Goal: Transaction & Acquisition: Download file/media

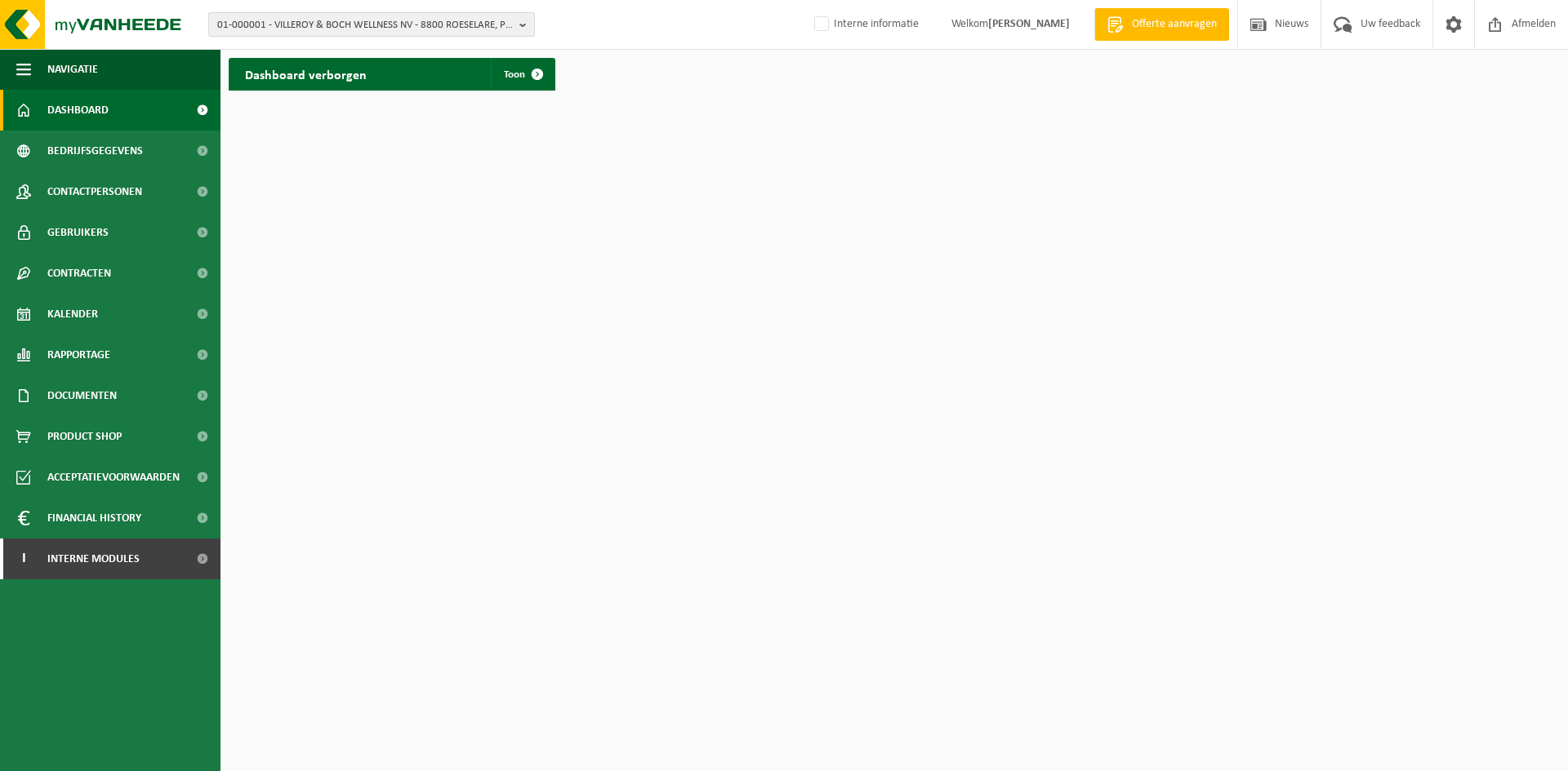
click at [354, 18] on span "01-000001 - VILLEROY & BOCH WELLNESS NV - 8800 ROESELARE, POPULIERSTRAAT 1" at bounding box center [364, 25] width 295 height 24
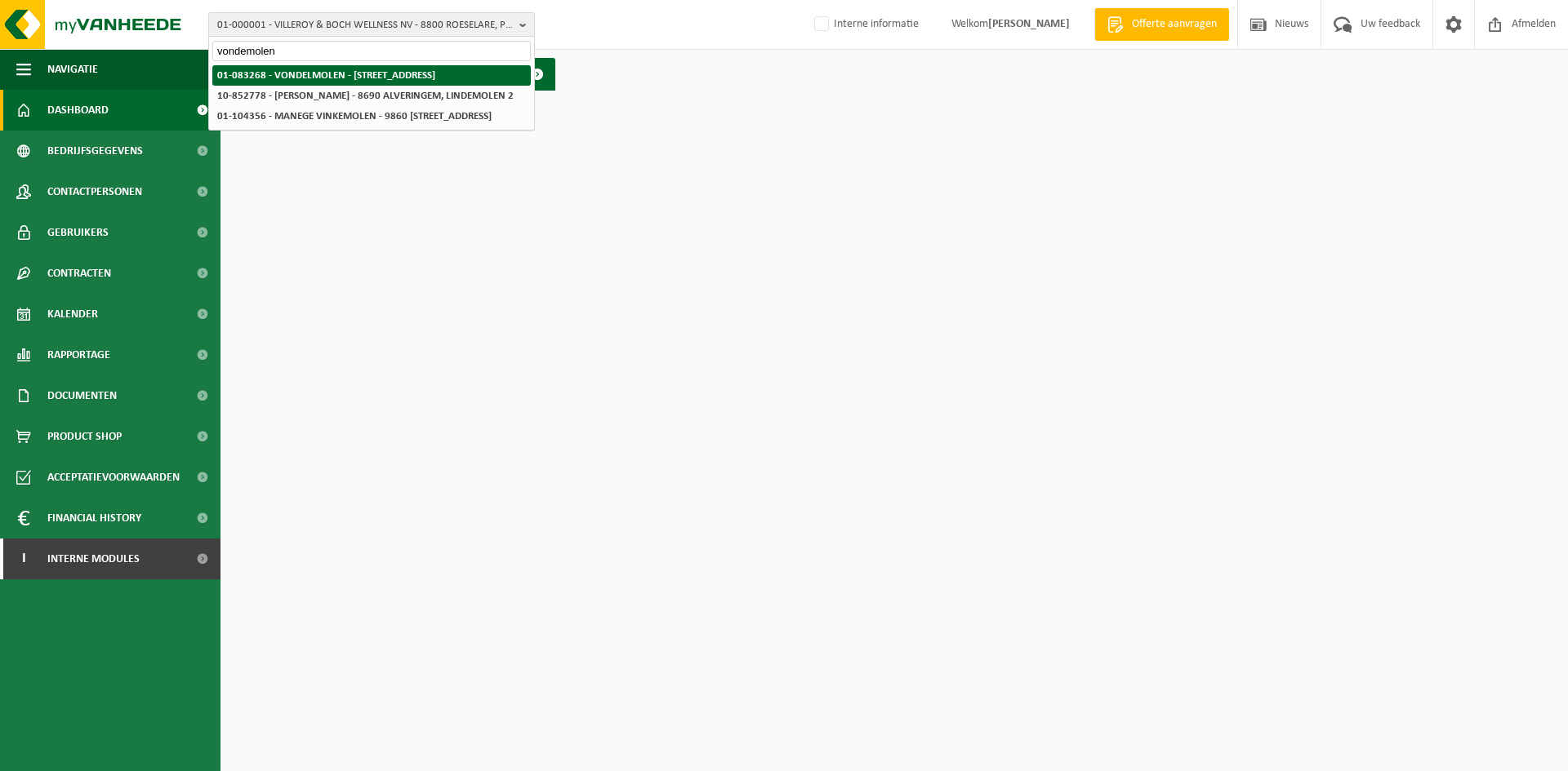
type input "vondemolen"
click at [364, 77] on strong "01-083268 - VONDELMOLEN - 9280 LEBBEKE, DENDERMONDSESTEENWEG 208" at bounding box center [326, 75] width 218 height 11
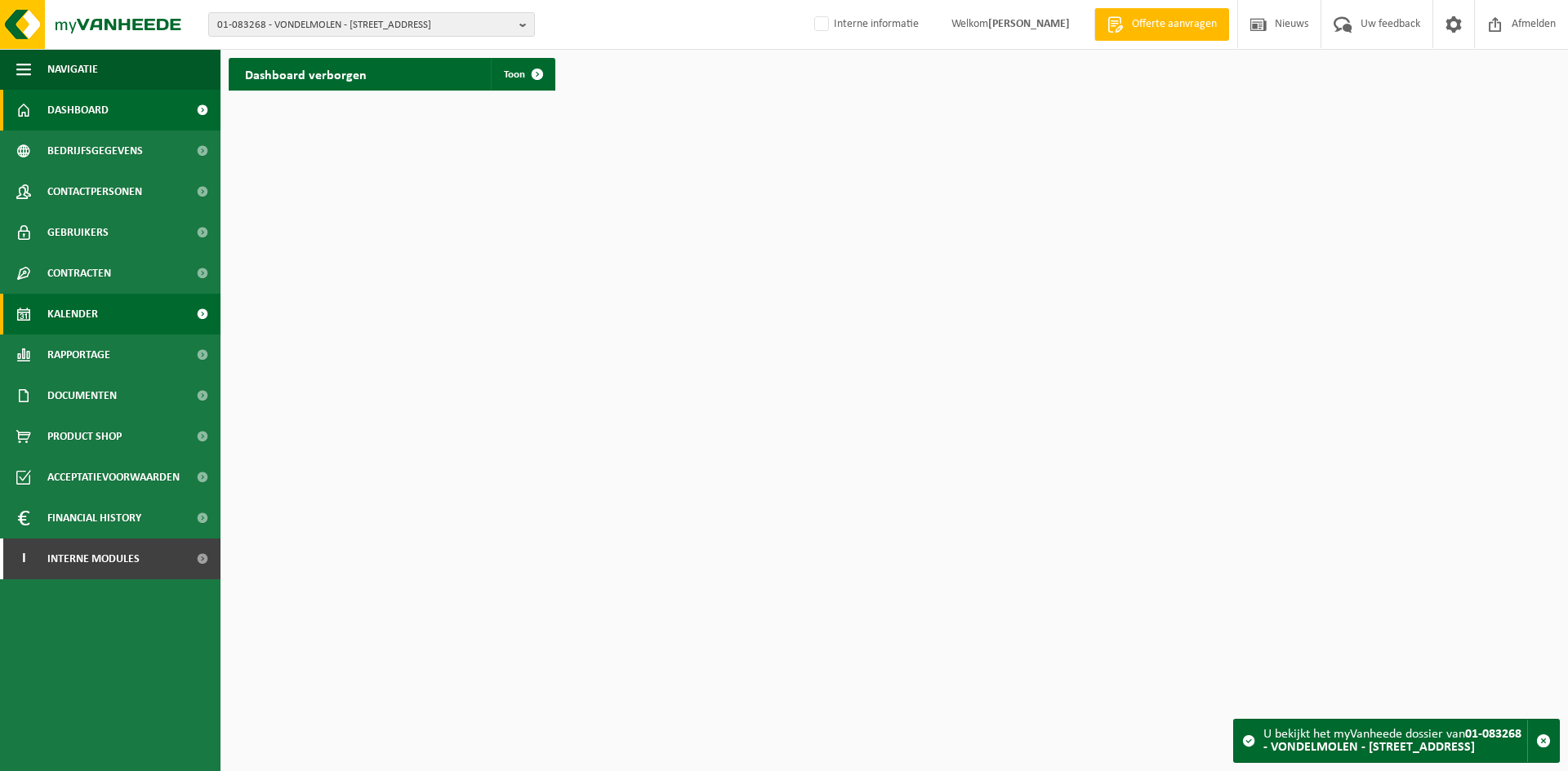
click at [109, 314] on link "Kalender" at bounding box center [110, 314] width 220 height 41
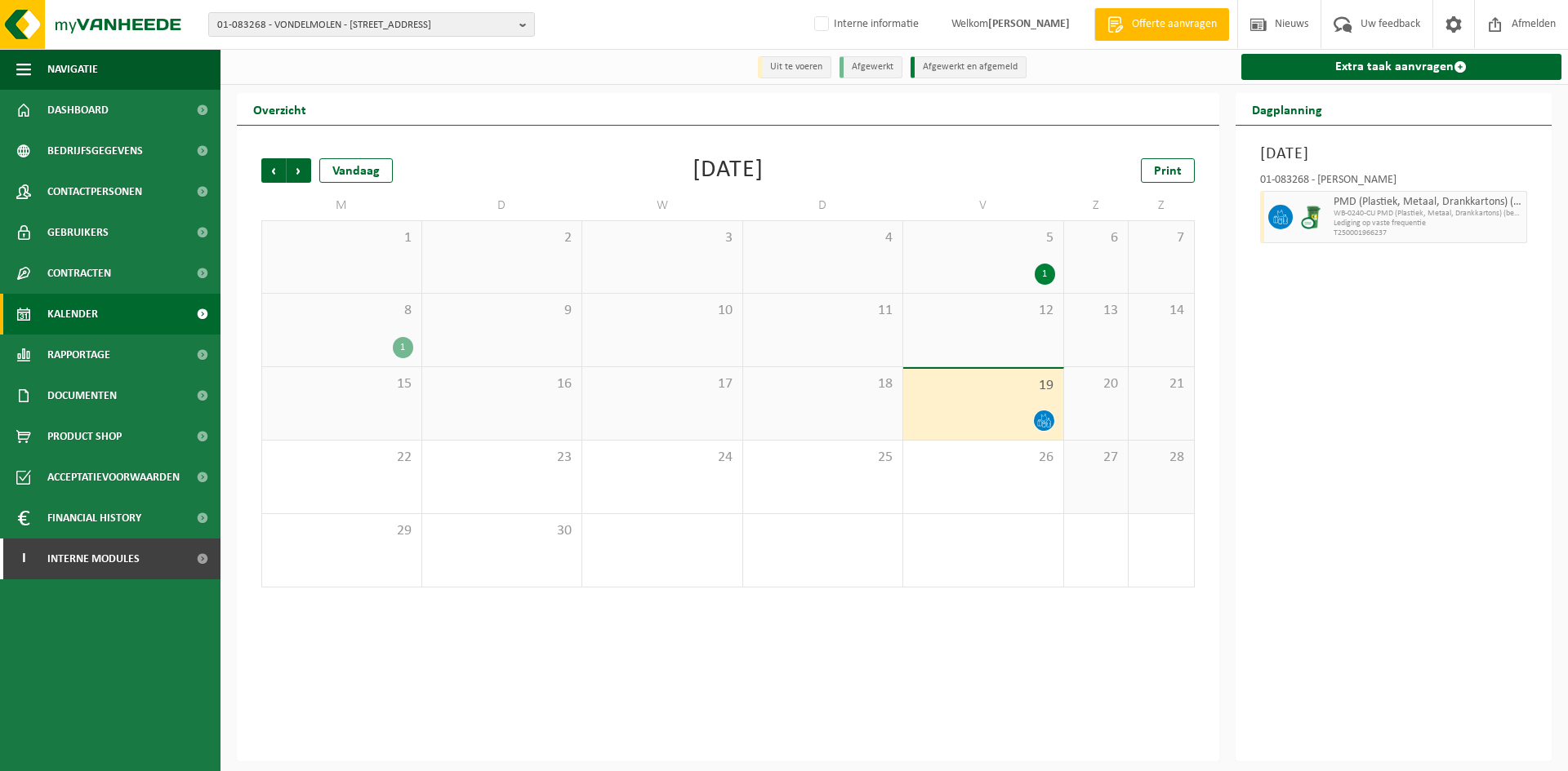
click at [1263, 177] on div "01-083268 - VONDELMOLEN - LEBBEKE" at bounding box center [1394, 182] width 268 height 16
click at [268, 160] on span "Vorige" at bounding box center [273, 170] width 24 height 24
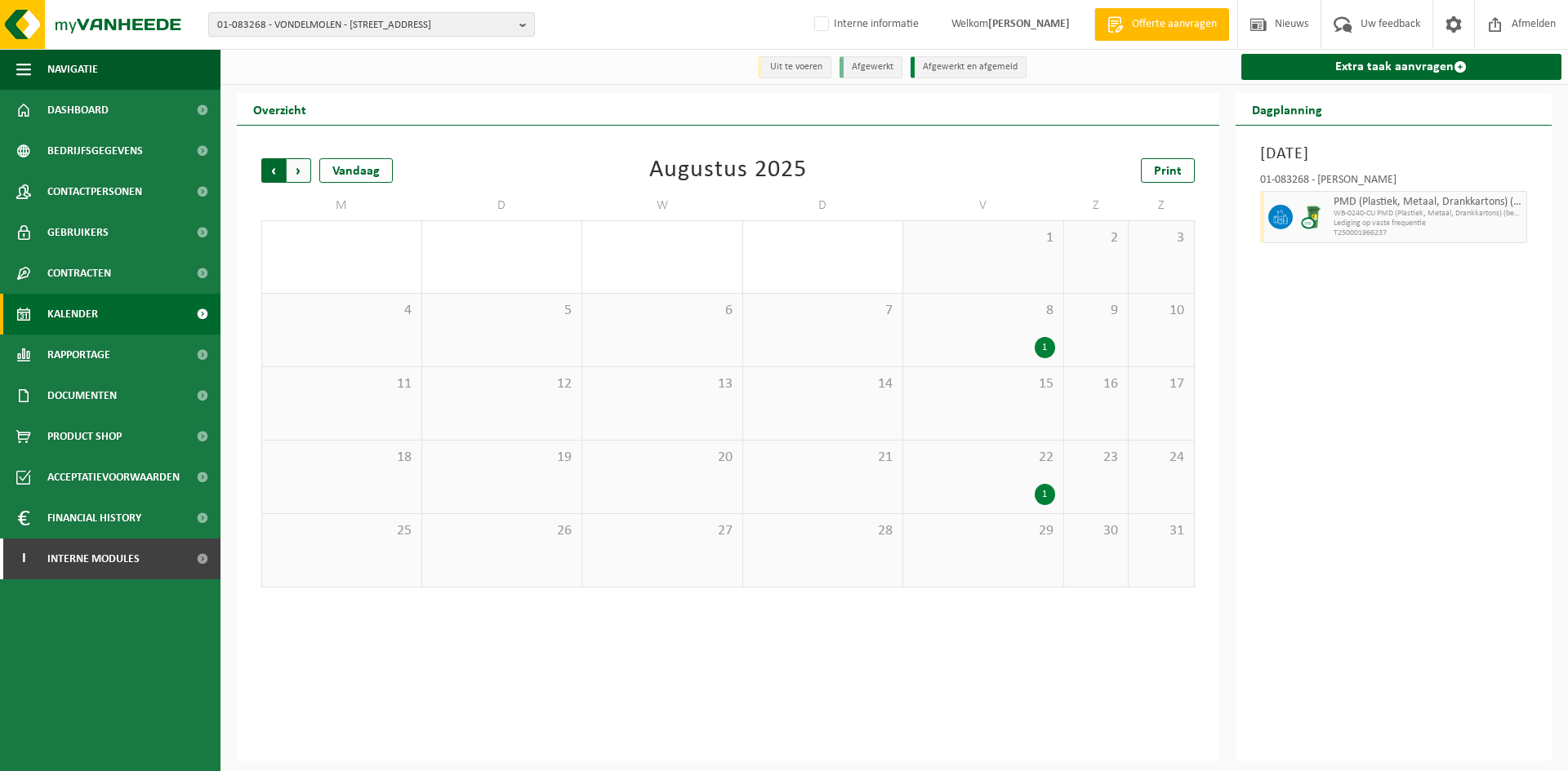
click at [300, 163] on span "Volgende" at bounding box center [299, 170] width 24 height 24
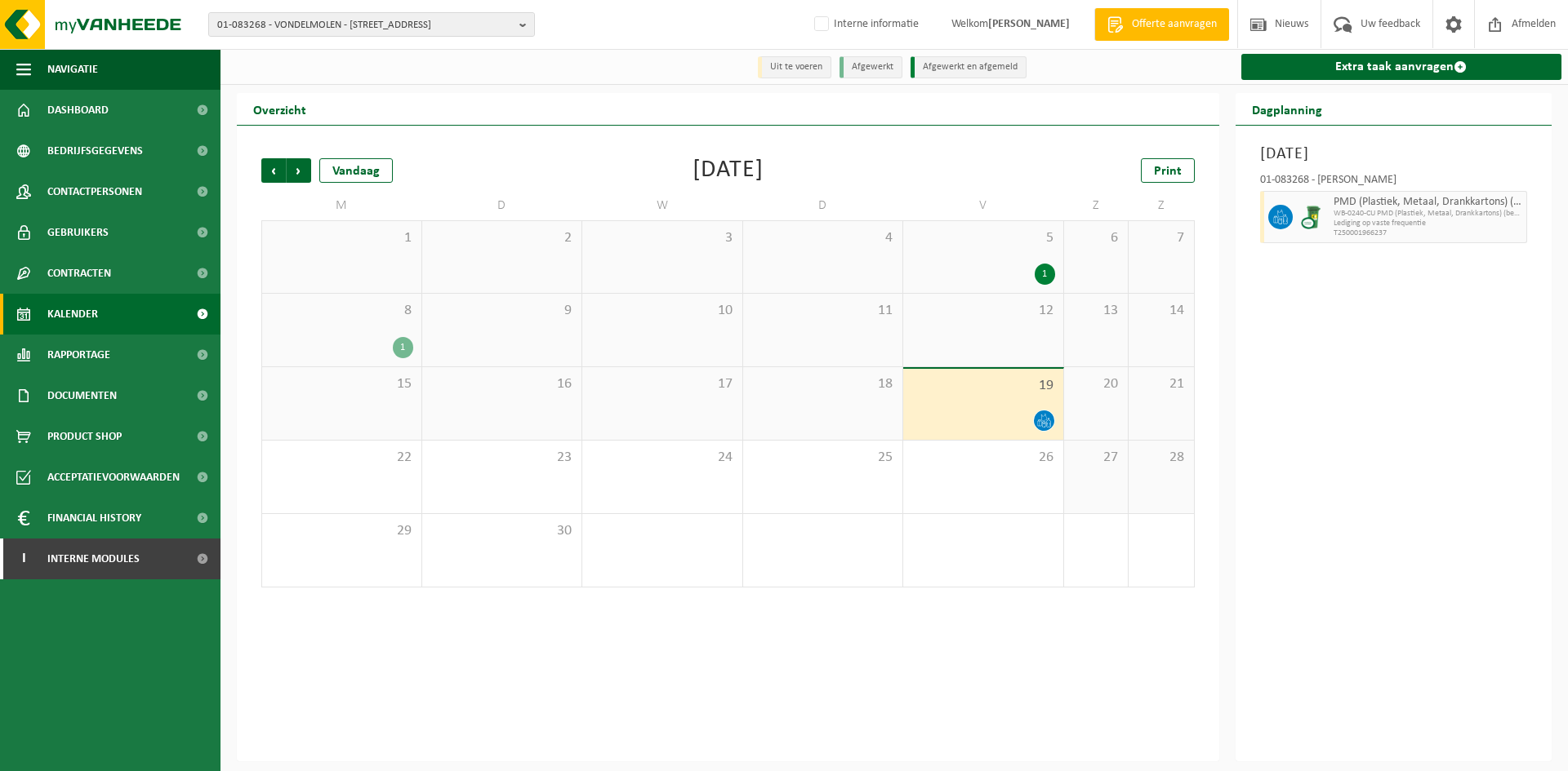
click at [1438, 224] on span "Lediging op vaste frequentie" at bounding box center [1428, 224] width 189 height 10
click at [1381, 237] on span "T250001966237" at bounding box center [1428, 234] width 189 height 10
copy span "T250001966237"
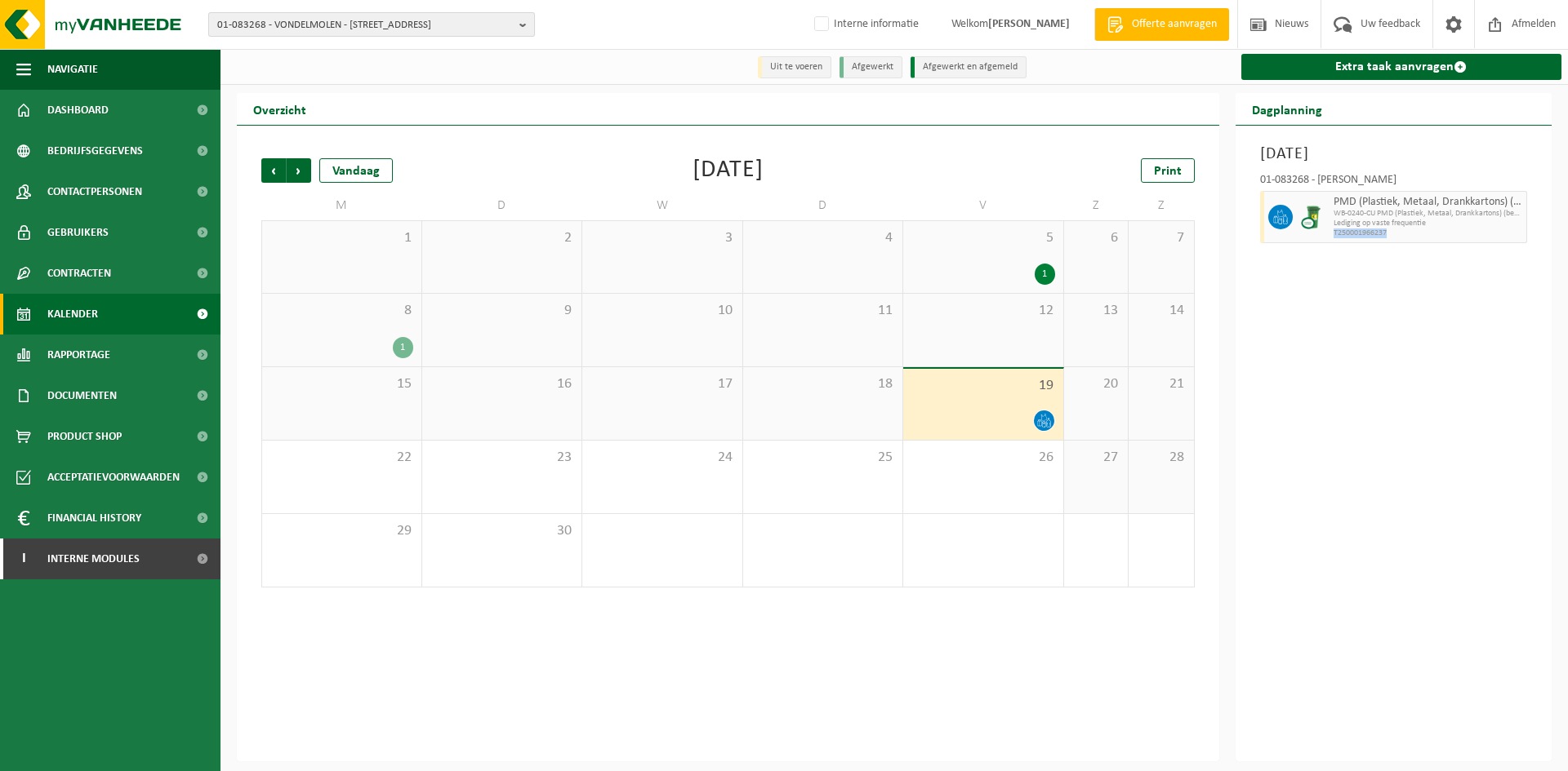
click at [381, 28] on span "01-083268 - VONDELMOLEN - 9280 LEBBEKE, DENDERMONDSESTEENWEG 208" at bounding box center [364, 25] width 295 height 24
paste input "10-759483"
type input "10-759483"
click at [368, 70] on strong "10-759483 - TREK FACTORY RACING BV - 9800 DEINZE, FILLIERSDREEF 11" at bounding box center [347, 75] width 260 height 13
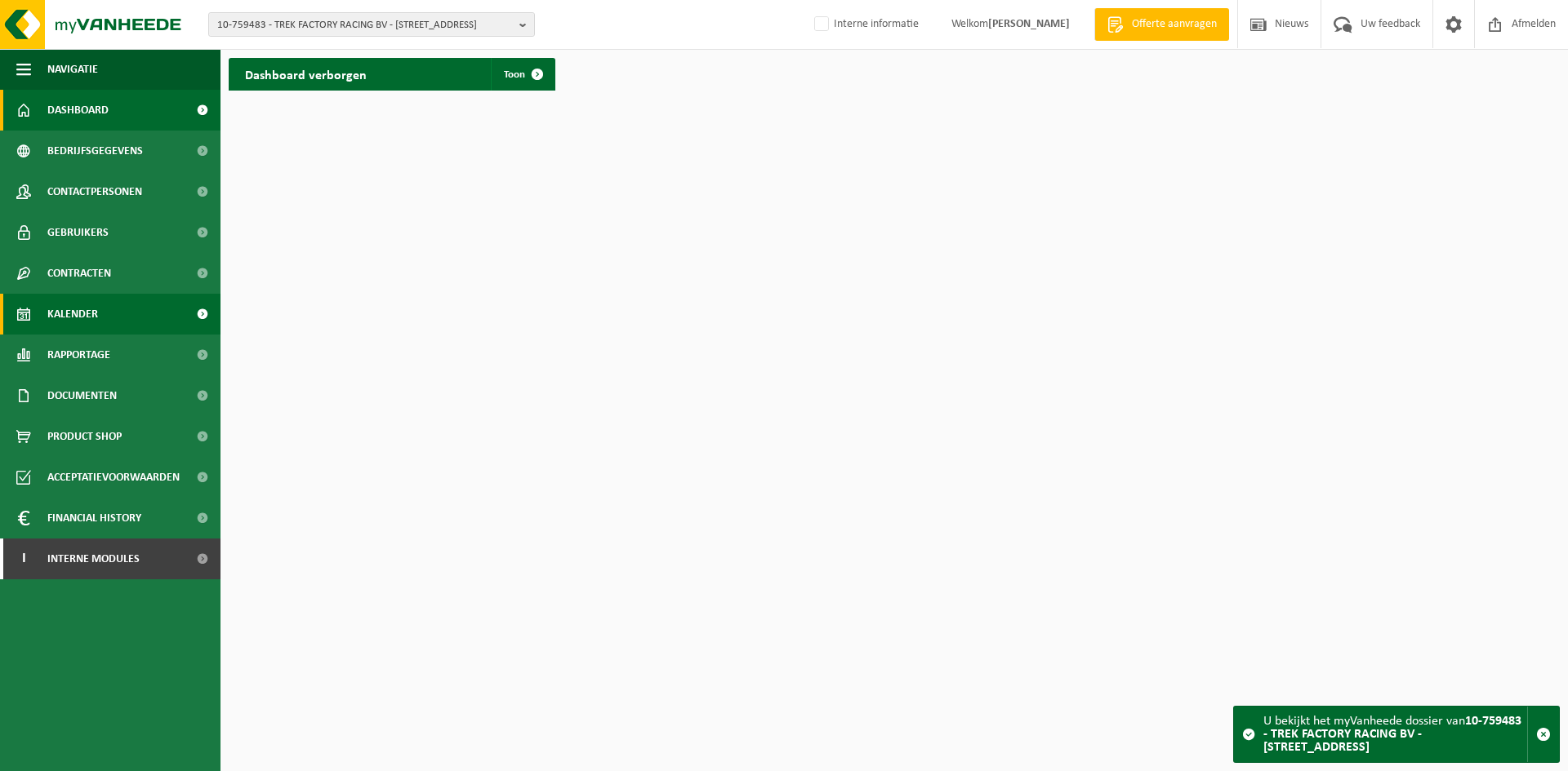
click at [117, 315] on link "Kalender" at bounding box center [110, 314] width 220 height 41
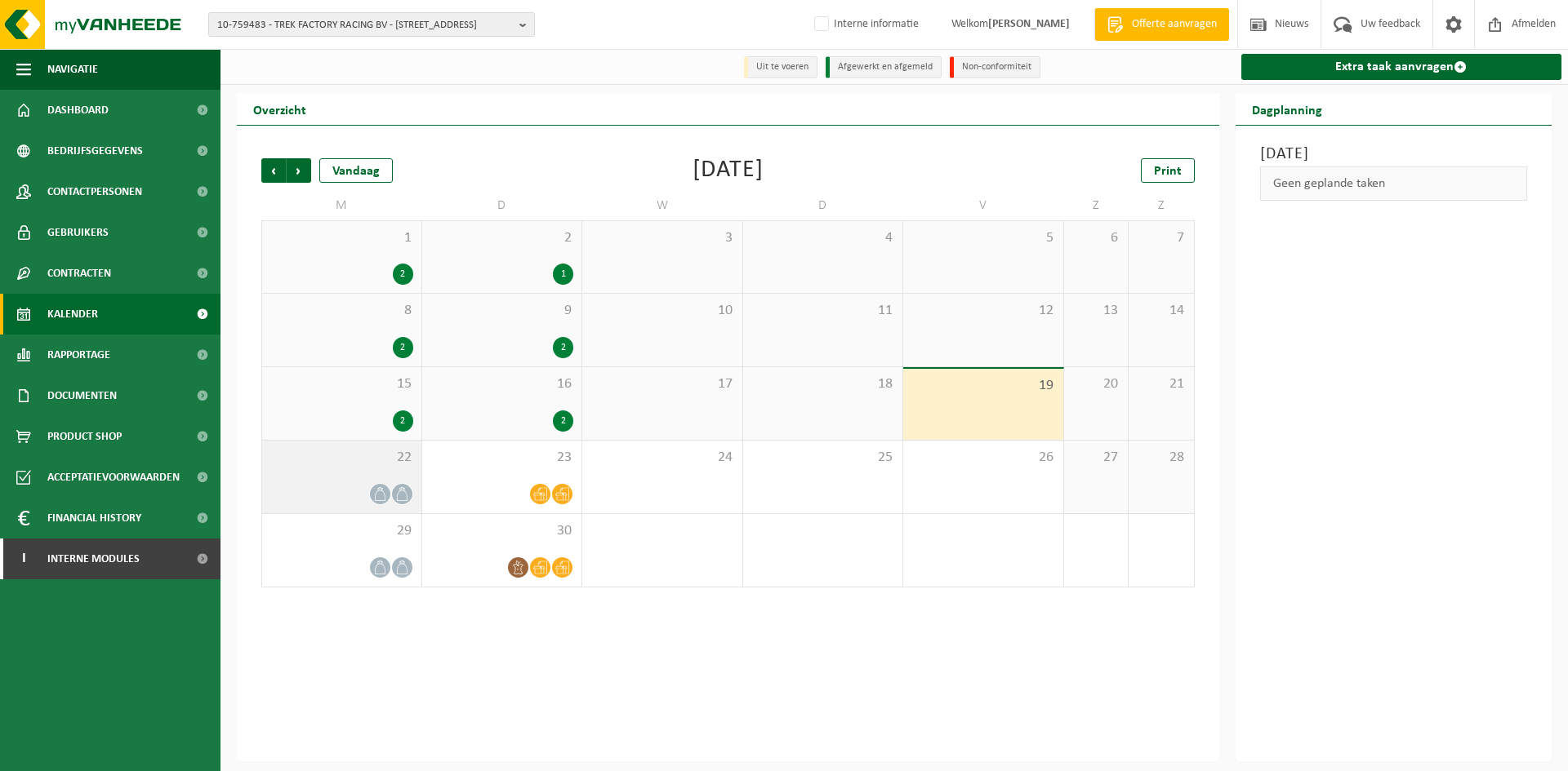
click at [354, 460] on span "22" at bounding box center [342, 457] width 143 height 18
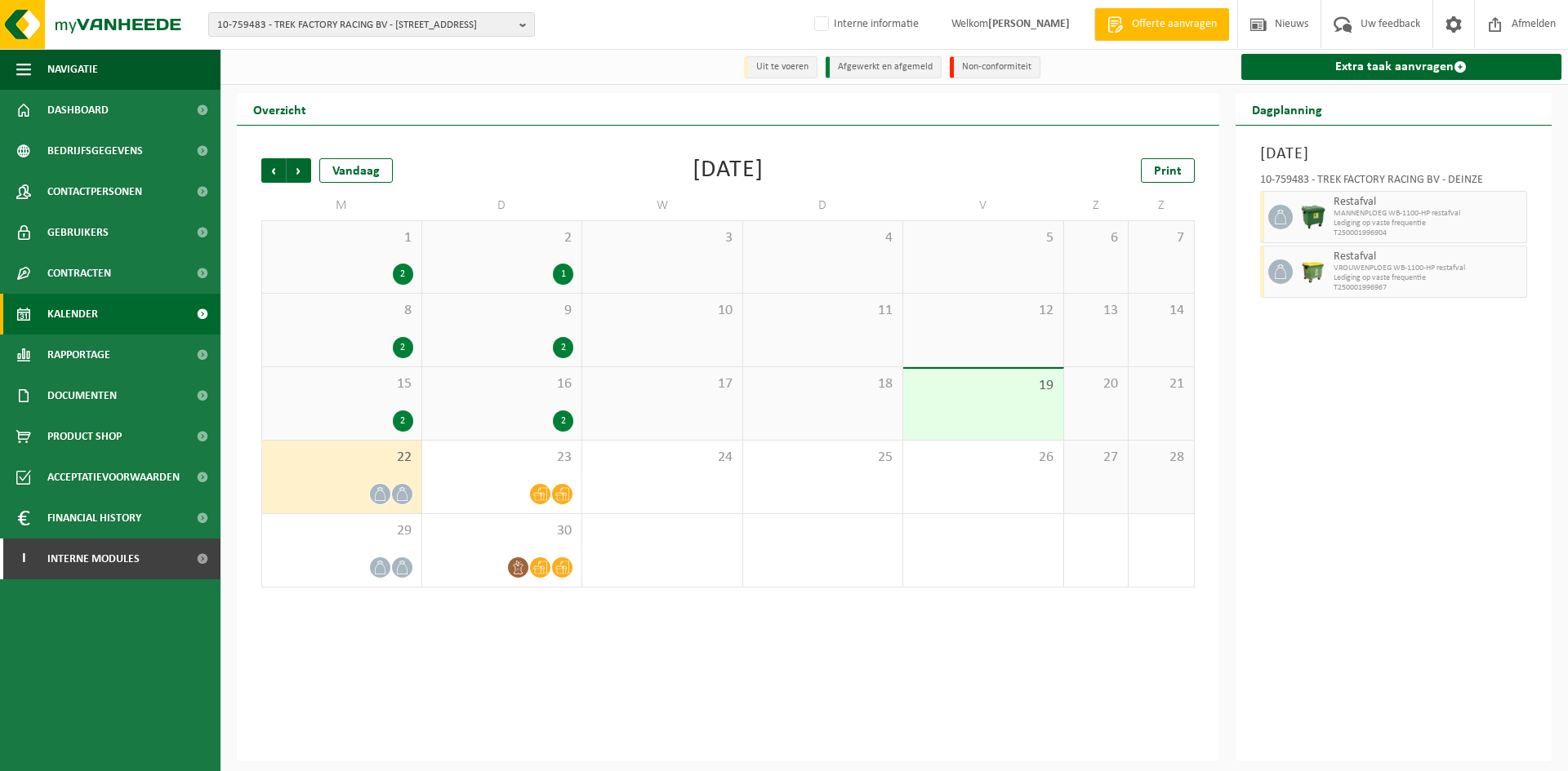
click at [1464, 219] on span "Lediging op vaste frequentie" at bounding box center [1428, 224] width 189 height 10
click at [1521, 206] on span "Restafval" at bounding box center [1428, 203] width 189 height 13
click at [538, 473] on div "23" at bounding box center [502, 477] width 160 height 72
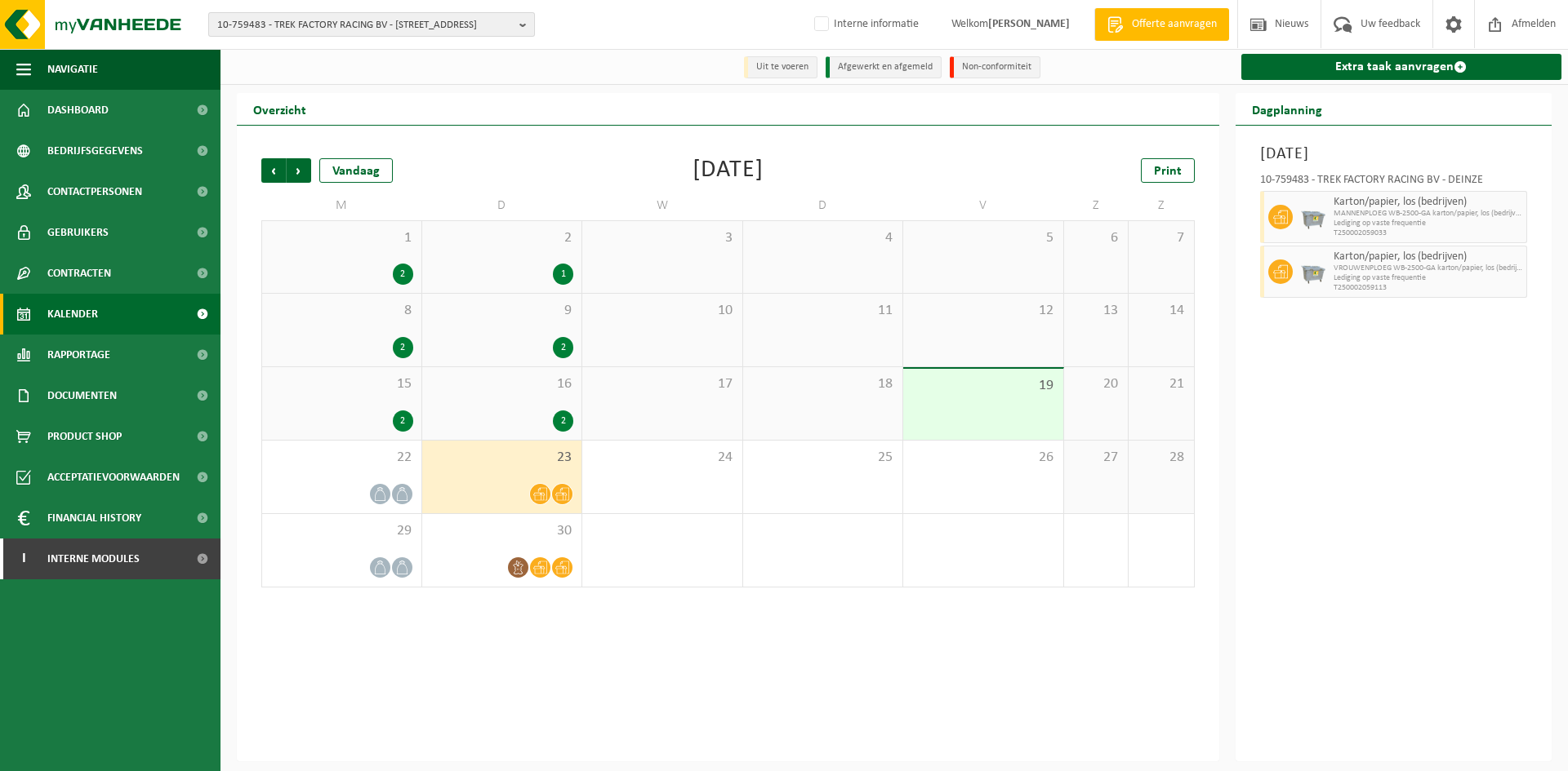
click at [375, 25] on span "10-759483 - TREK FACTORY RACING BV - 9800 DEINZE, FILLIERSDREEF 11" at bounding box center [364, 25] width 295 height 24
paste input "02-012334"
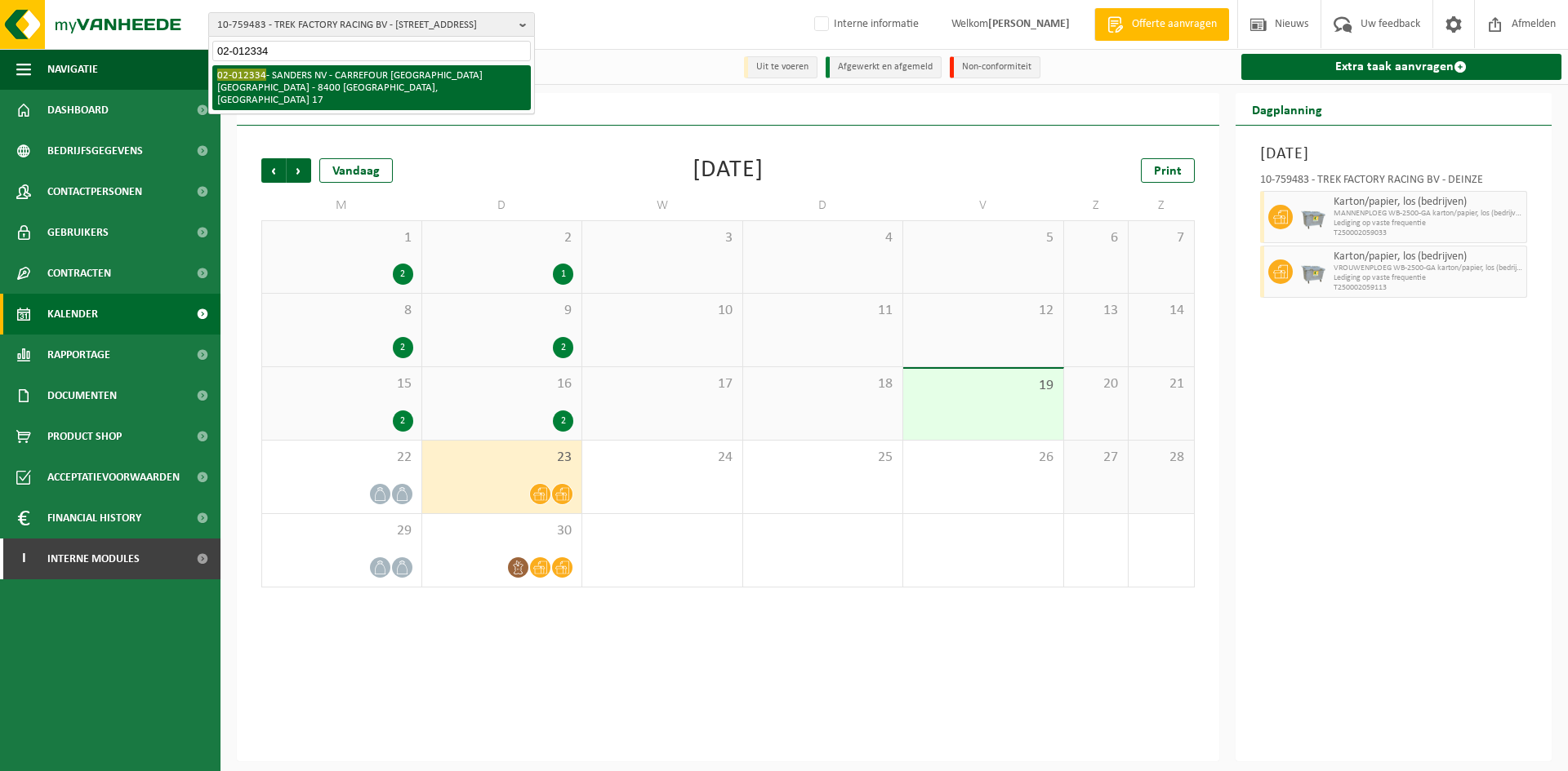
type input "02-012334"
click at [384, 70] on li "02-012334 - SANDERS NV - CARREFOUR OOSTENDE MARIAKERKE - 8400 OOSTENDE, GROENEN…" at bounding box center [371, 87] width 319 height 45
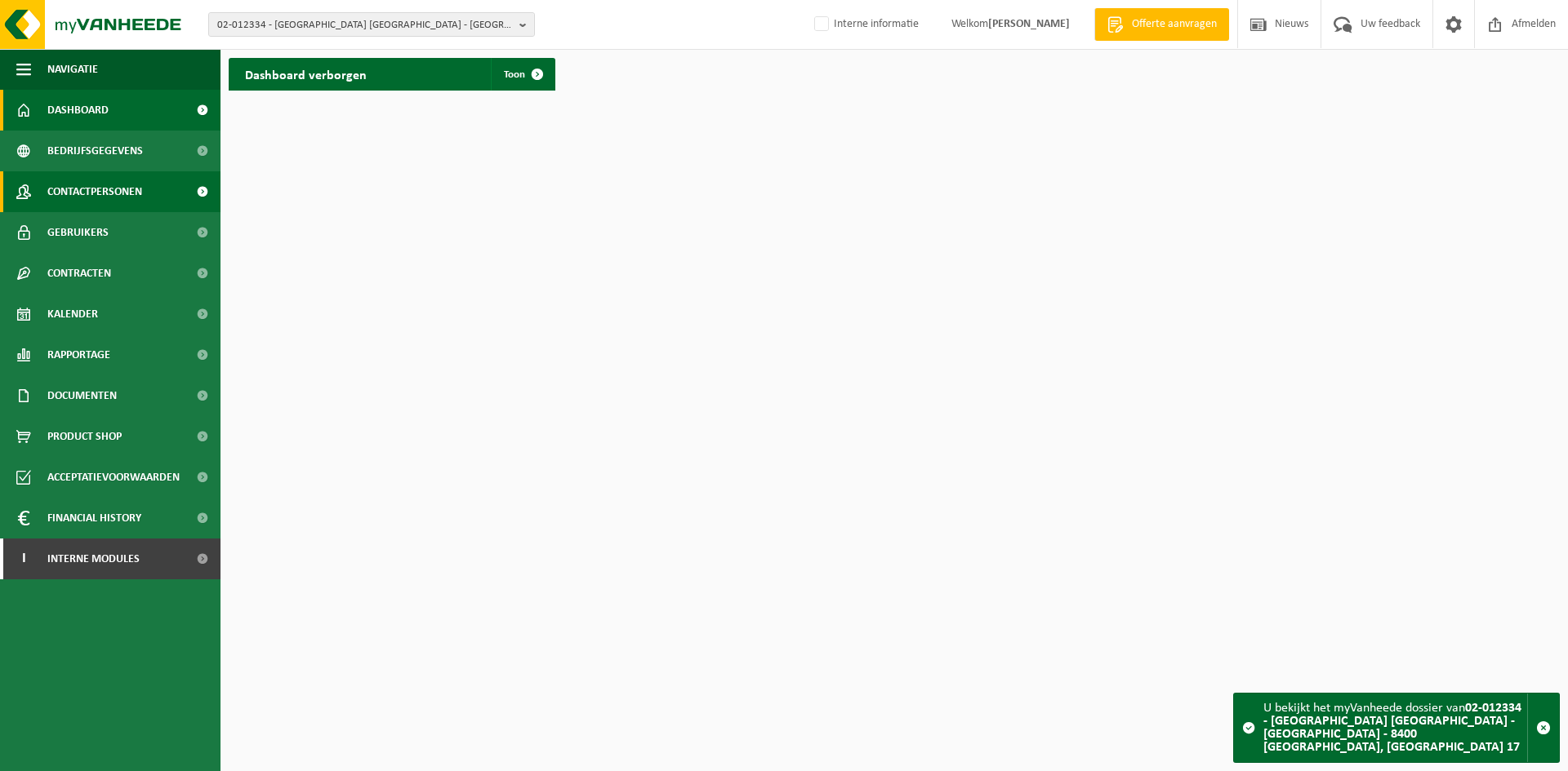
click at [94, 190] on span "Contactpersonen" at bounding box center [94, 192] width 95 height 41
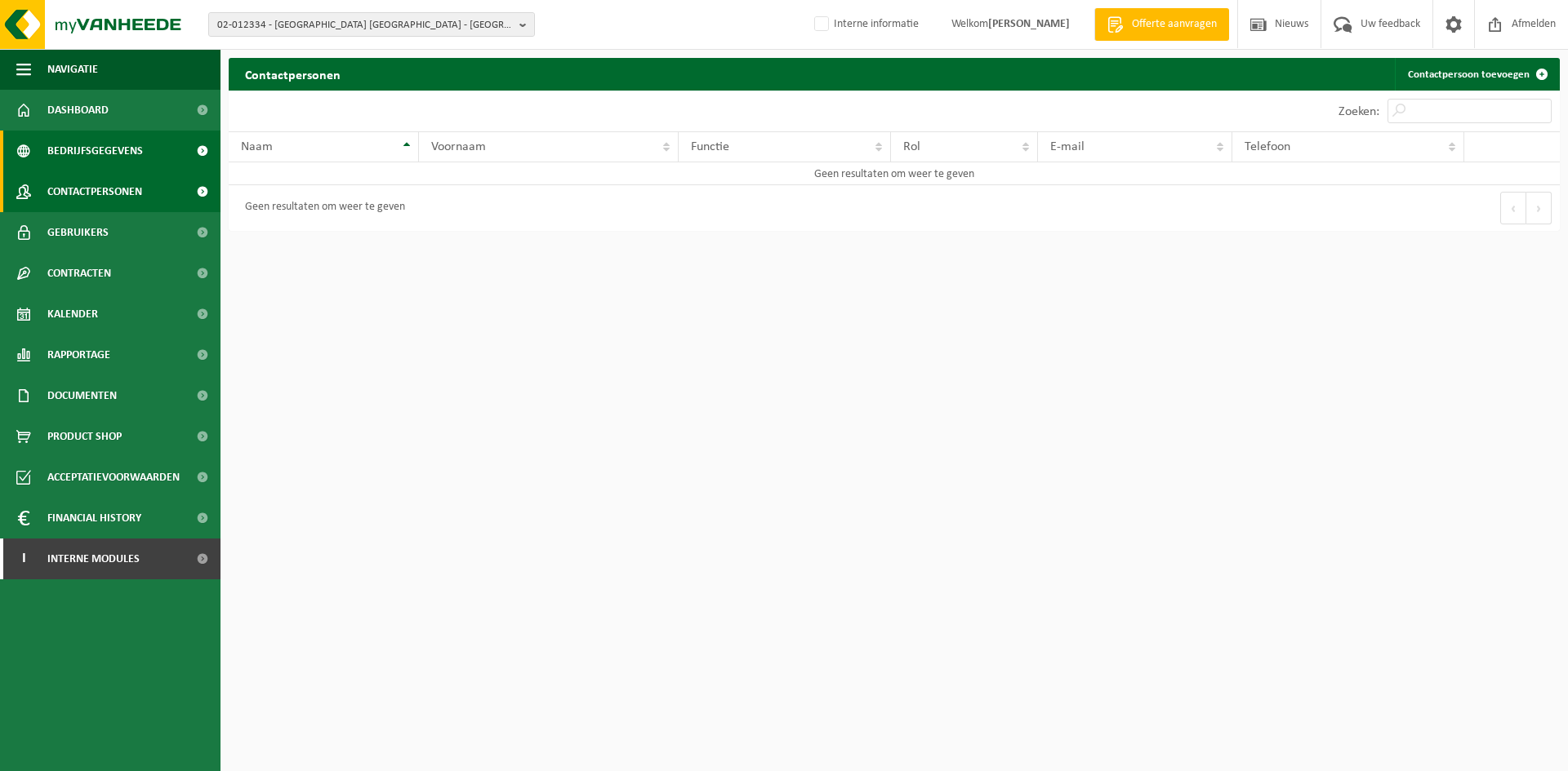
click at [90, 161] on span "Bedrijfsgegevens" at bounding box center [95, 151] width 96 height 41
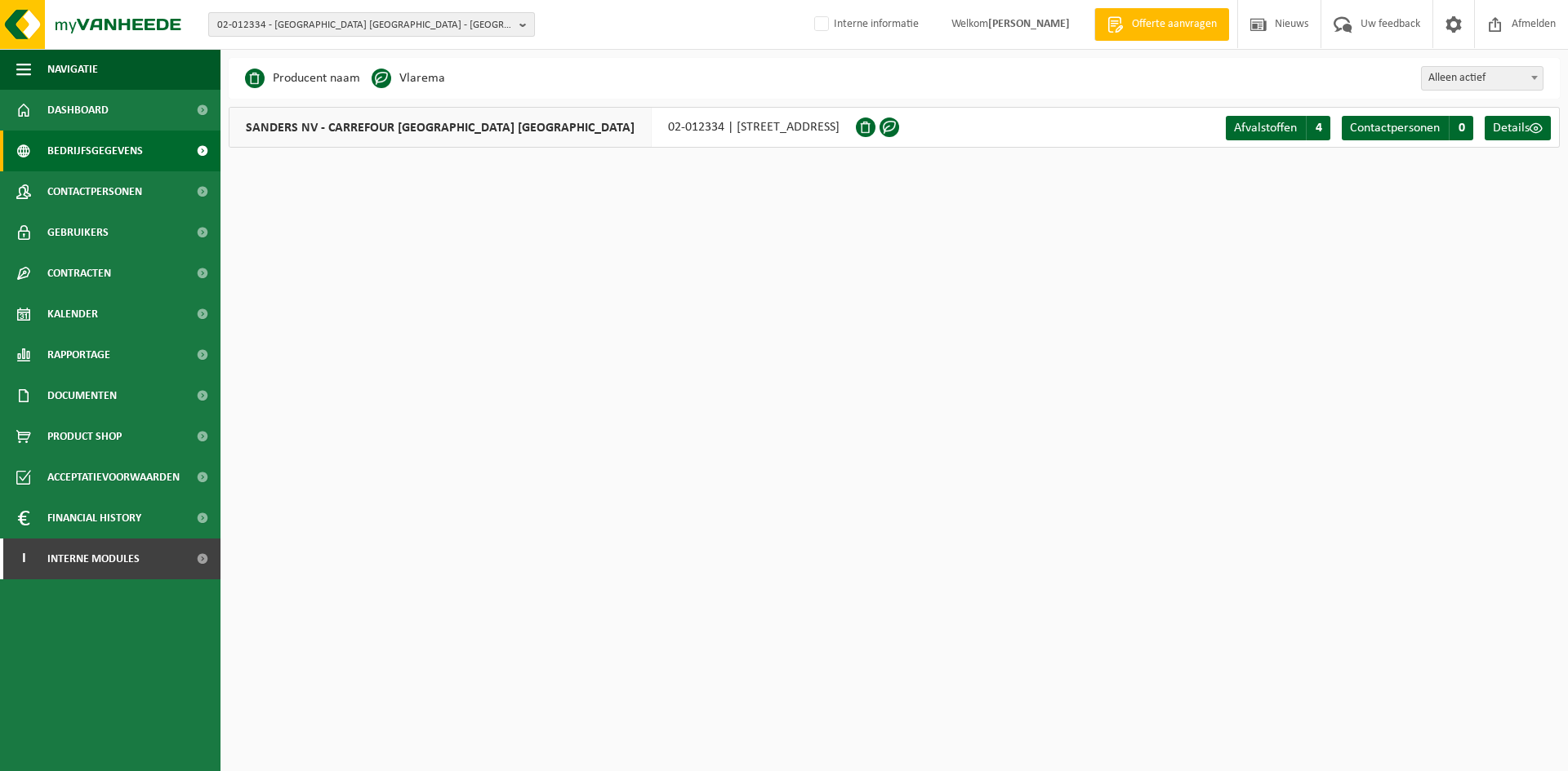
click at [419, 32] on span "02-012334 - [GEOGRAPHIC_DATA] [GEOGRAPHIC_DATA] - [GEOGRAPHIC_DATA] - 8400 [GEO…" at bounding box center [364, 25] width 295 height 24
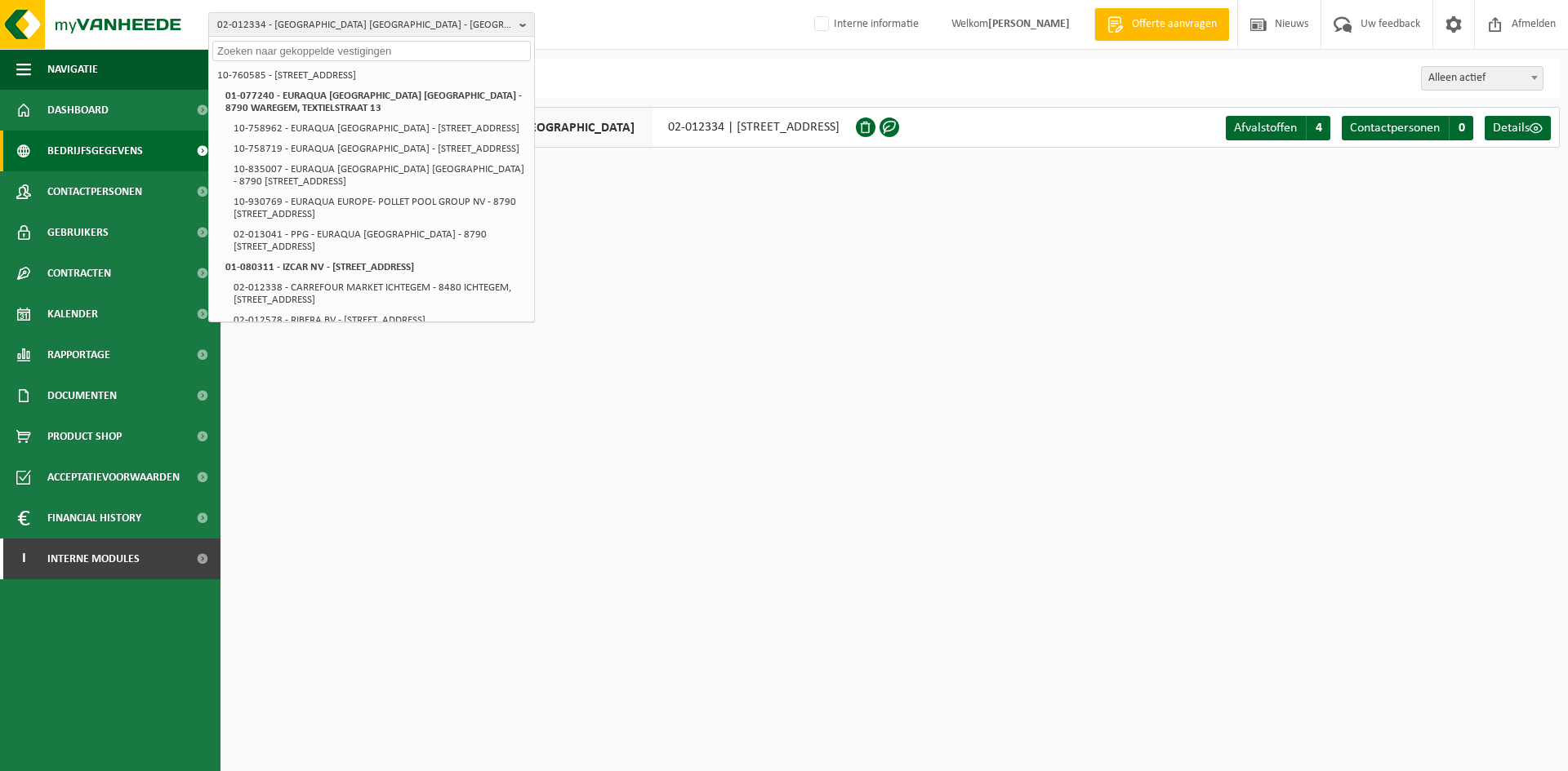
click at [732, 124] on div "SANDERS NV - CARREFOUR OOSTENDE MARIAKERKE 02-012334 | GROENENDAALLAAN 17, 8400…" at bounding box center [543, 127] width 628 height 41
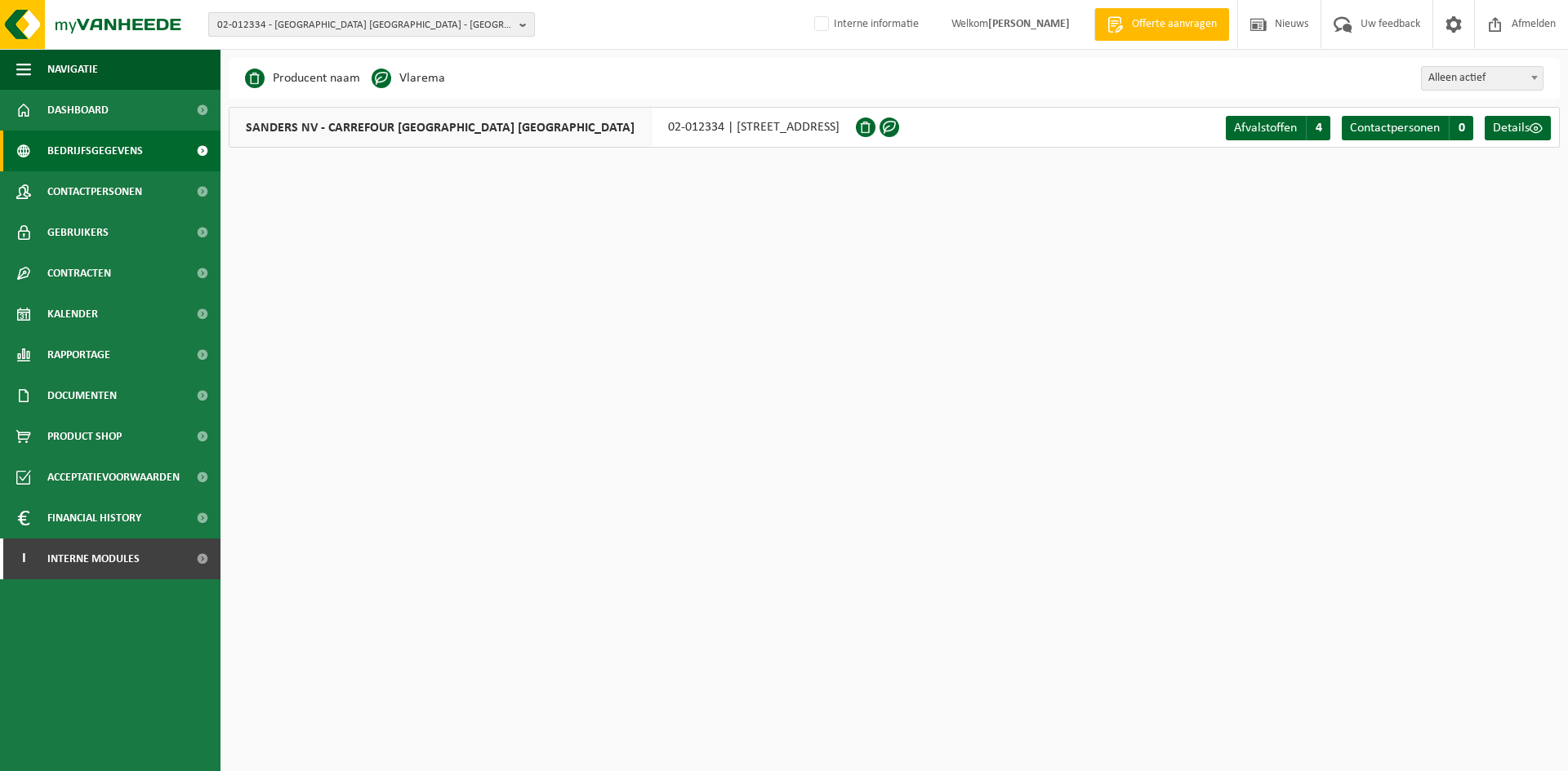
click at [368, 17] on span "02-012334 - SANDERS NV - CARREFOUR OOSTENDE MARIAKERKE - 8400 OOSTENDE, GROENEN…" at bounding box center [364, 25] width 295 height 24
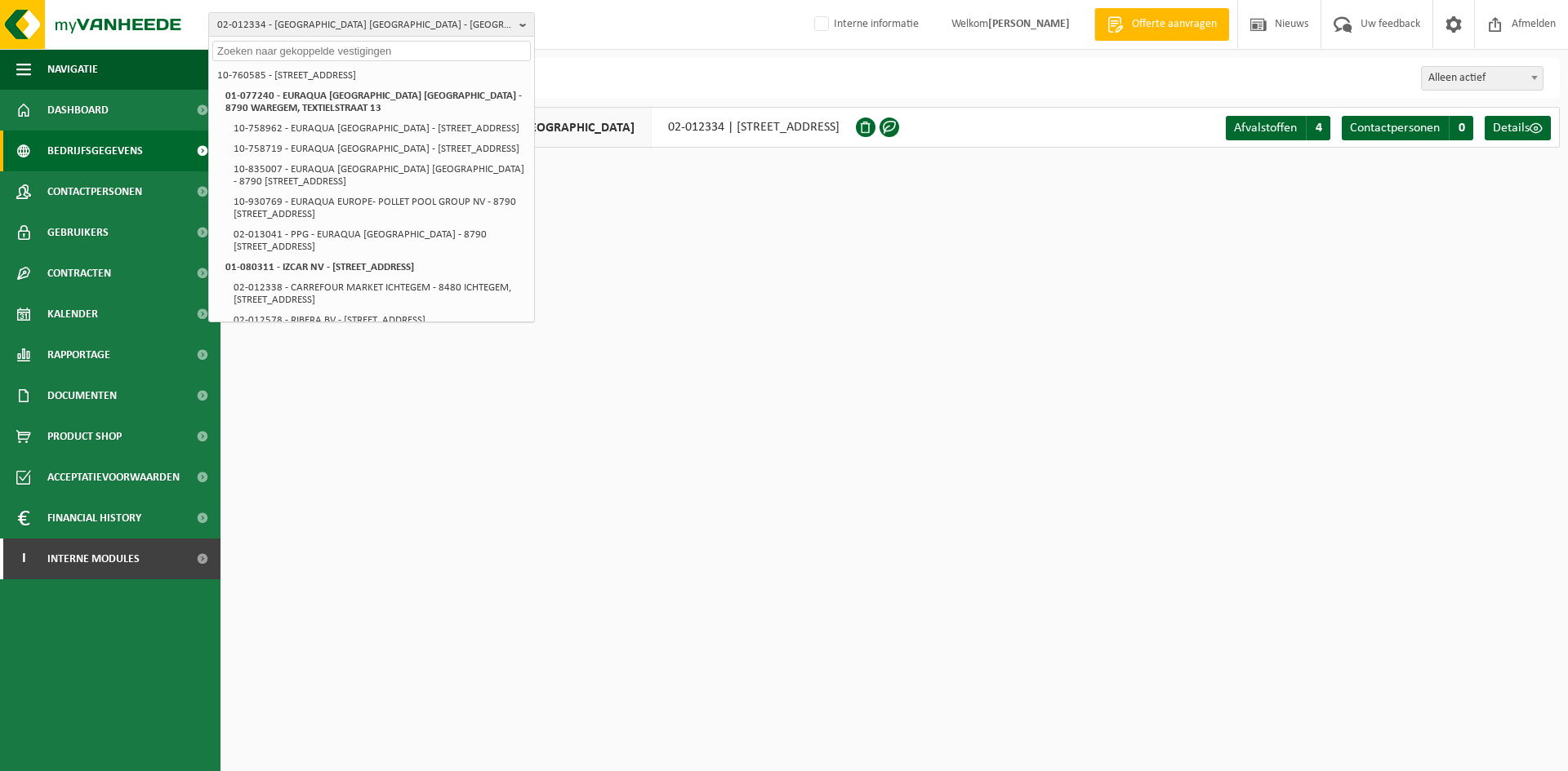
click at [753, 60] on div "Business Partner Producent naam Treatment Center Data Center Gearchiveerd Vlare…" at bounding box center [894, 78] width 1331 height 41
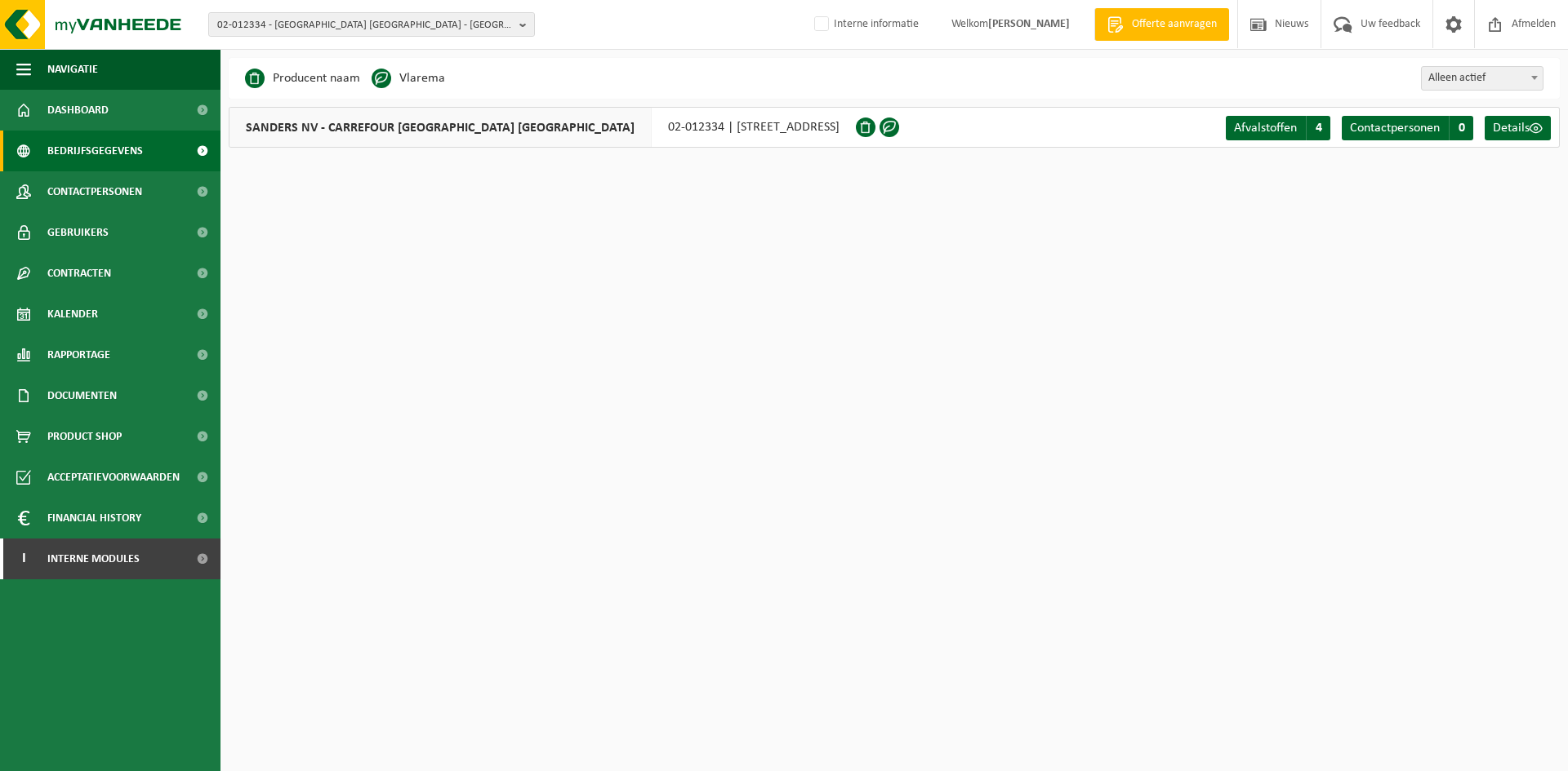
click at [564, 126] on div "SANDERS NV - CARREFOUR OOSTENDE MARIAKERKE 02-012334 | GROENENDAALLAAN 17, 8400…" at bounding box center [543, 127] width 628 height 41
click at [574, 130] on div "SANDERS NV - CARREFOUR OOSTENDE MARIAKERKE 02-012334 | GROENENDAALLAAN 17, 8400…" at bounding box center [543, 127] width 628 height 41
drag, startPoint x: 559, startPoint y: 128, endPoint x: 621, endPoint y: 137, distance: 62.6
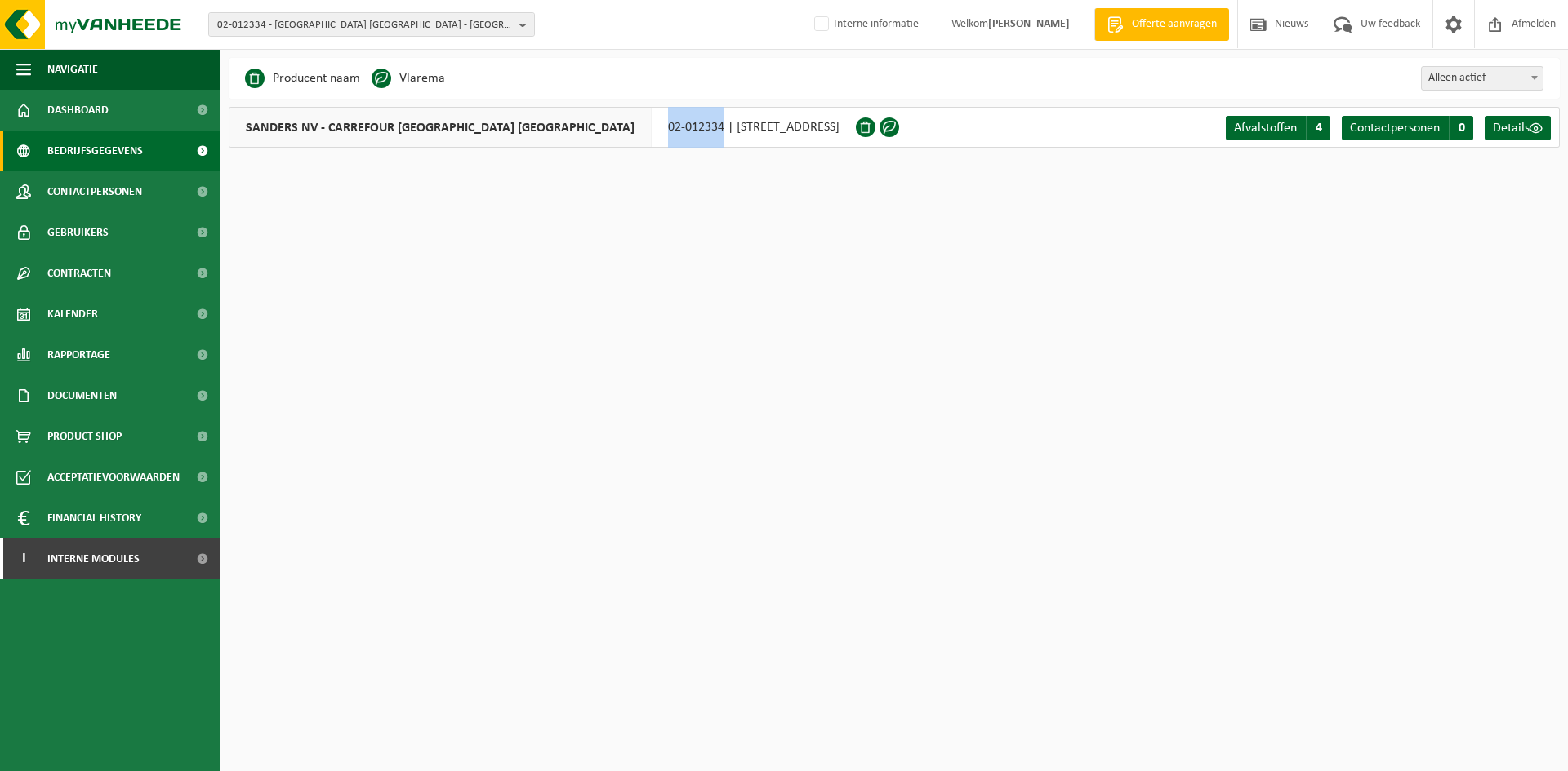
click at [621, 137] on div "SANDERS NV - CARREFOUR OOSTENDE MARIAKERKE 02-012334 | GROENENDAALLAAN 17, 8400…" at bounding box center [543, 127] width 628 height 41
copy div "02-012334"
click at [114, 399] on span "Documenten" at bounding box center [82, 396] width 70 height 41
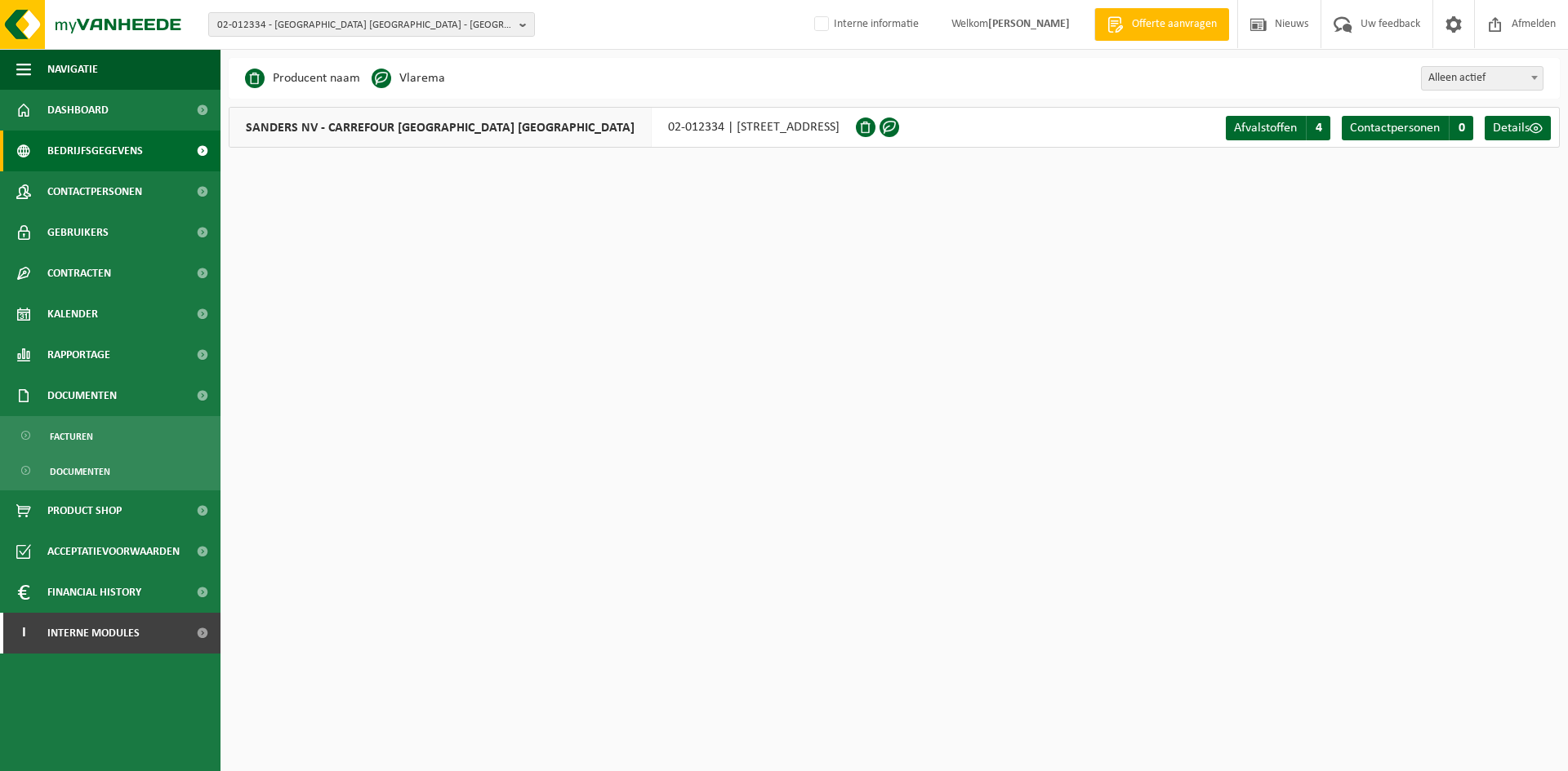
click at [74, 452] on ul "Facturen Documenten" at bounding box center [110, 453] width 220 height 74
click at [135, 428] on link "Facturen" at bounding box center [110, 436] width 212 height 31
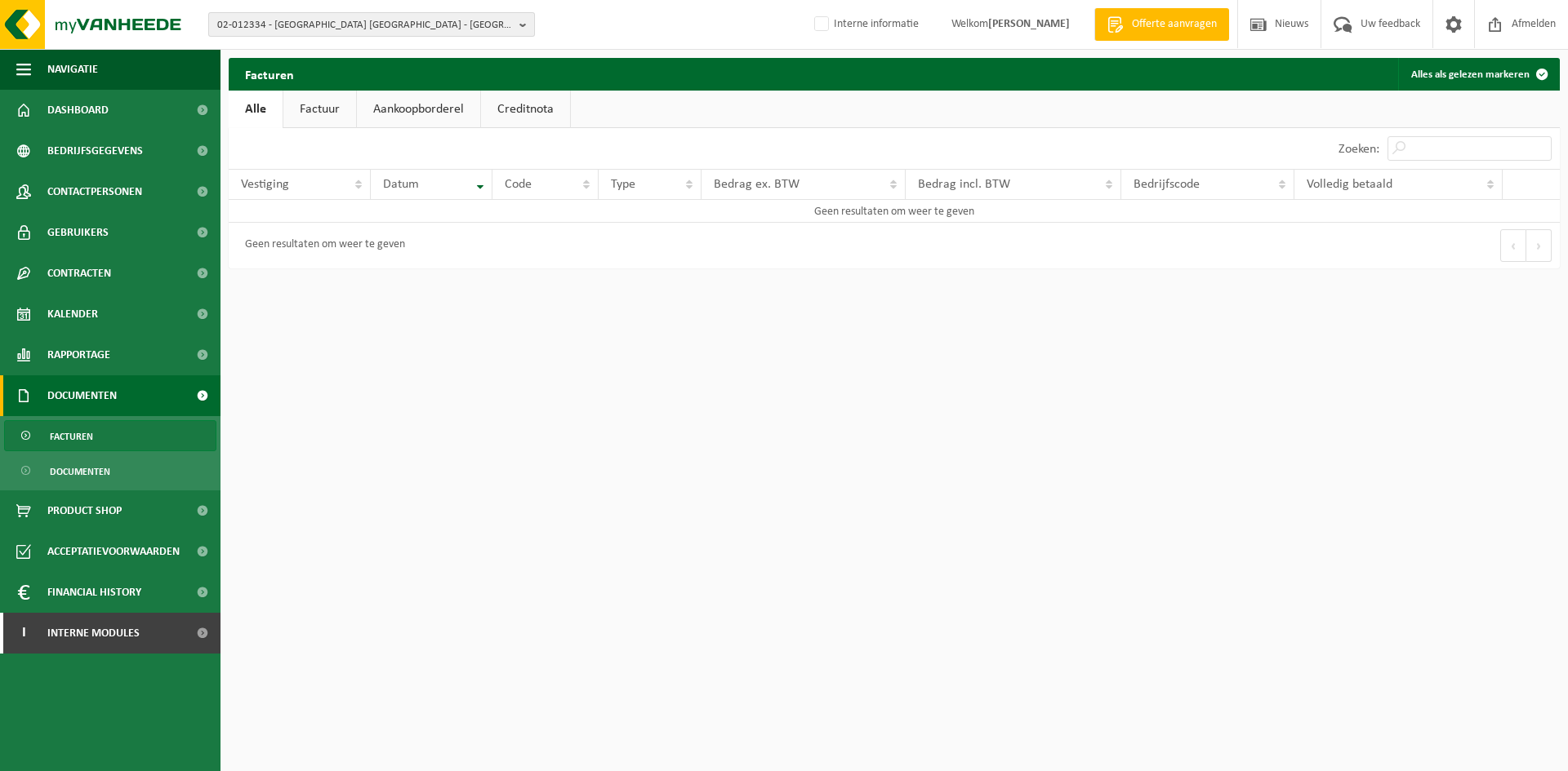
click at [255, 26] on span "02-012334 - [GEOGRAPHIC_DATA] [GEOGRAPHIC_DATA] - [GEOGRAPHIC_DATA] - 8400 [GEO…" at bounding box center [364, 25] width 295 height 24
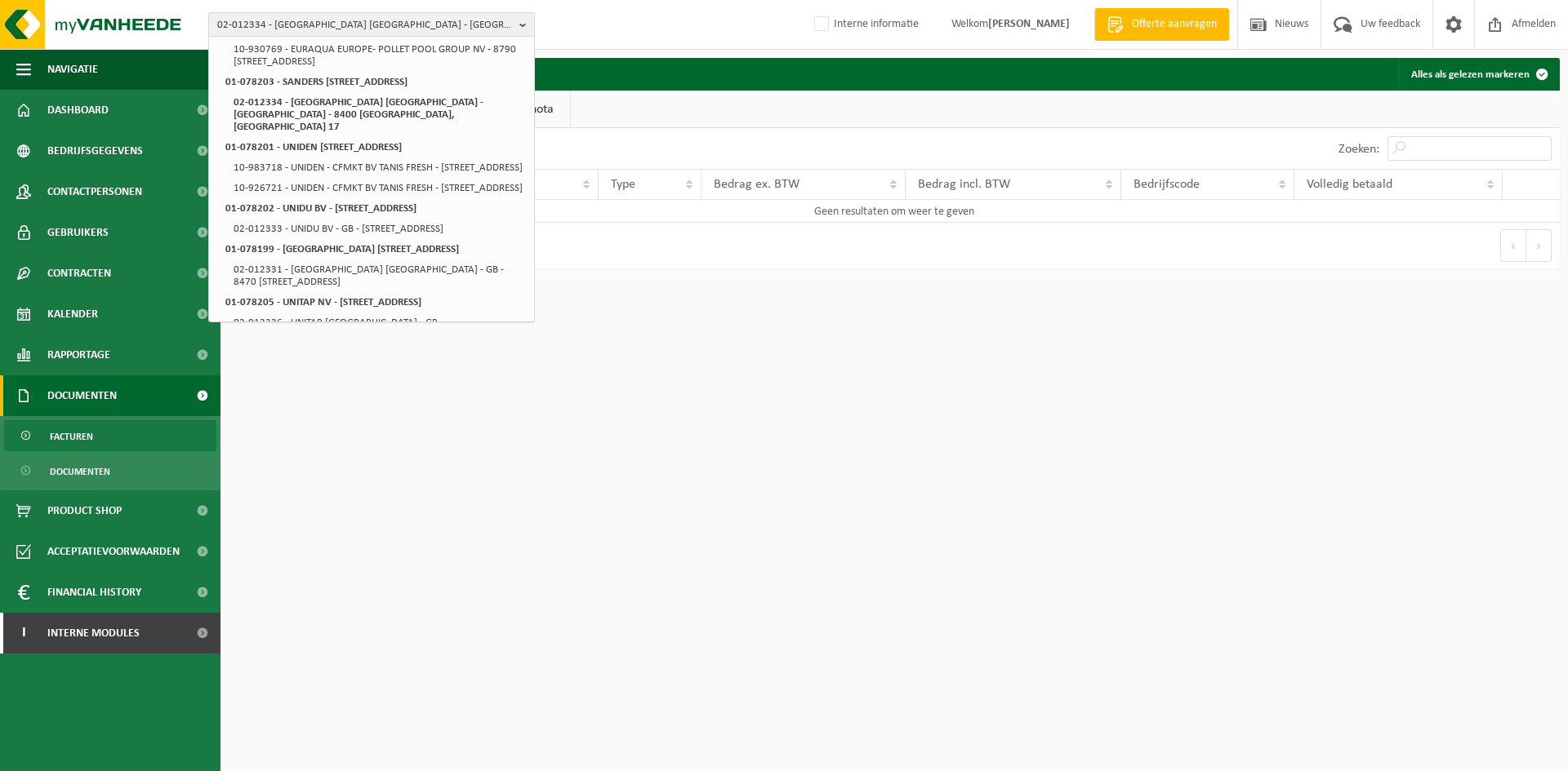
scroll to position [350, 0]
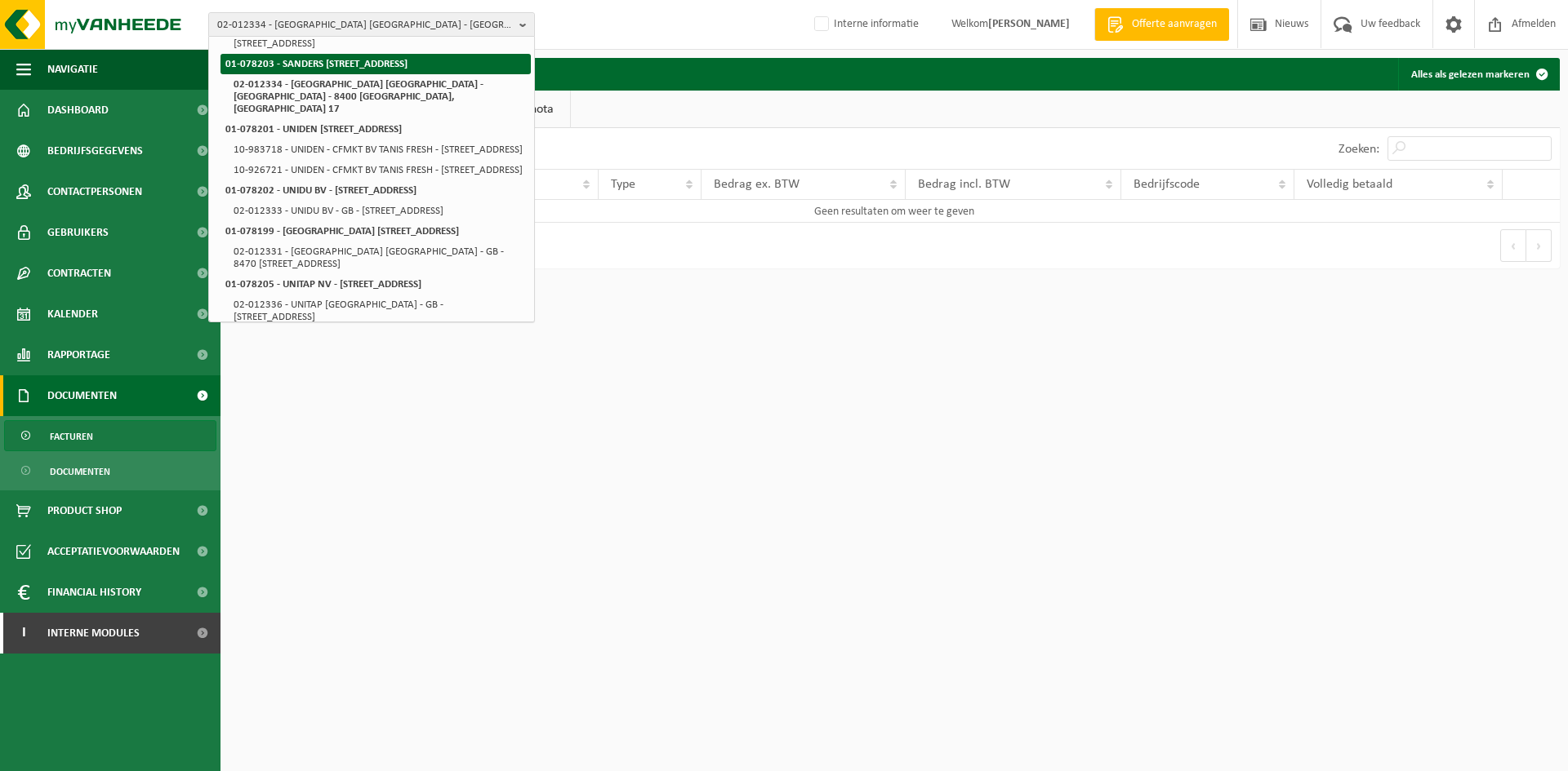
click at [446, 74] on li "01-078203 - SANDERS [STREET_ADDRESS]" at bounding box center [375, 64] width 310 height 20
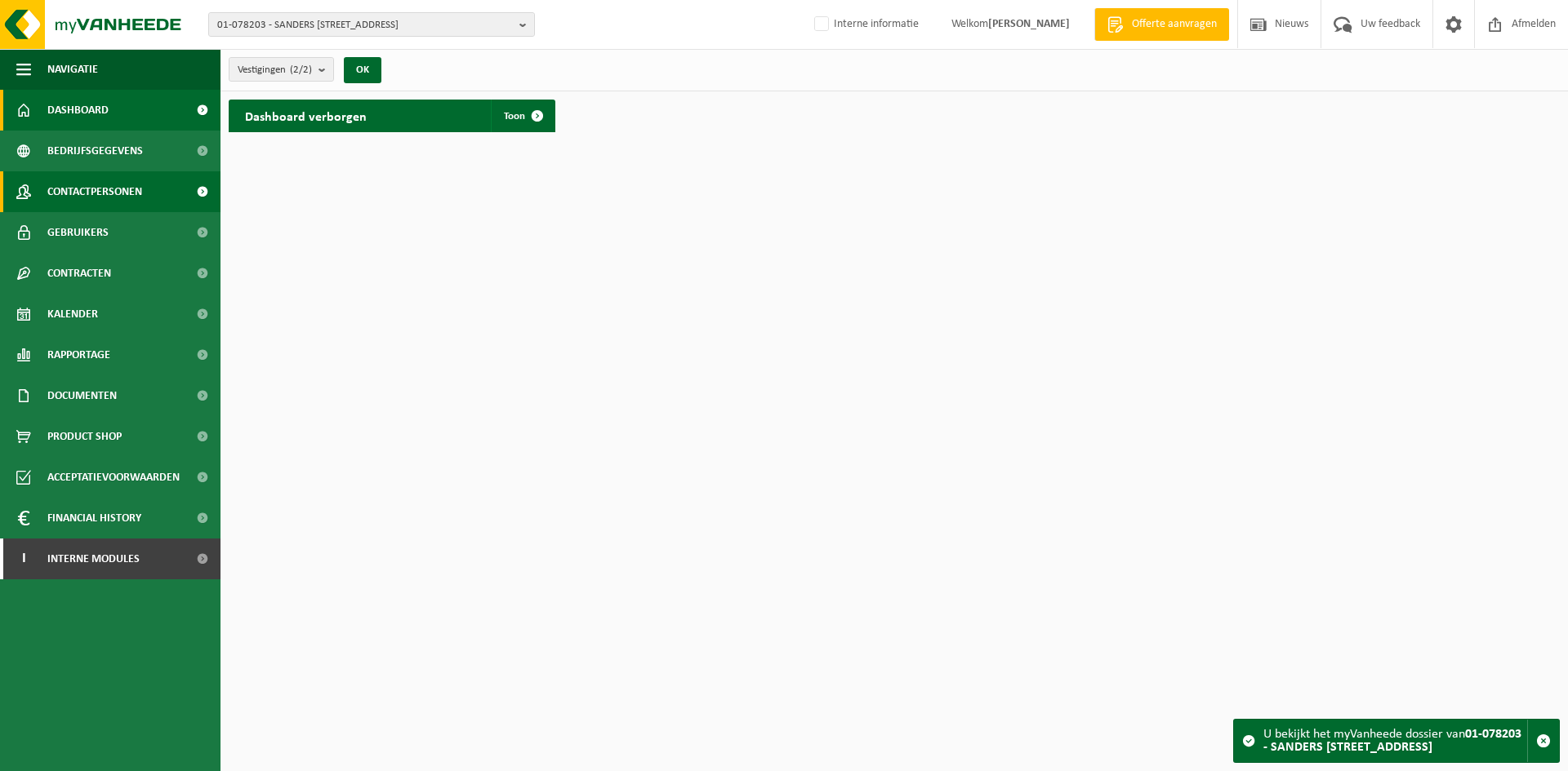
click at [93, 198] on span "Contactpersonen" at bounding box center [94, 192] width 95 height 41
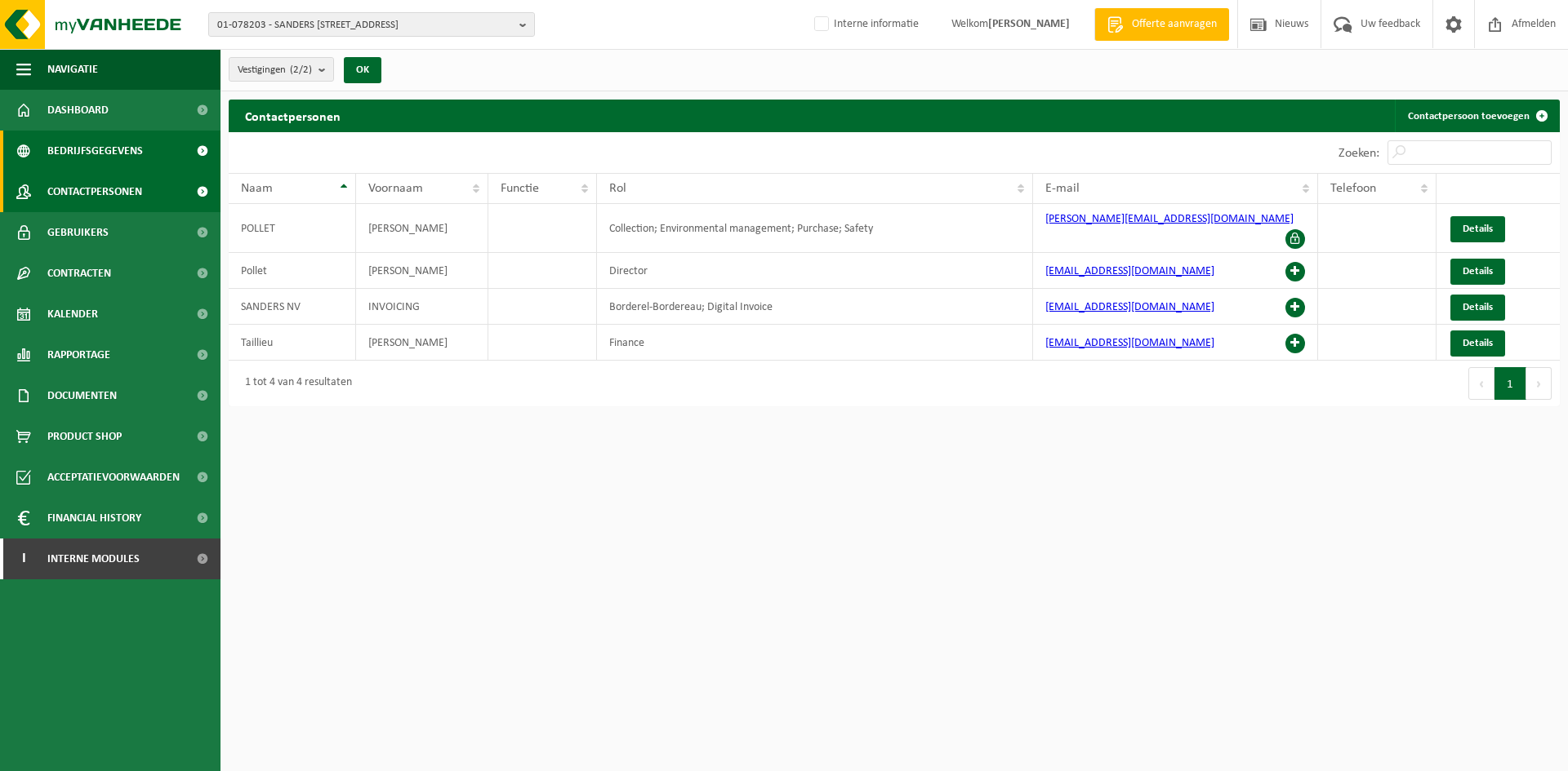
click at [91, 147] on span "Bedrijfsgegevens" at bounding box center [95, 151] width 96 height 41
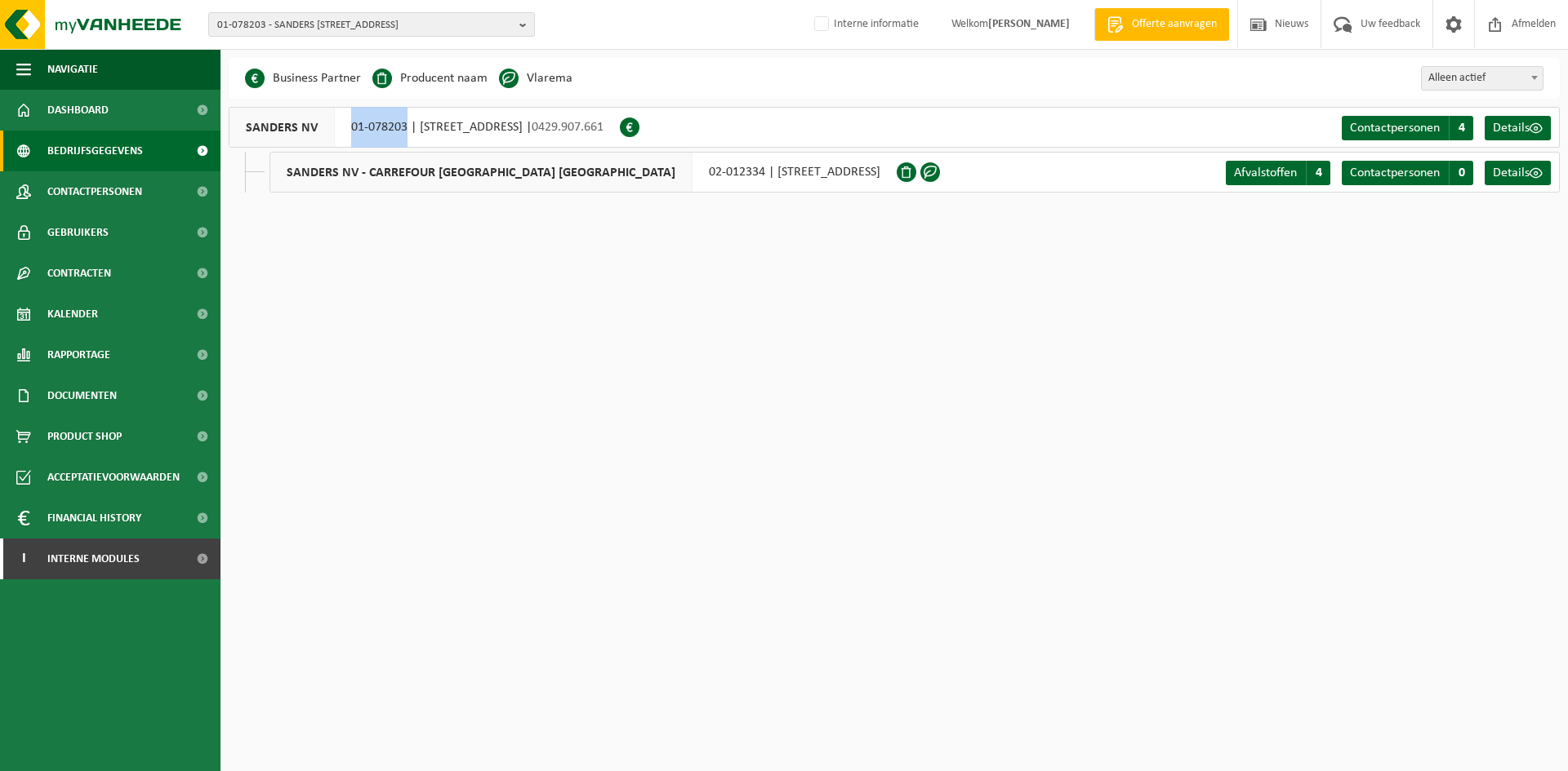
drag, startPoint x: 345, startPoint y: 129, endPoint x: 405, endPoint y: 132, distance: 60.1
click at [405, 132] on div "SANDERS NV 01-078203 | [STREET_ADDRESS] | 0429.907.661" at bounding box center [424, 127] width 391 height 41
copy div "01-078203"
click at [91, 194] on span "Contactpersonen" at bounding box center [94, 192] width 95 height 41
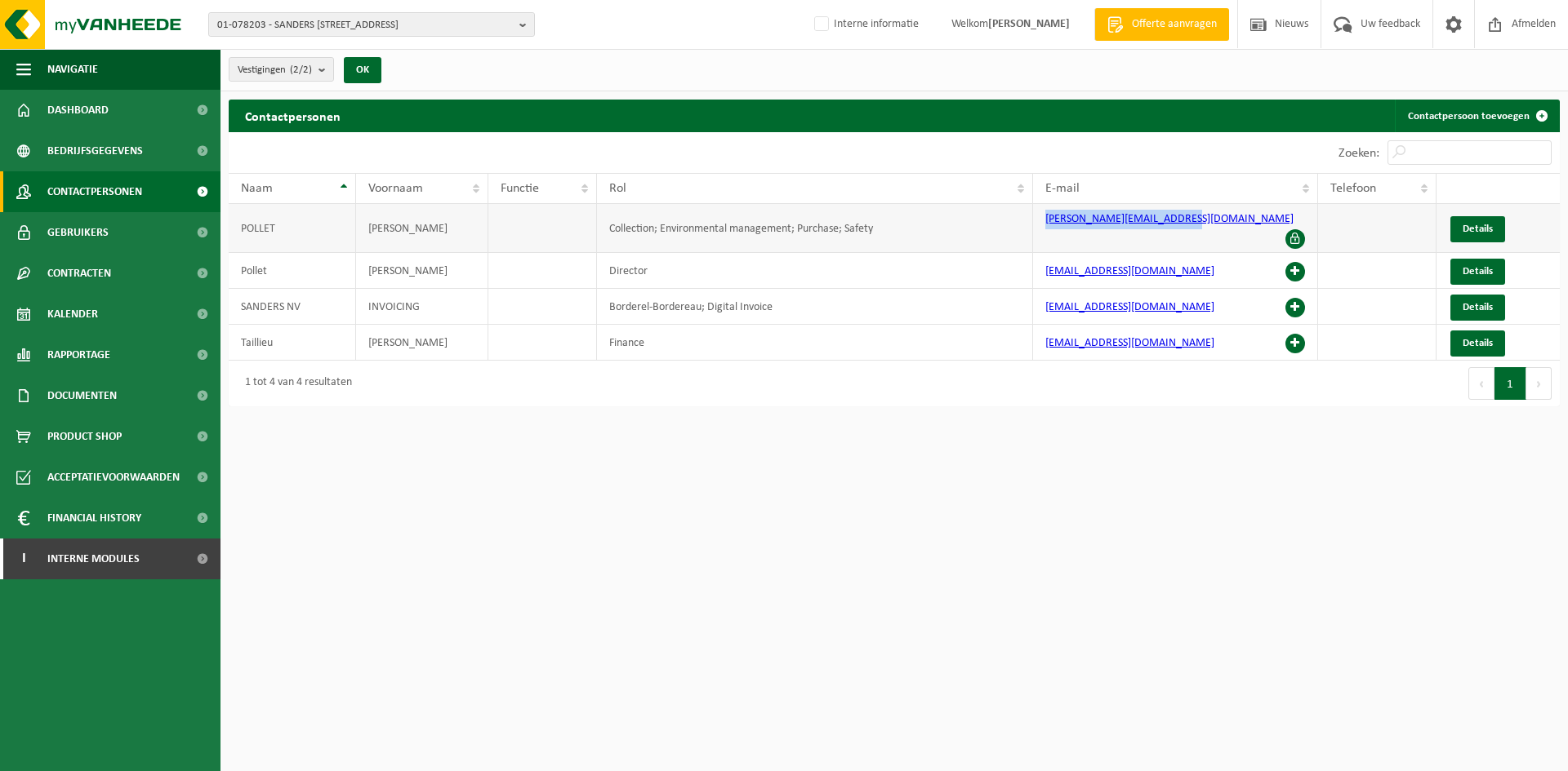
drag, startPoint x: 1184, startPoint y: 220, endPoint x: 1041, endPoint y: 233, distance: 143.6
click at [1041, 233] on td "karen.pollet@distrihold.be" at bounding box center [1175, 229] width 285 height 49
copy link "karen.pollet@distrihold.be"
click at [303, 25] on span "01-078203 - SANDERS NV - 8680 KOEKELARE, BROUWERIJSTRAAT 14" at bounding box center [364, 25] width 295 height 24
type input "vanheede david"
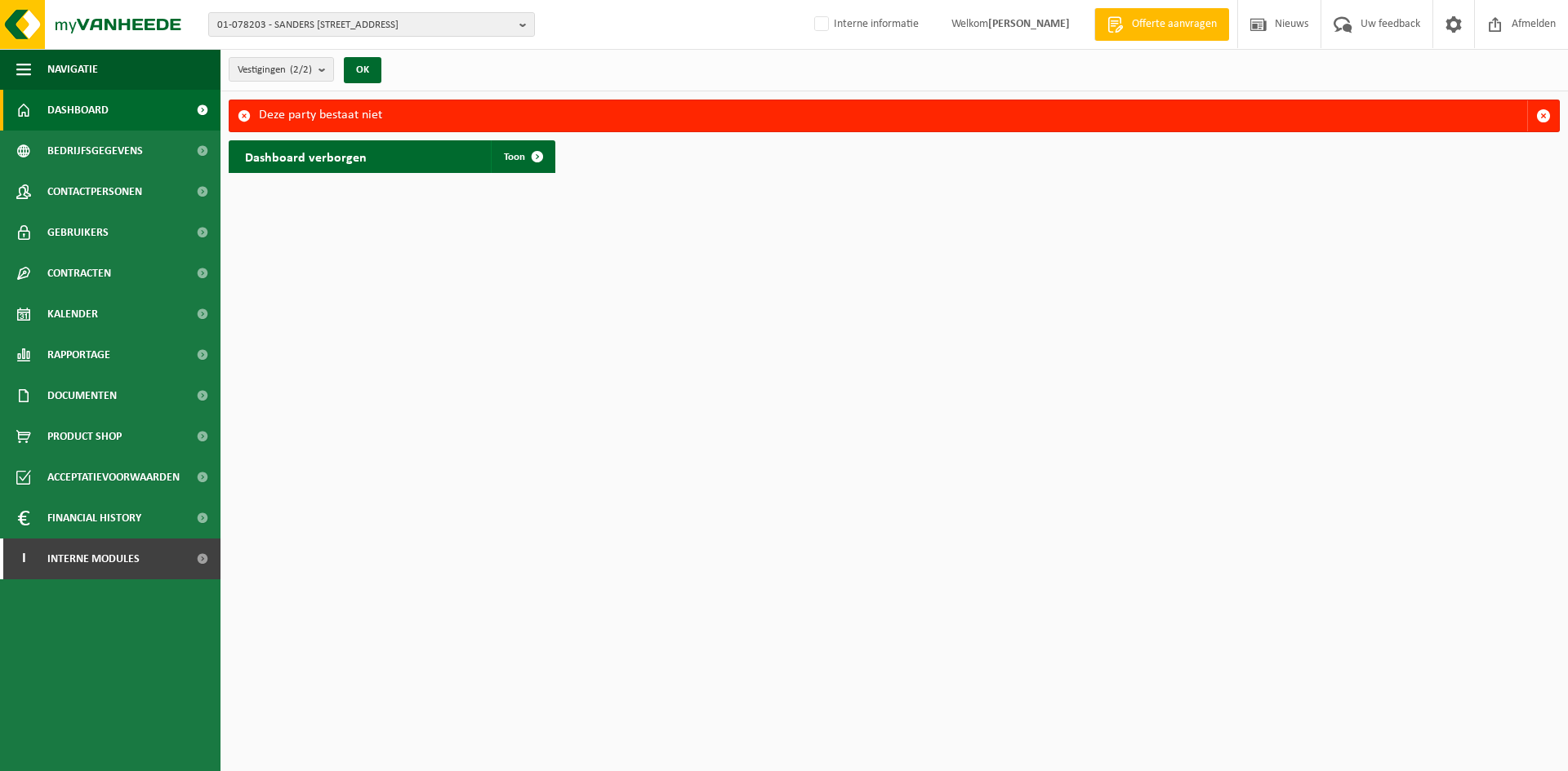
click at [379, 46] on div "01-078203 - SANDERS NV - 8680 KOEKELARE, BROUWERIJSTRAAT 14 10-760585 - BOEKAN …" at bounding box center [784, 24] width 1568 height 50
click at [385, 21] on span "01-078203 - SANDERS NV - 8680 KOEKELARE, BROUWERIJSTRAAT 14" at bounding box center [364, 25] width 295 height 24
click at [428, 60] on input "david vanheede" at bounding box center [371, 51] width 319 height 20
drag, startPoint x: 449, startPoint y: 47, endPoint x: -127, endPoint y: 18, distance: 576.7
click at [0, 18] on html "01-078203 - SANDERS NV - 8680 KOEKELARE, BROUWERIJSTRAAT 14 david vanheede 10-7…" at bounding box center [784, 385] width 1568 height 771
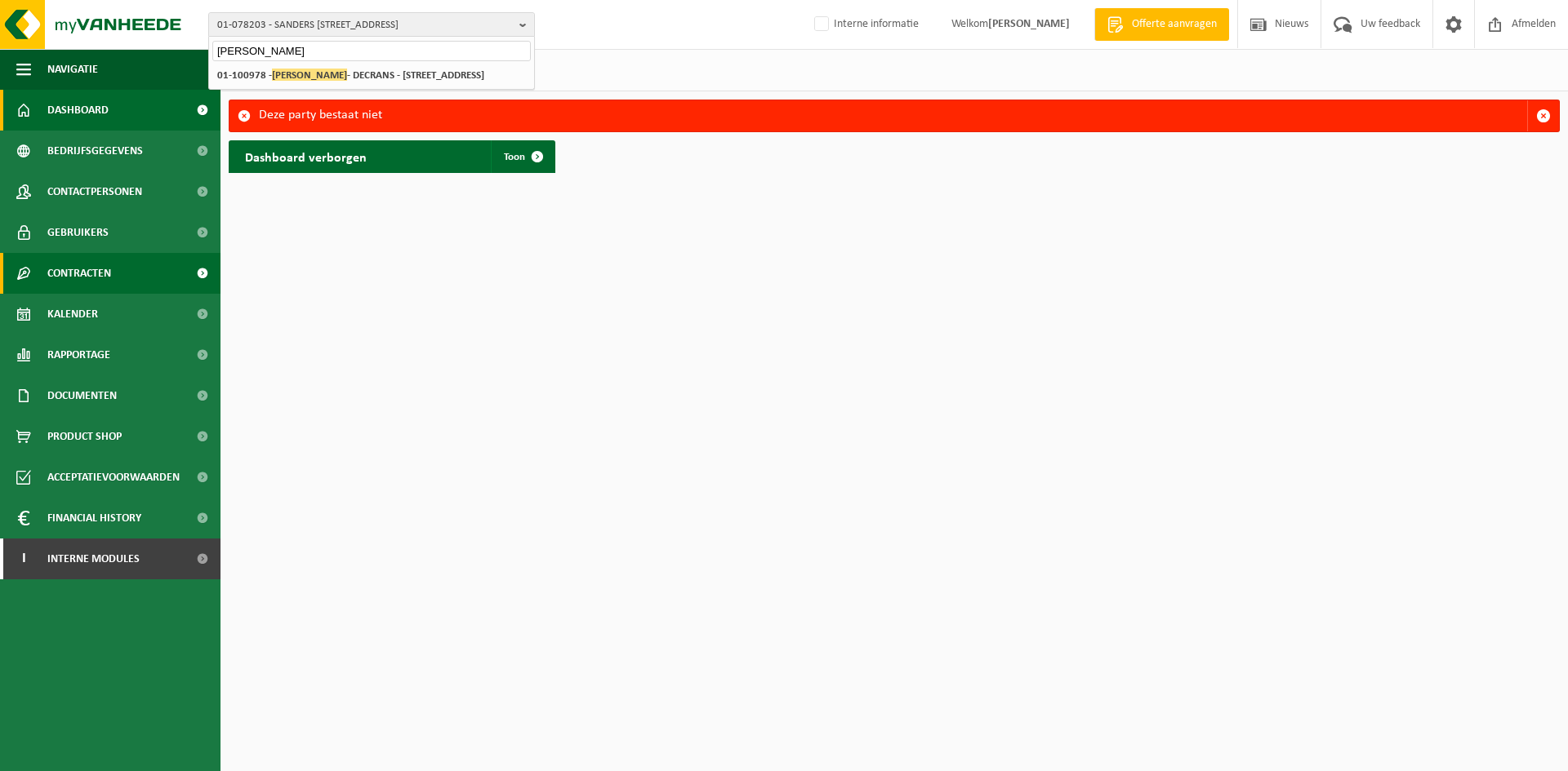
type input "david vanheede"
click at [338, 45] on input "david vanheede" at bounding box center [371, 51] width 319 height 20
drag, startPoint x: 362, startPoint y: 45, endPoint x: -32, endPoint y: 28, distance: 394.4
click at [0, 28] on html "01-078203 - SANDERS NV - 8680 KOEKELARE, BROUWERIJSTRAAT 14 david vanheede 10-7…" at bounding box center [784, 385] width 1568 height 771
click at [315, 31] on span "01-078203 - SANDERS NV - 8680 KOEKELARE, BROUWERIJSTRAAT 14" at bounding box center [364, 25] width 295 height 24
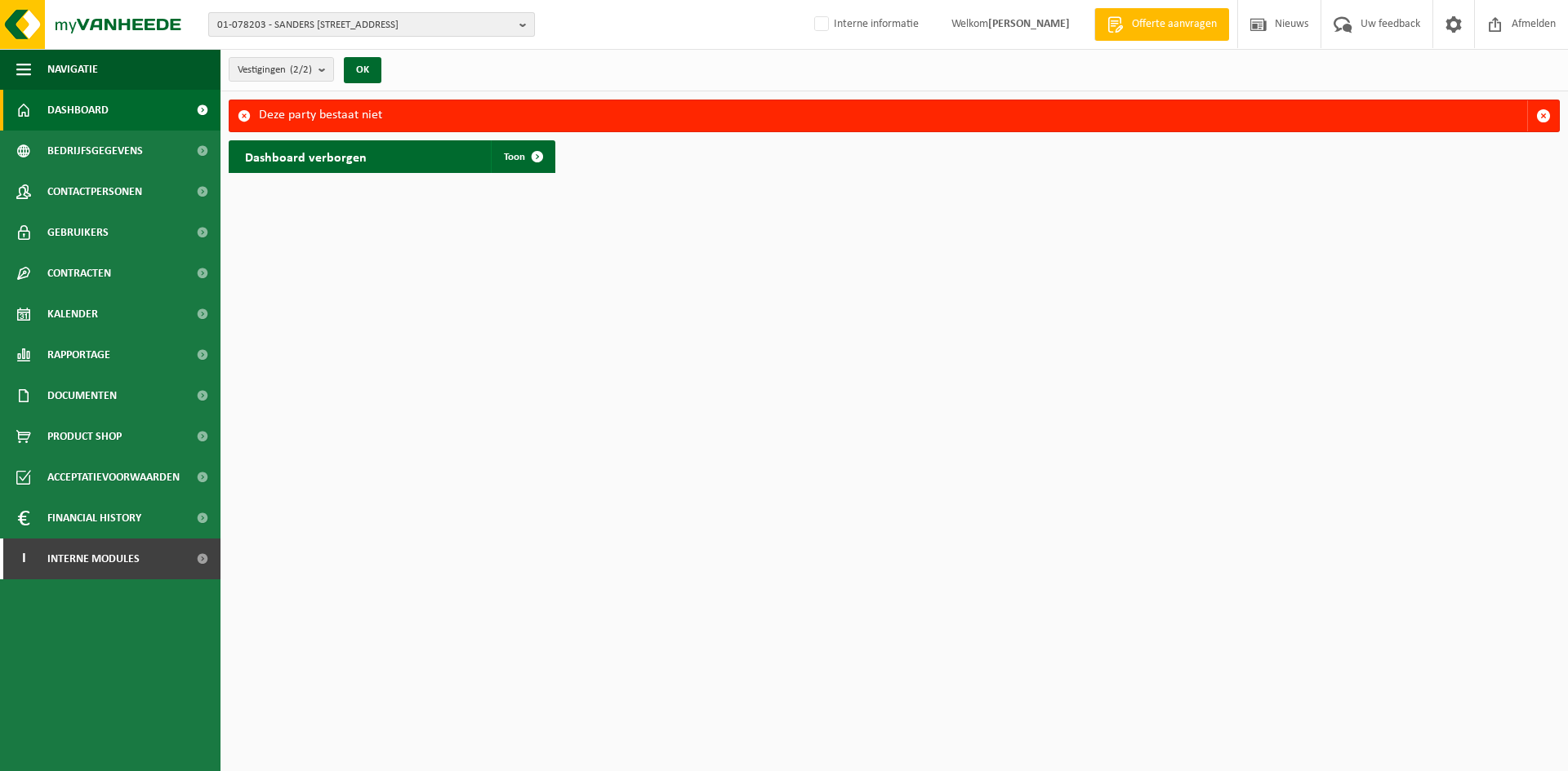
click at [326, 26] on span "01-078203 - SANDERS NV - 8680 KOEKELARE, BROUWERIJSTRAAT 14" at bounding box center [364, 25] width 295 height 24
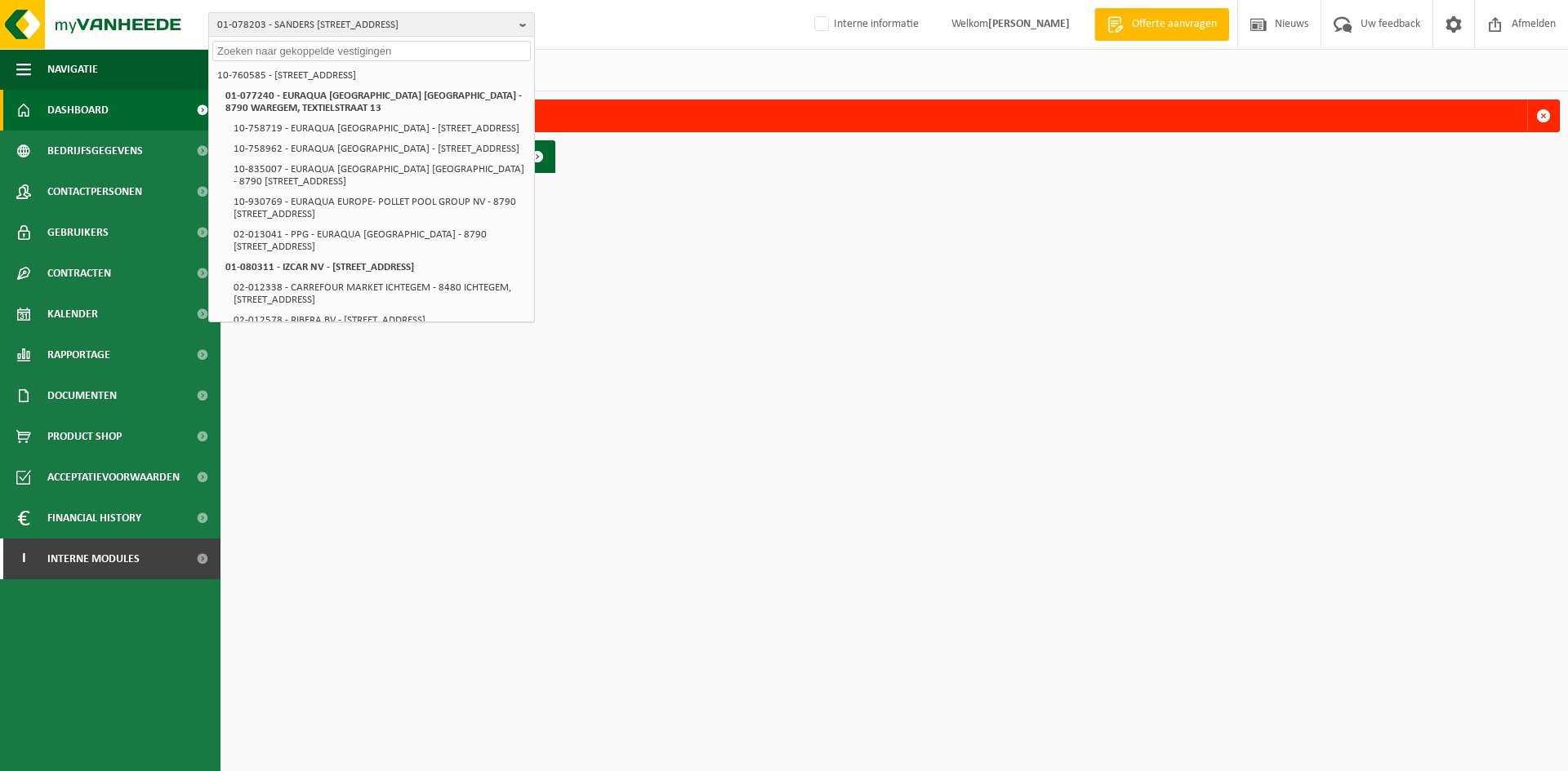
paste input "01-083392"
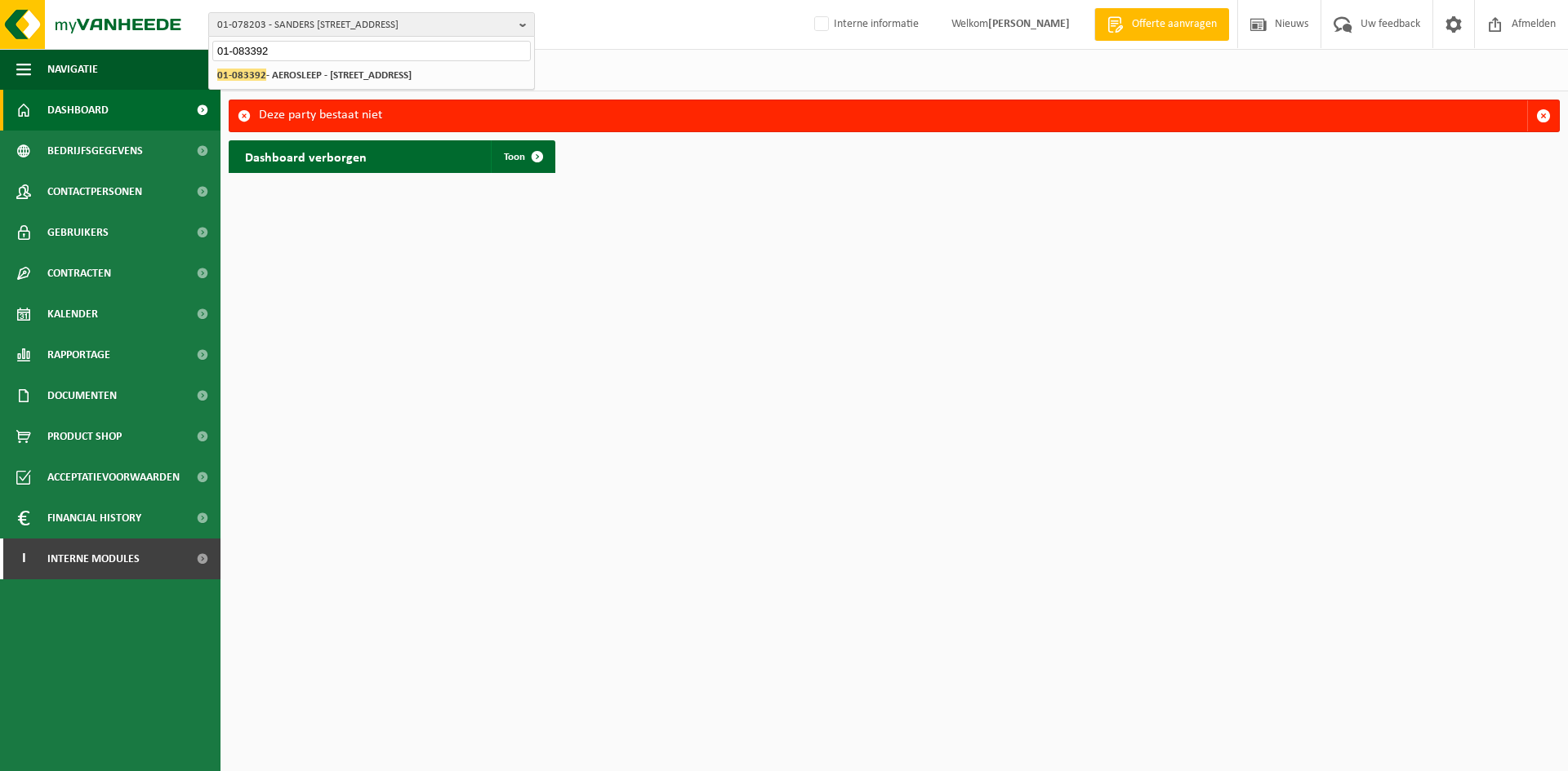
type input "01-083392"
click at [315, 81] on strong "01-083392 - AEROSLEEP - 9320 EREMBODEGEM, WATERKERINGSTRAAT 21" at bounding box center [314, 75] width 194 height 13
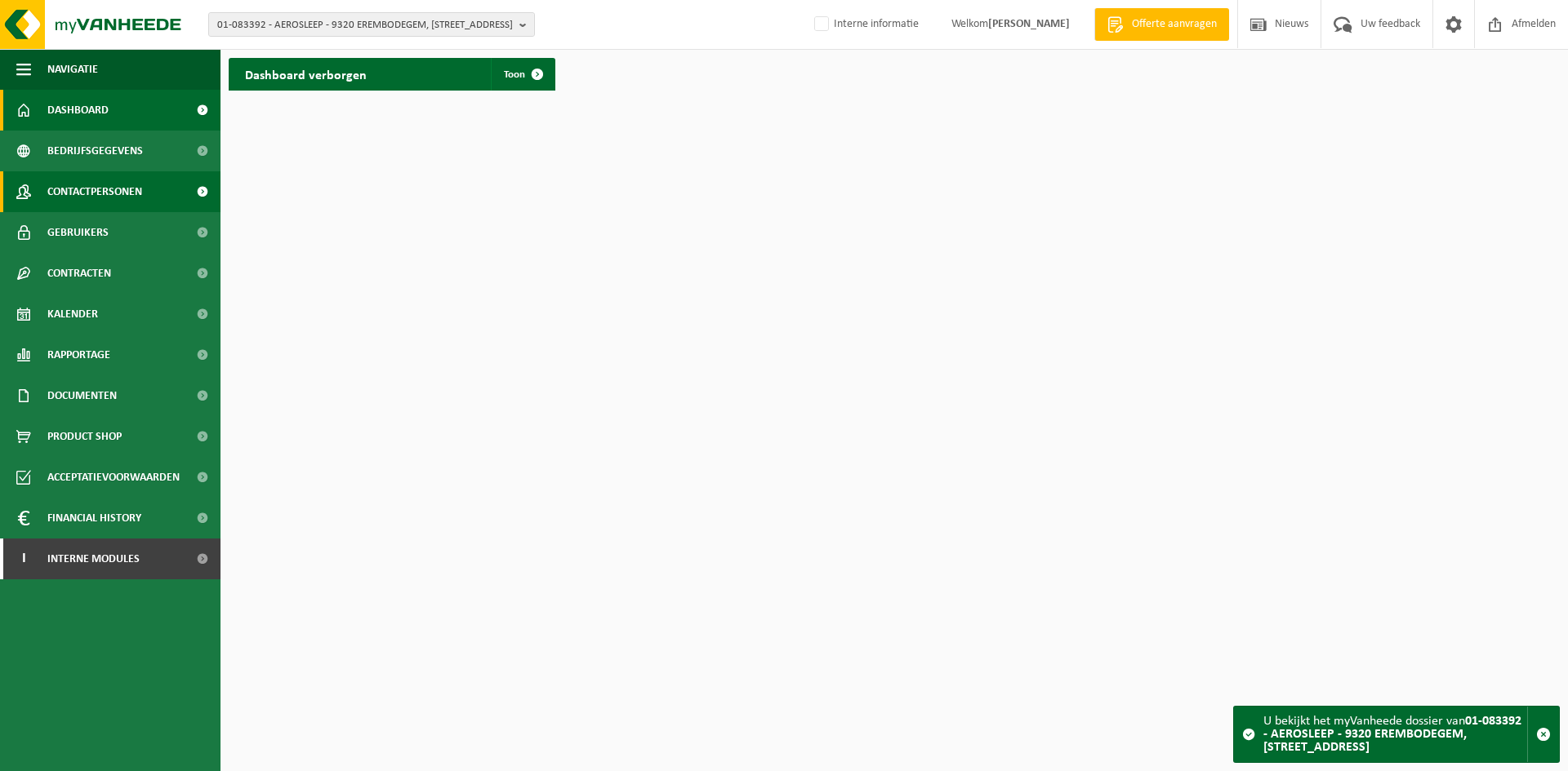
click at [103, 199] on span "Contactpersonen" at bounding box center [94, 192] width 95 height 41
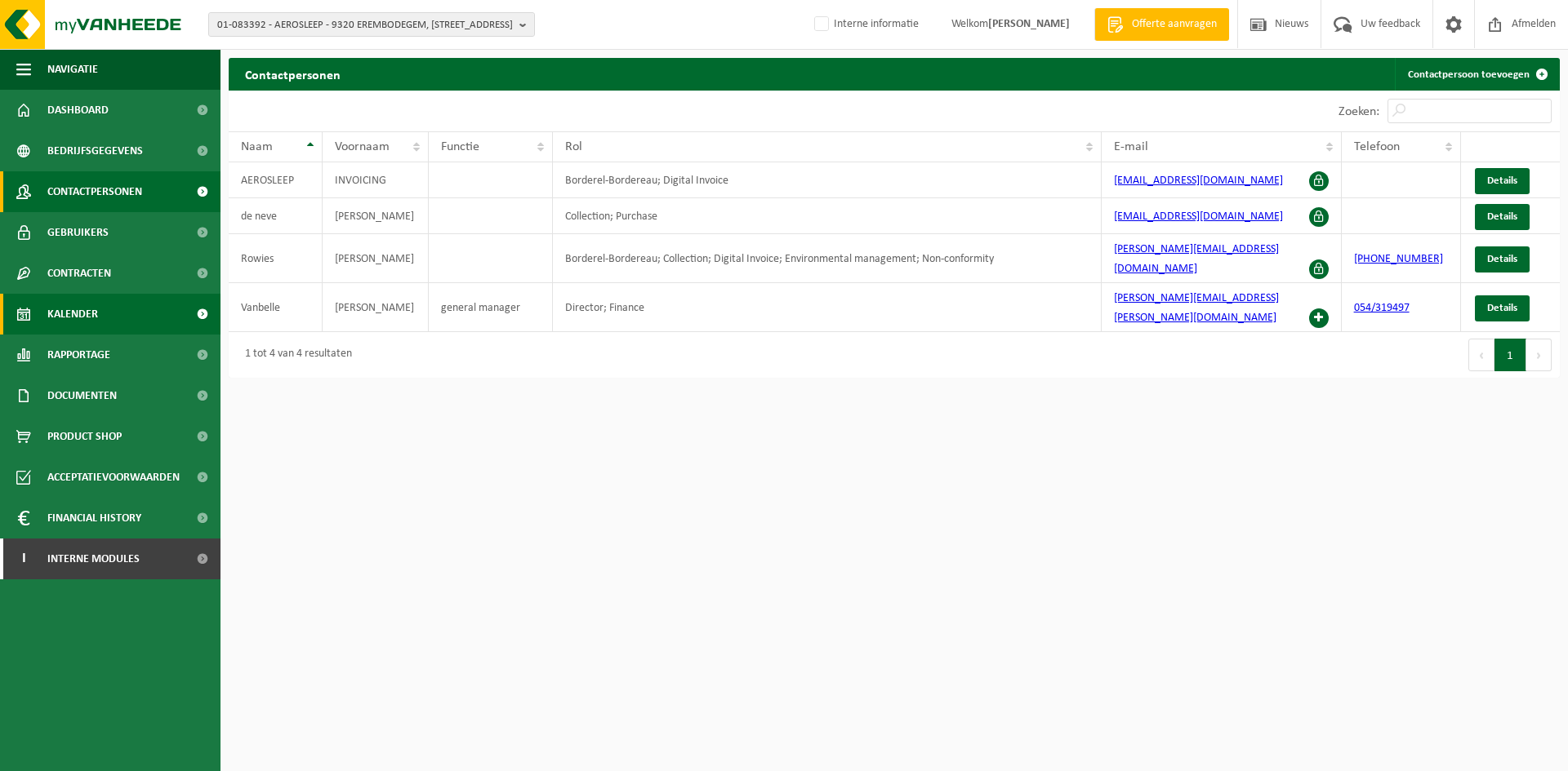
click at [110, 314] on link "Kalender" at bounding box center [110, 314] width 220 height 41
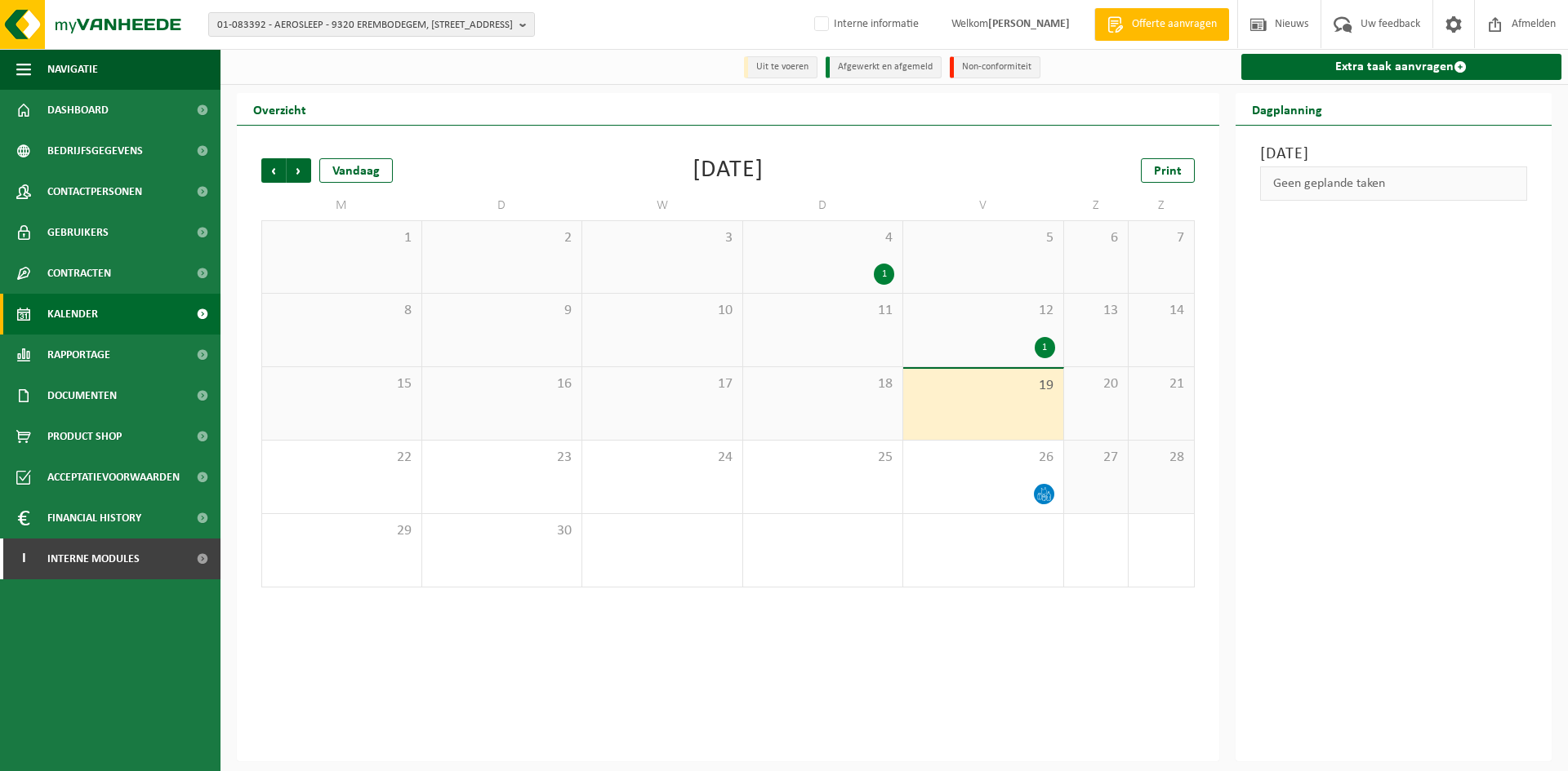
click at [1004, 345] on div "1" at bounding box center [983, 347] width 144 height 21
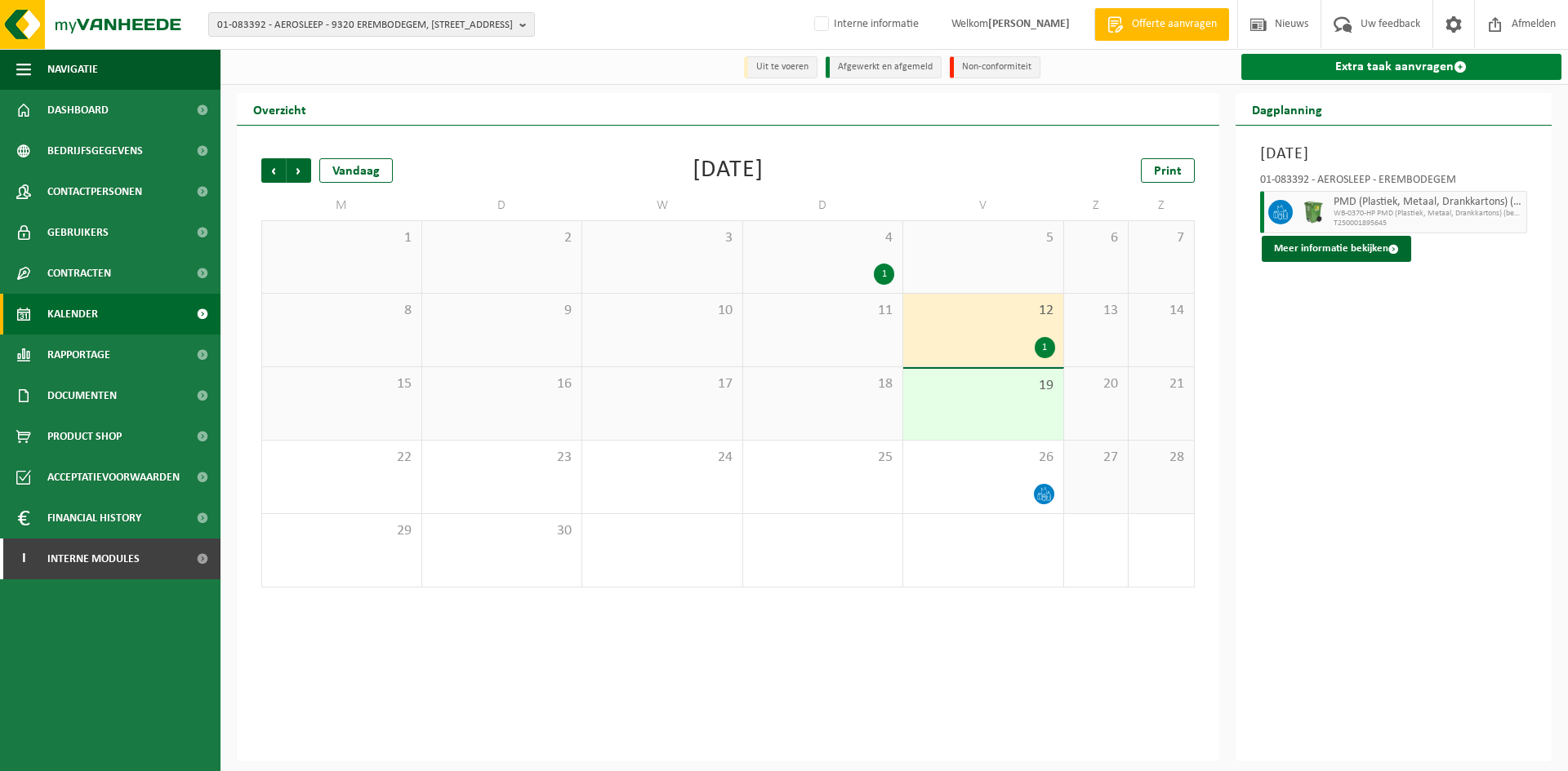
click at [1457, 58] on link "Extra taak aanvragen" at bounding box center [1402, 66] width 321 height 26
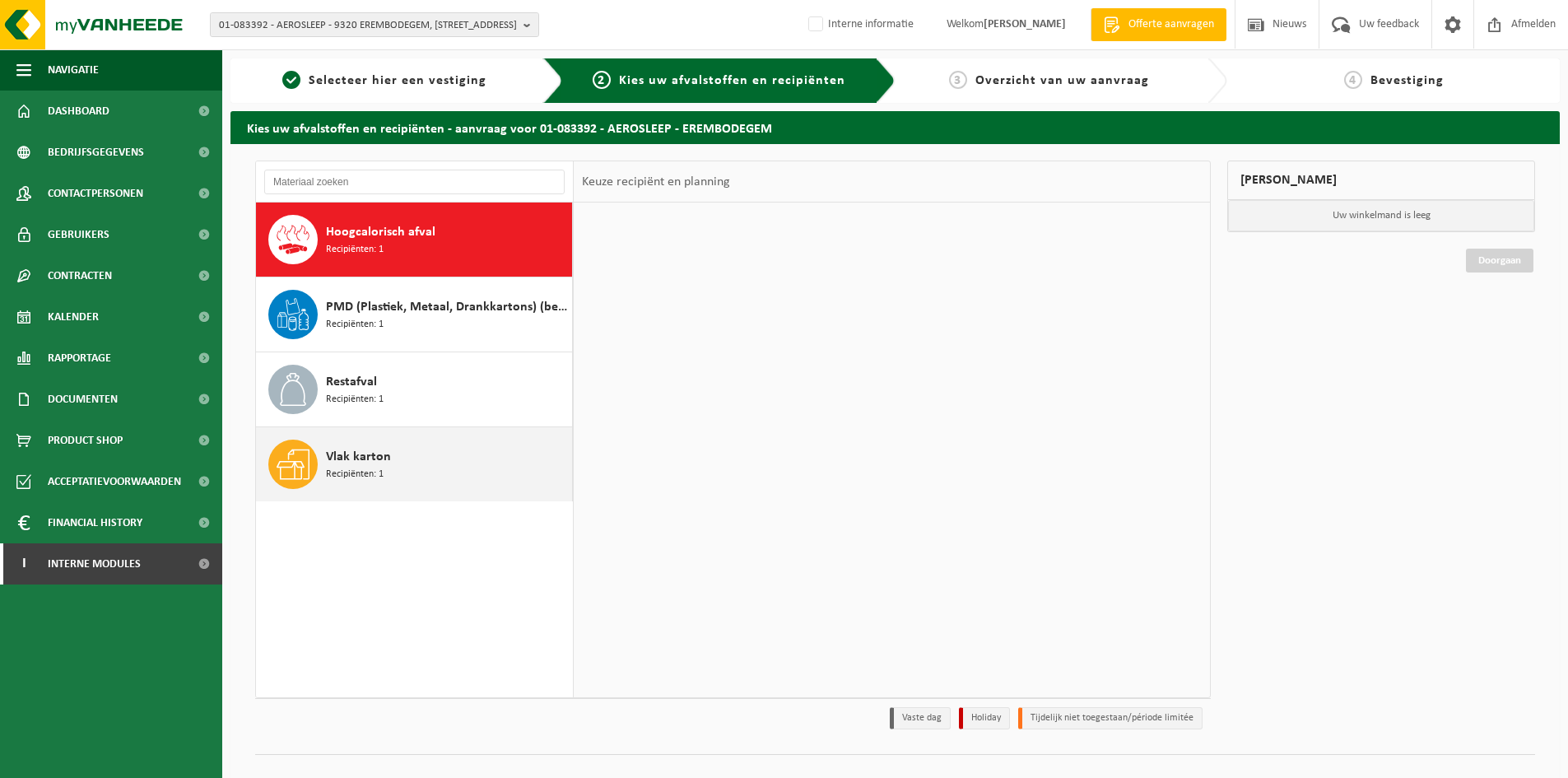
click at [390, 453] on div "Vlak karton Recipiënten: 1" at bounding box center [446, 464] width 242 height 49
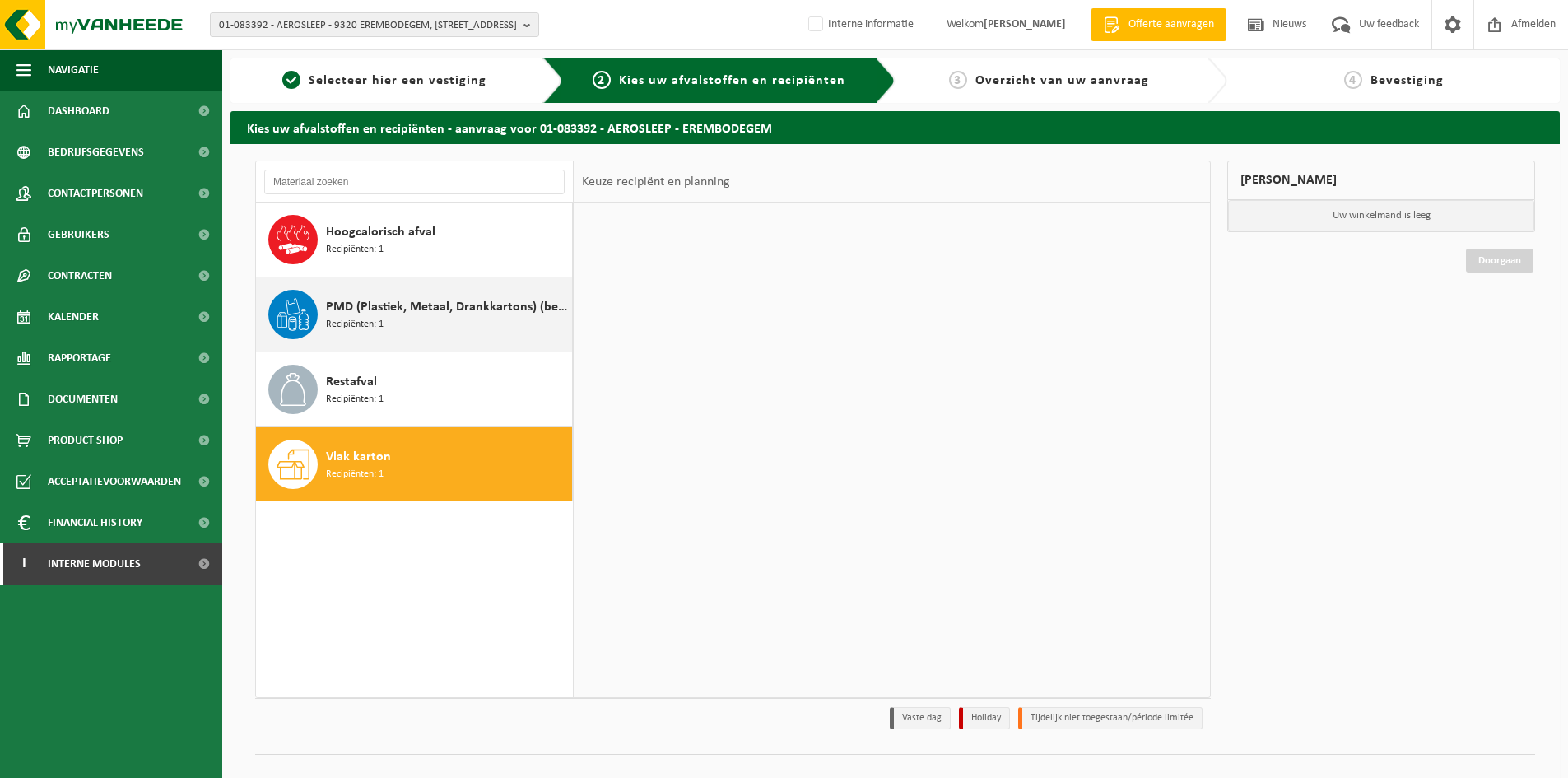
click at [419, 327] on div "PMD (Plastiek, Metaal, Drankkartons) (bedrijven) Recipiënten: 1" at bounding box center [446, 315] width 242 height 49
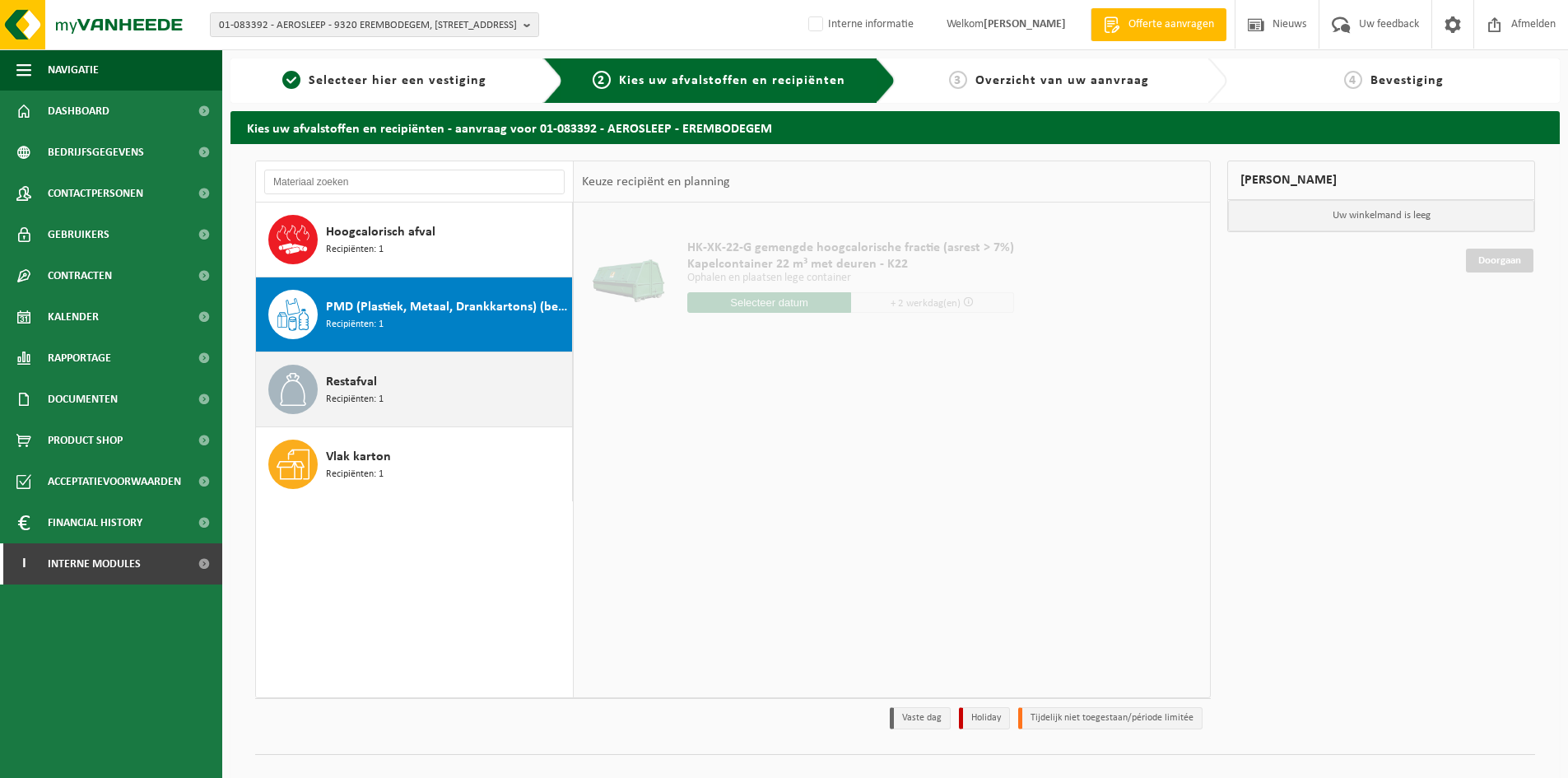
click at [437, 390] on div "Restafval Recipiënten: 1" at bounding box center [446, 389] width 242 height 49
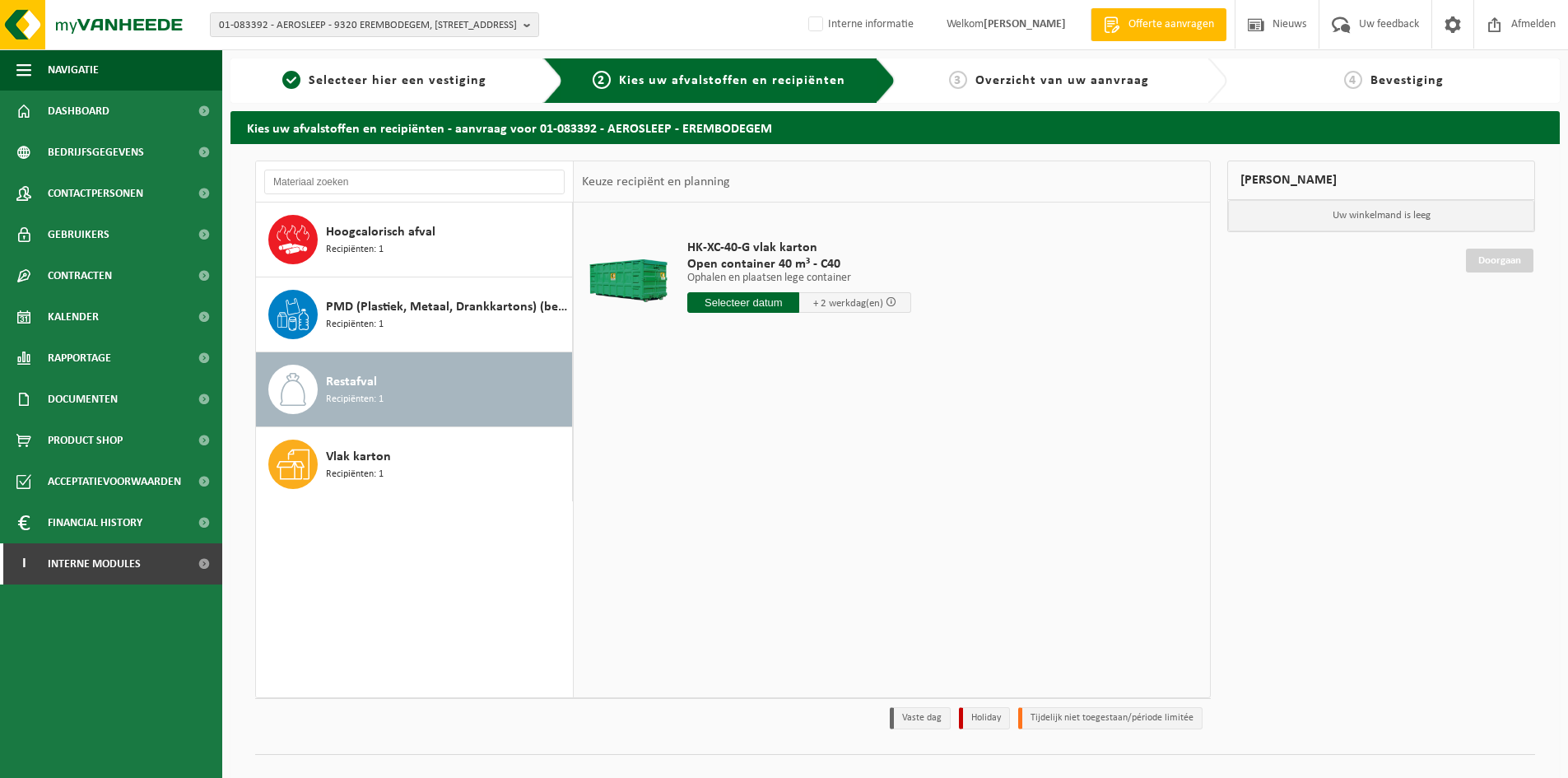
click at [740, 311] on input "text" at bounding box center [744, 303] width 112 height 20
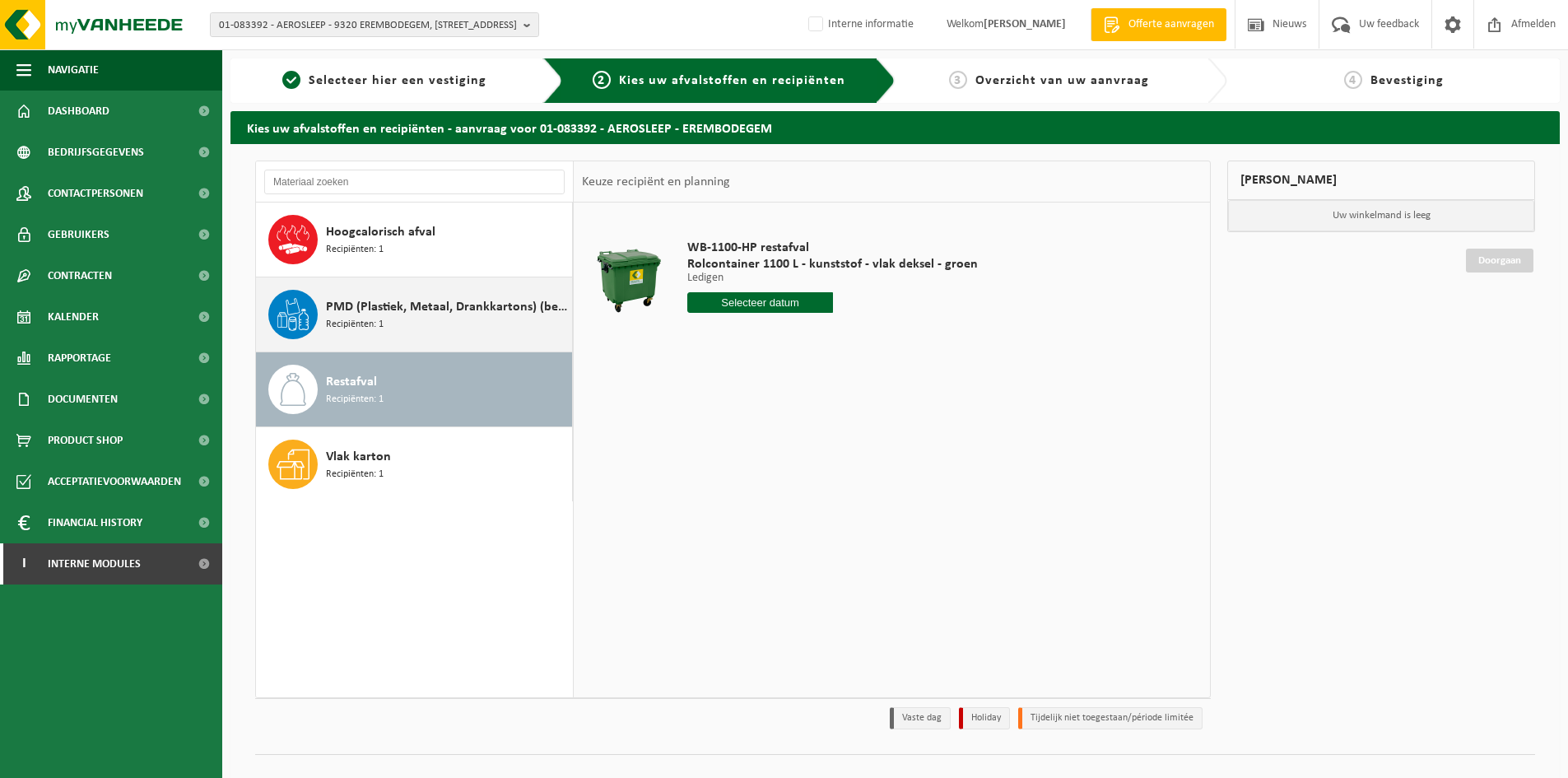
click at [377, 312] on span "PMD (Plastiek, Metaal, Drankkartons) (bedrijven)" at bounding box center [446, 306] width 242 height 20
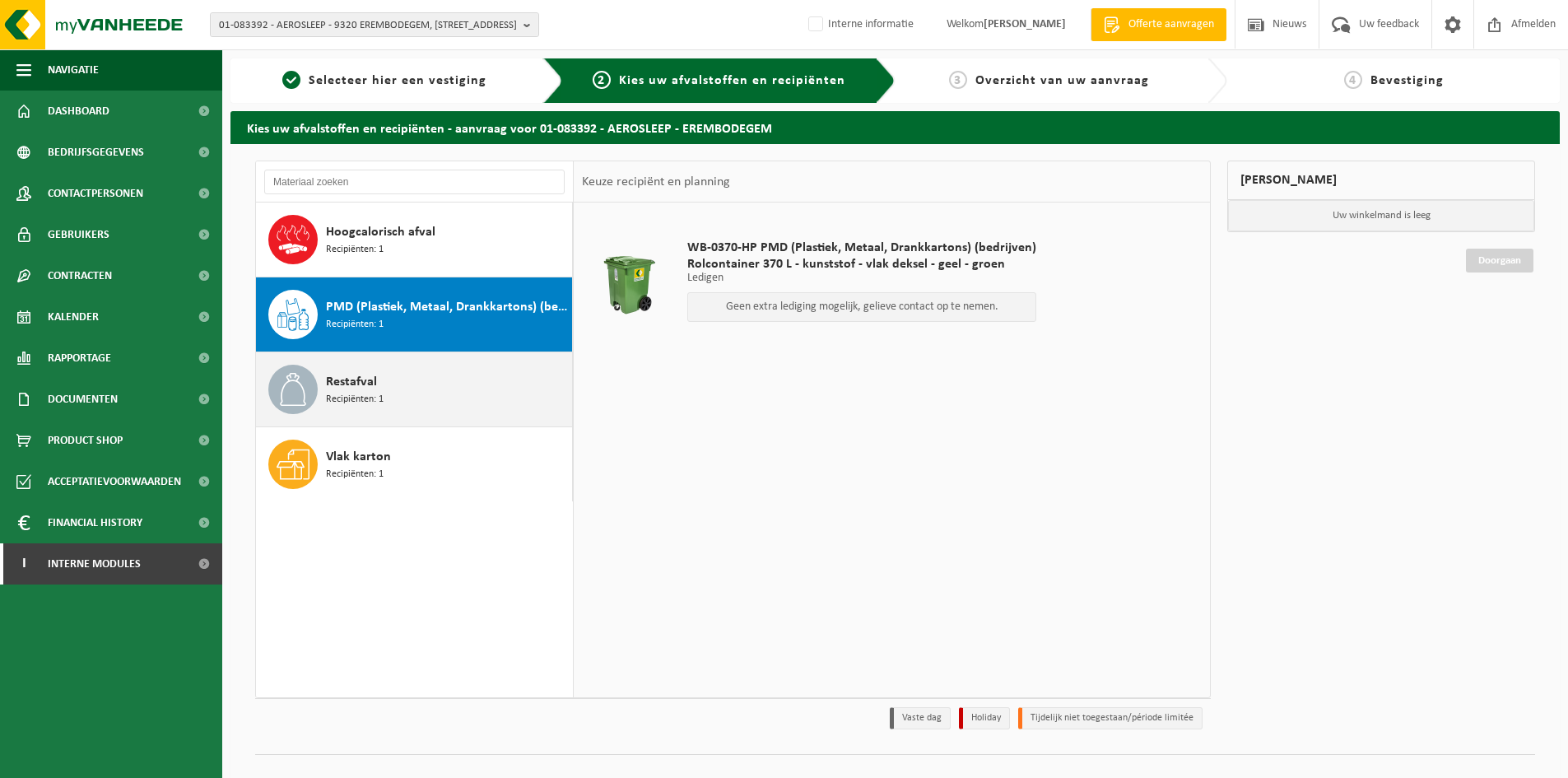
click at [424, 356] on div "Restafval Recipiënten: 1" at bounding box center [415, 389] width 317 height 74
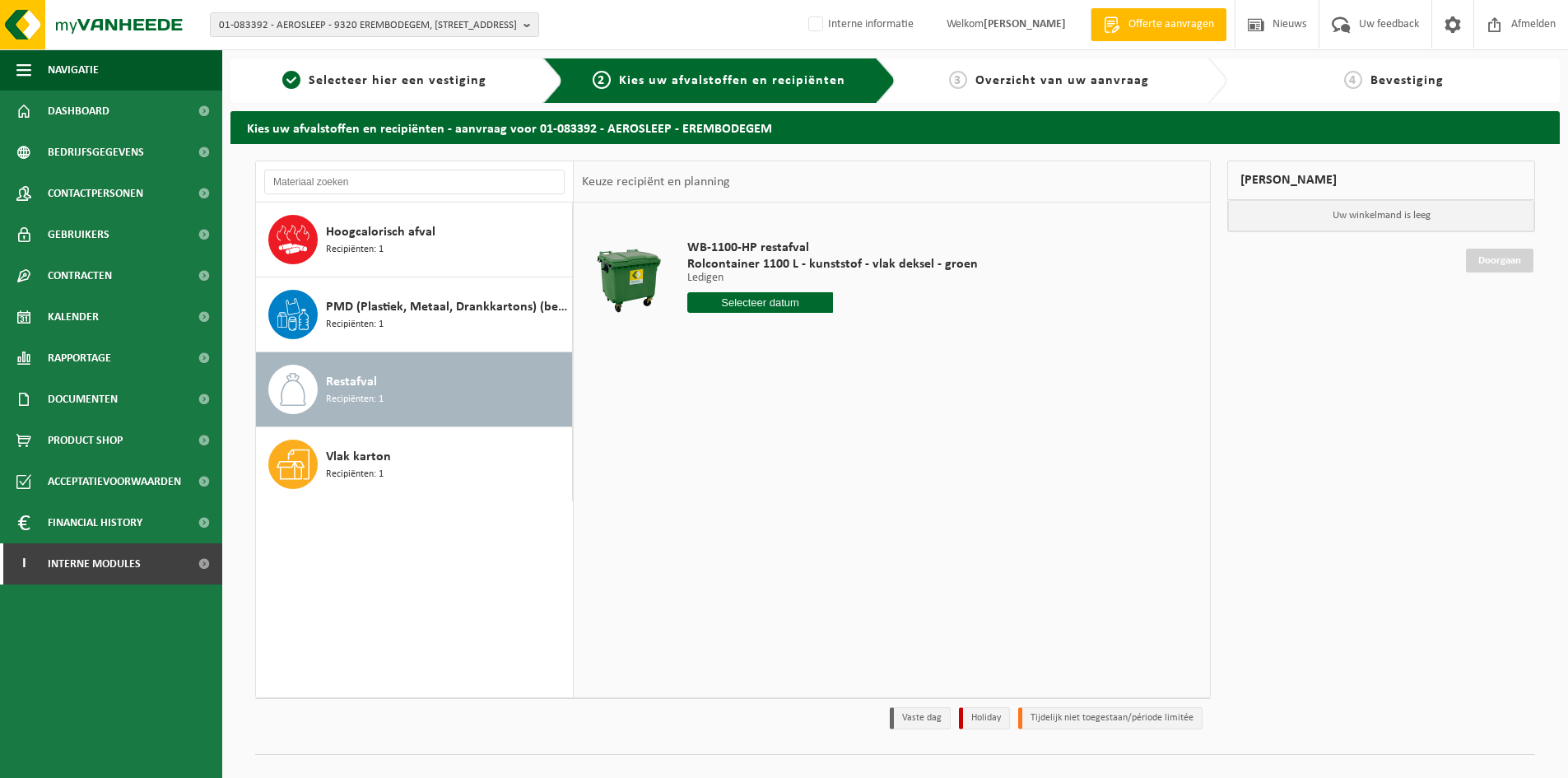
click at [749, 300] on input "text" at bounding box center [761, 303] width 146 height 20
click at [797, 473] on div "25" at bounding box center [790, 475] width 29 height 26
type input "Van 2025-09-25"
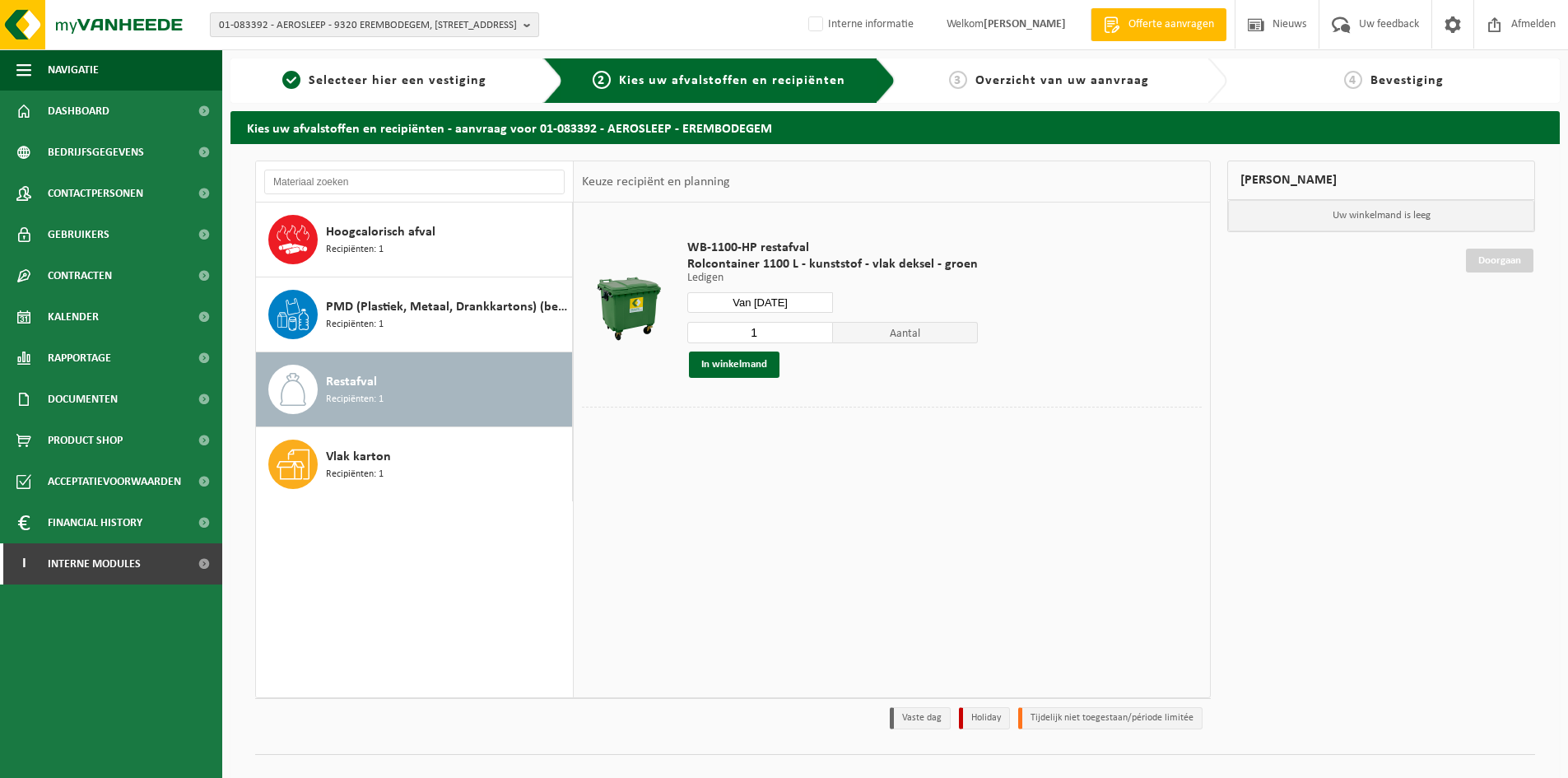
click at [434, 32] on span "01-083392 - AEROSLEEP - 9320 EREMBODEGEM, WATERKERINGSTRAAT 21" at bounding box center [367, 25] width 298 height 25
paste input "01-085173"
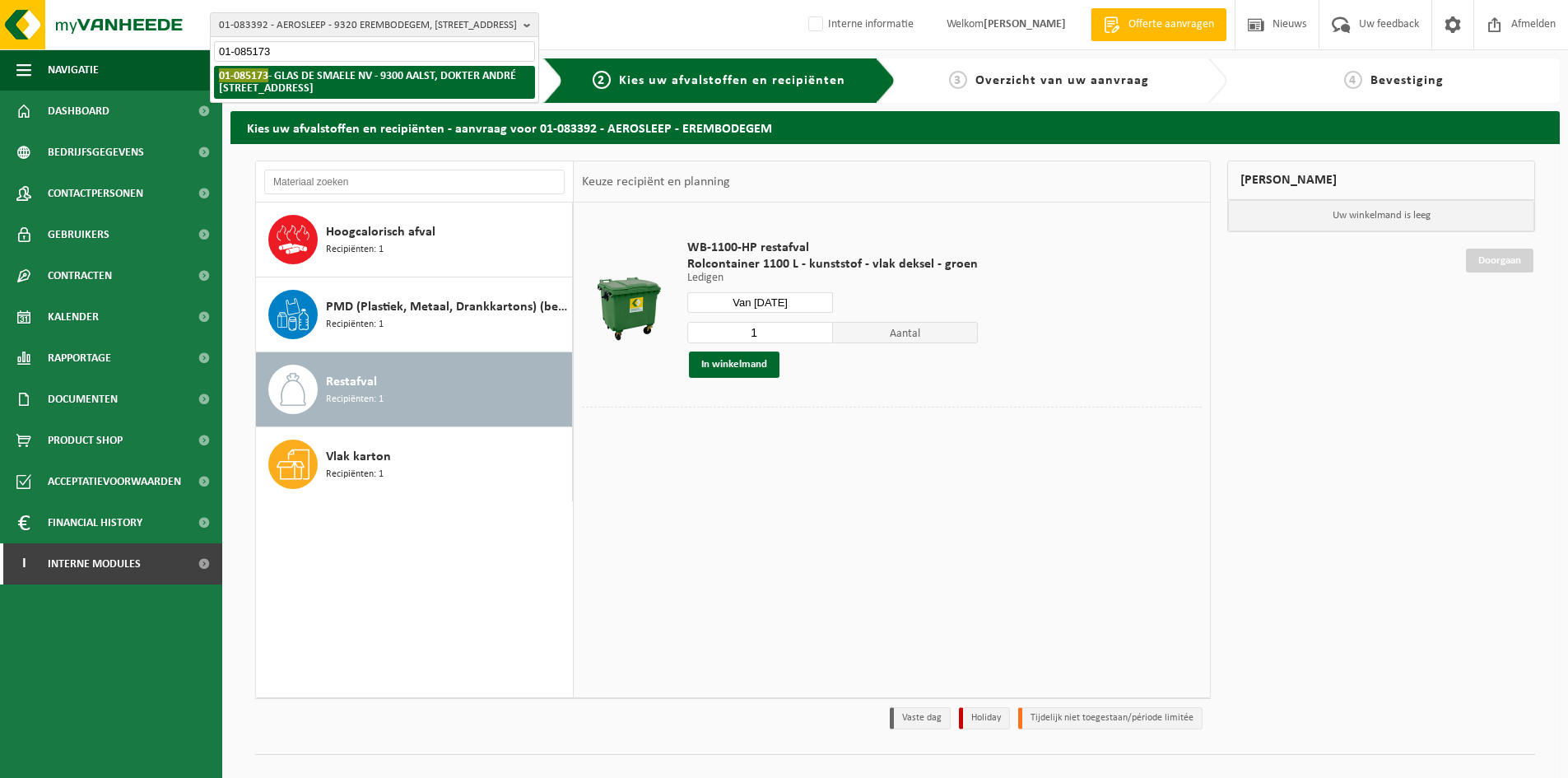
type input "01-085173"
click at [357, 78] on strong "01-085173 - GLAS DE SMAELE NV - 9300 AALST, DOKTER ANDRÉ GOFFAERTSSTRAAT 5" at bounding box center [367, 81] width 297 height 26
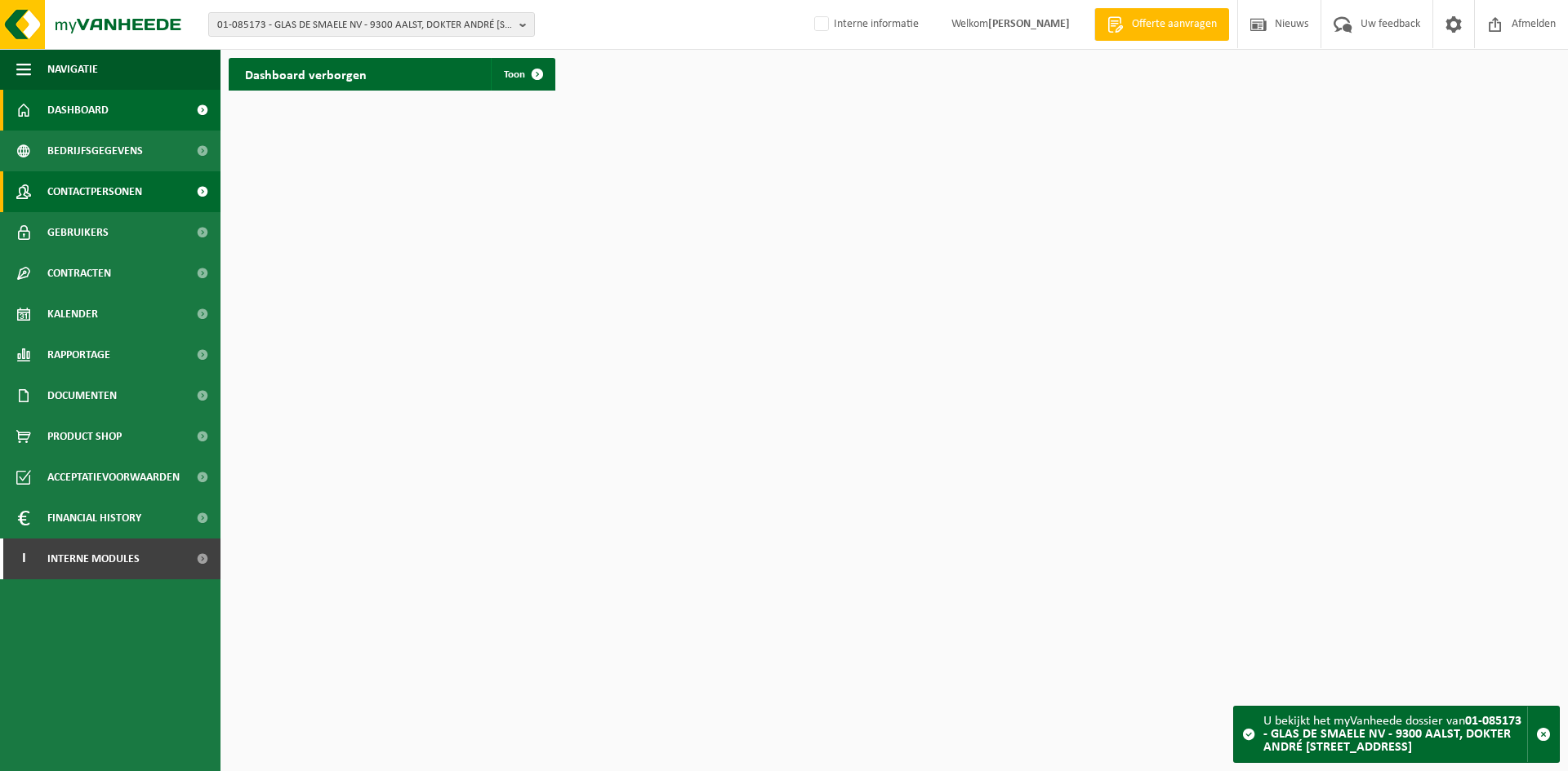
click at [115, 187] on span "Contactpersonen" at bounding box center [94, 192] width 95 height 41
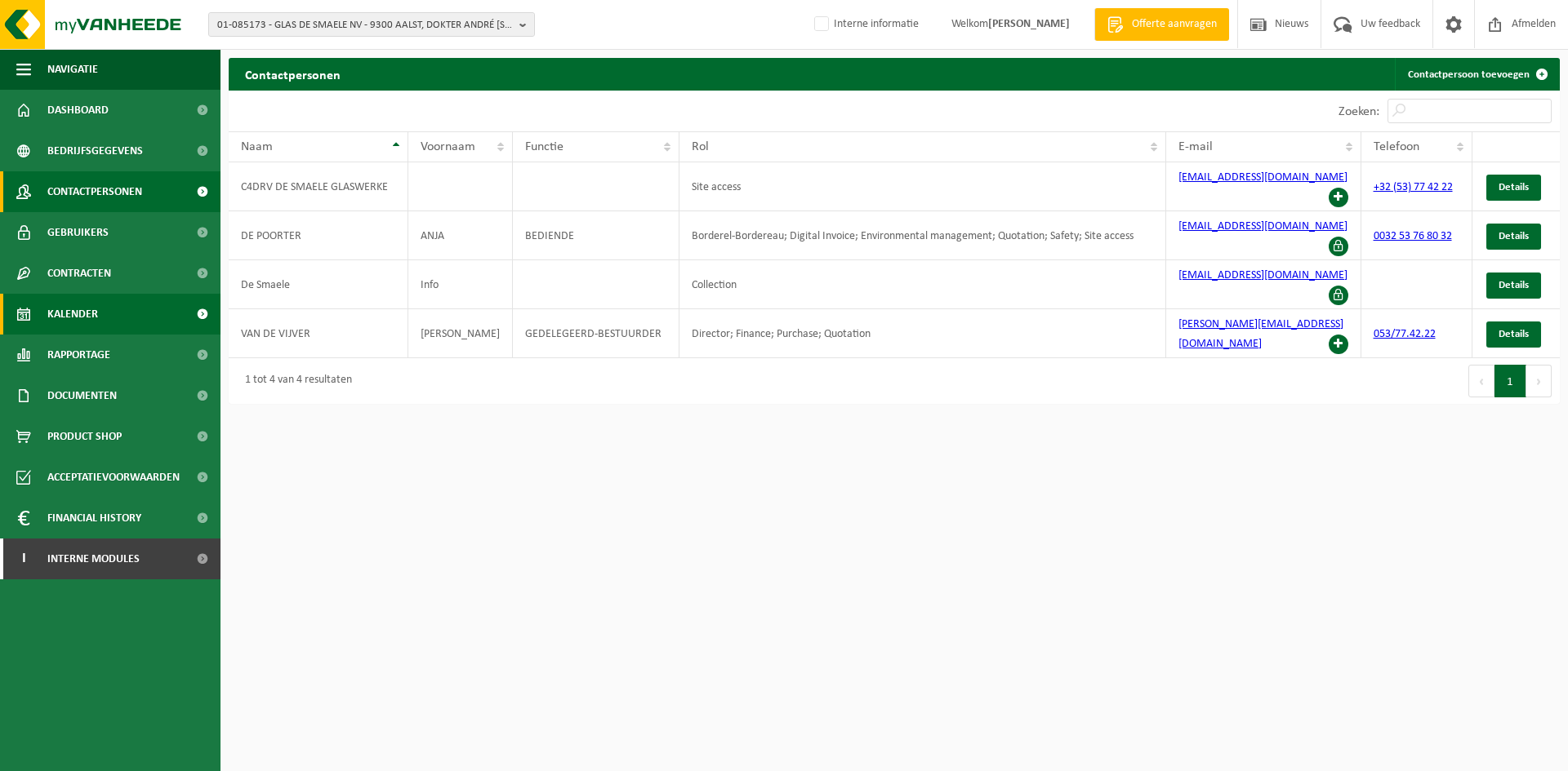
click at [117, 330] on link "Kalender" at bounding box center [110, 314] width 220 height 41
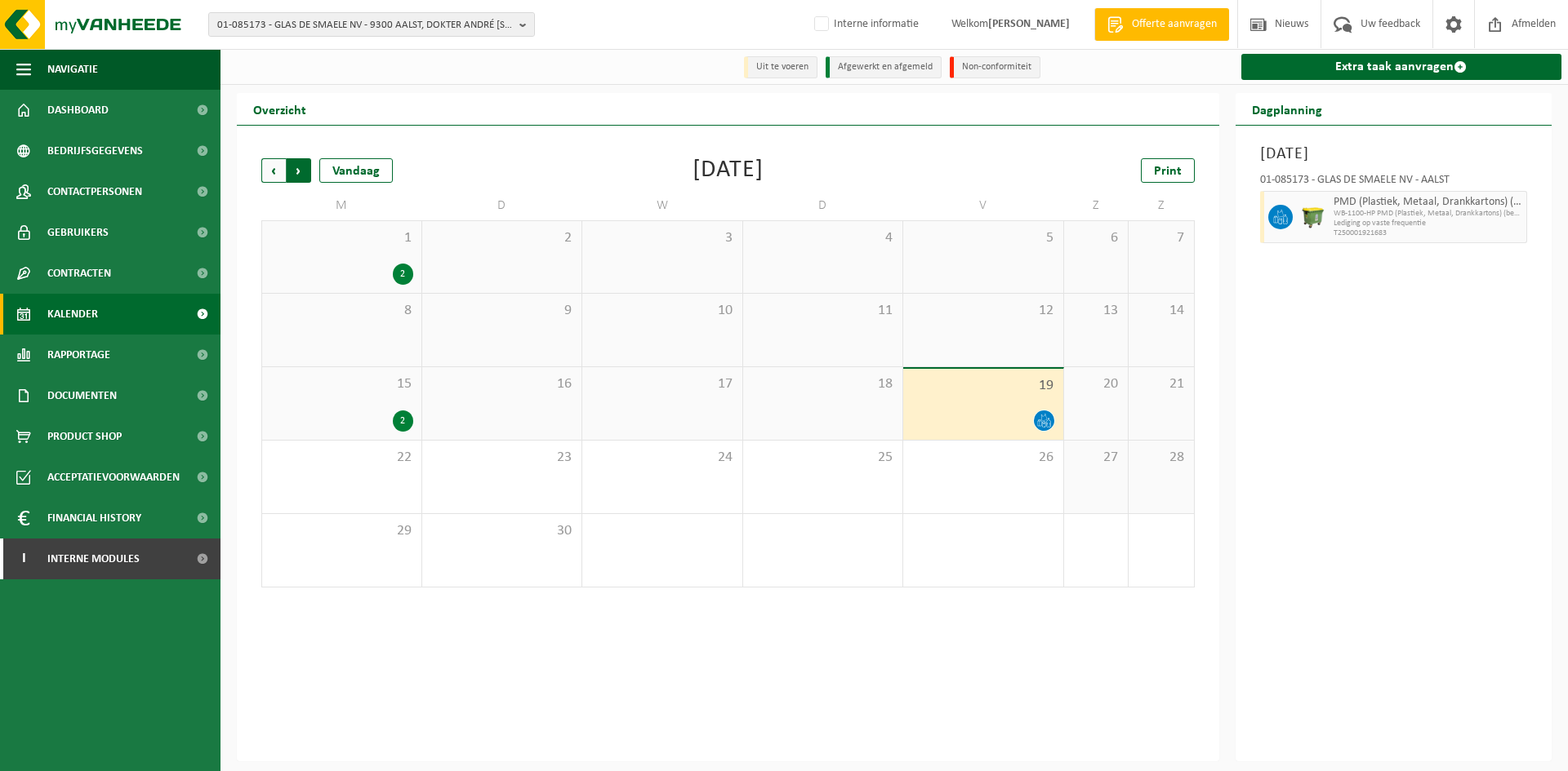
click at [281, 176] on span "Vorige" at bounding box center [273, 170] width 24 height 24
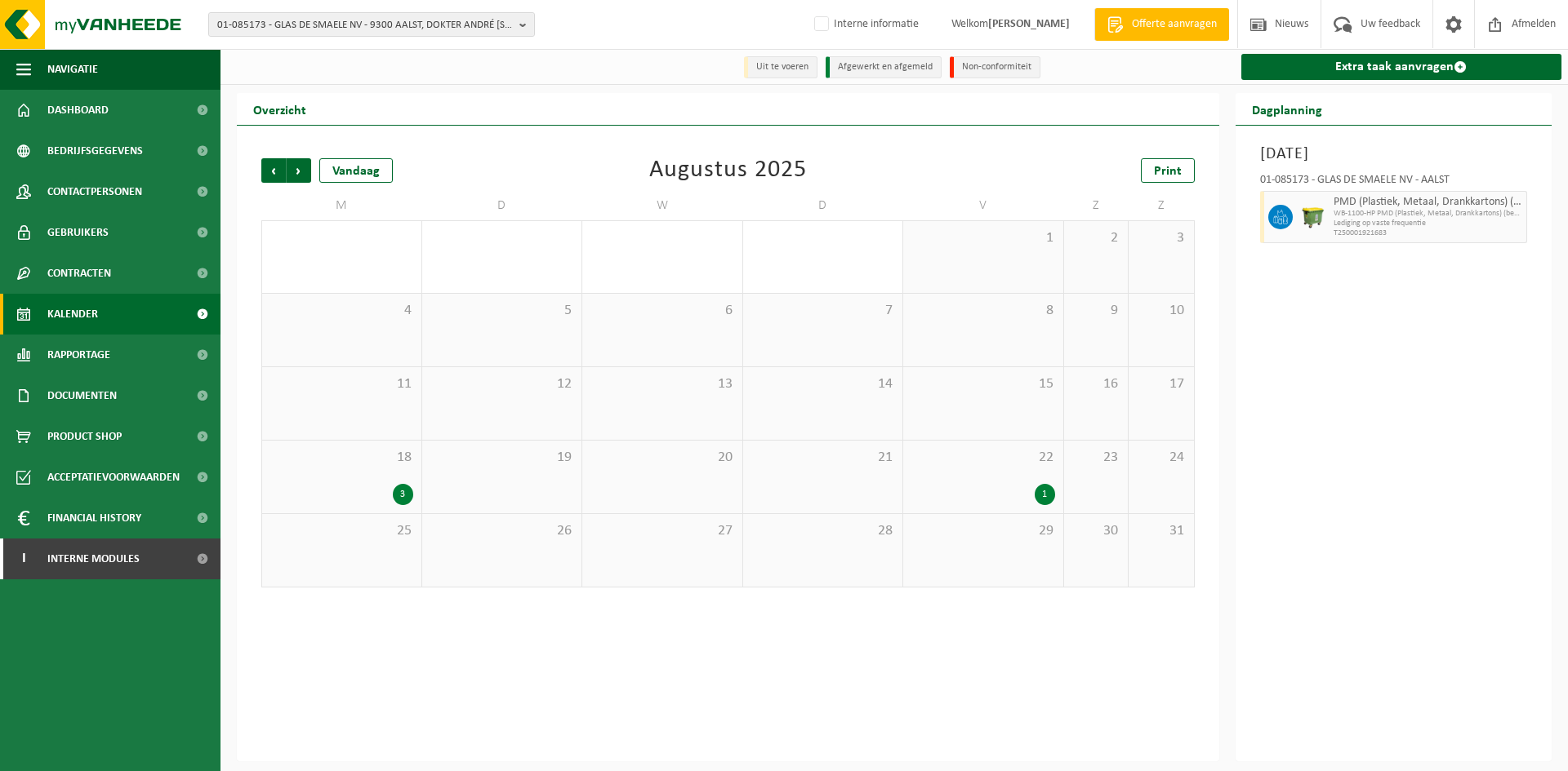
click at [1011, 478] on div "22 1" at bounding box center [983, 477] width 160 height 72
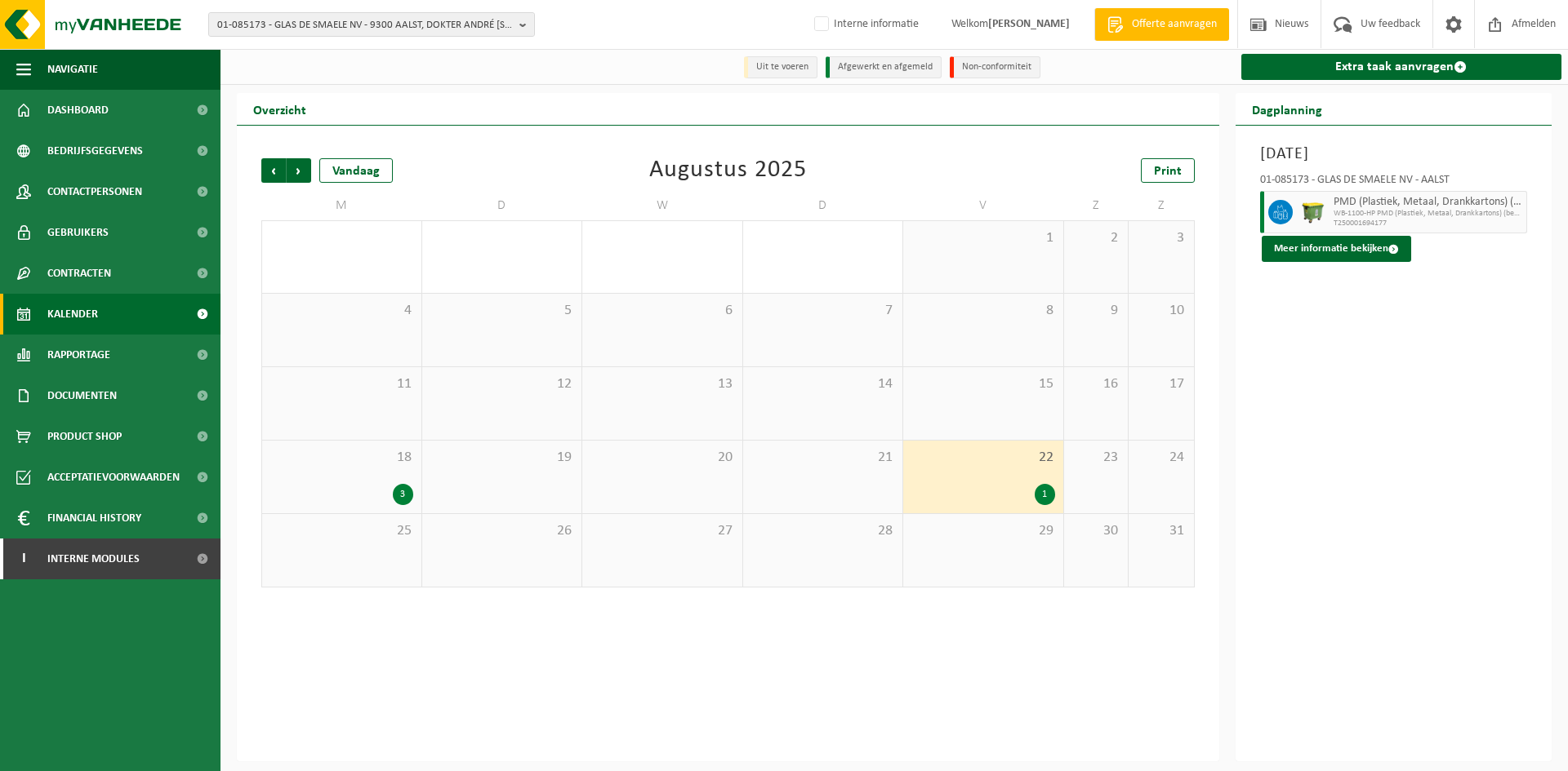
click at [1369, 243] on button "Meer informatie bekijken" at bounding box center [1337, 249] width 150 height 26
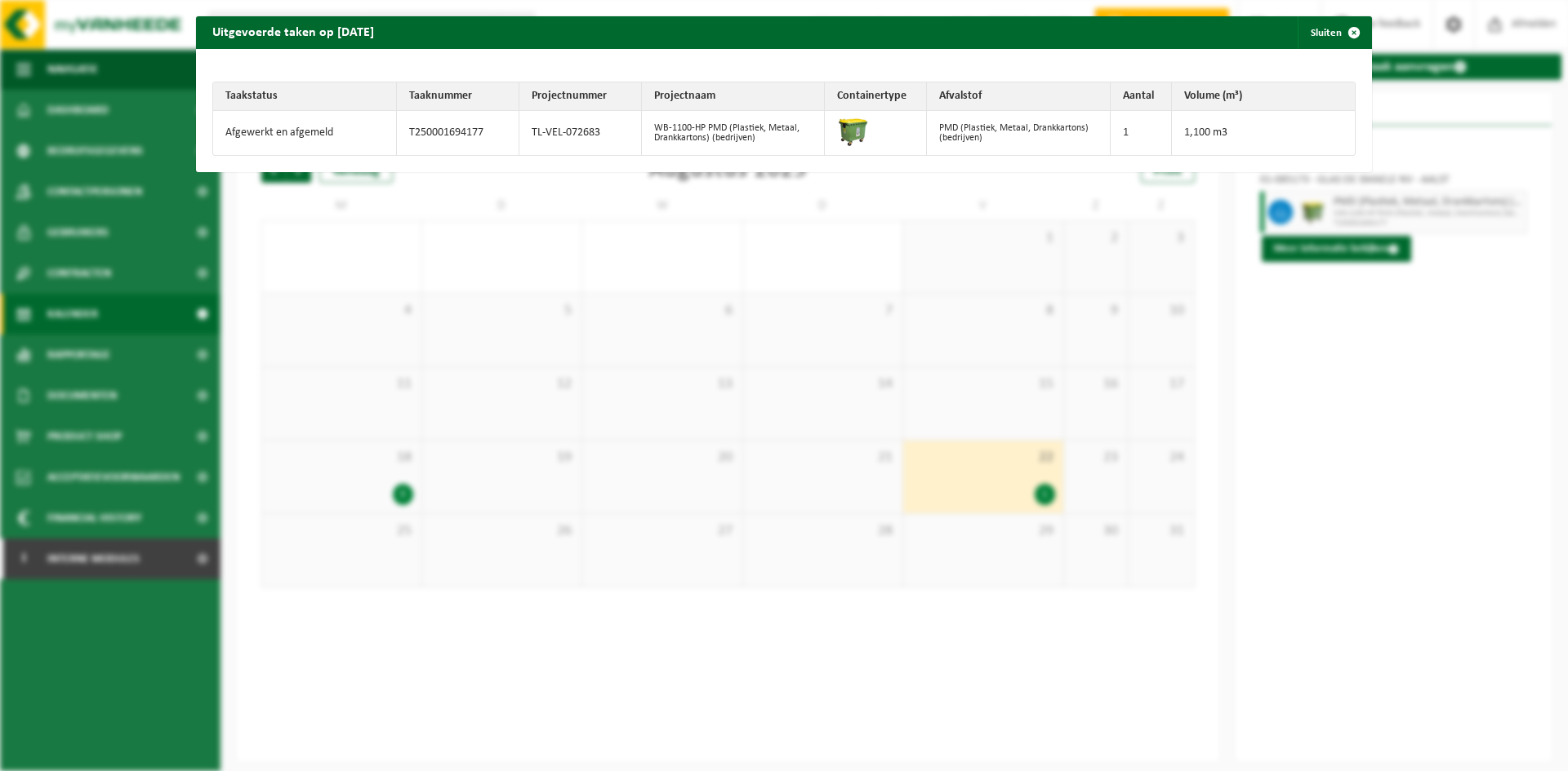
click at [544, 138] on td "TL-VEL-072683" at bounding box center [580, 133] width 123 height 44
copy tr "TL-VEL-072683"
click at [1325, 32] on button "Sluiten" at bounding box center [1334, 32] width 72 height 33
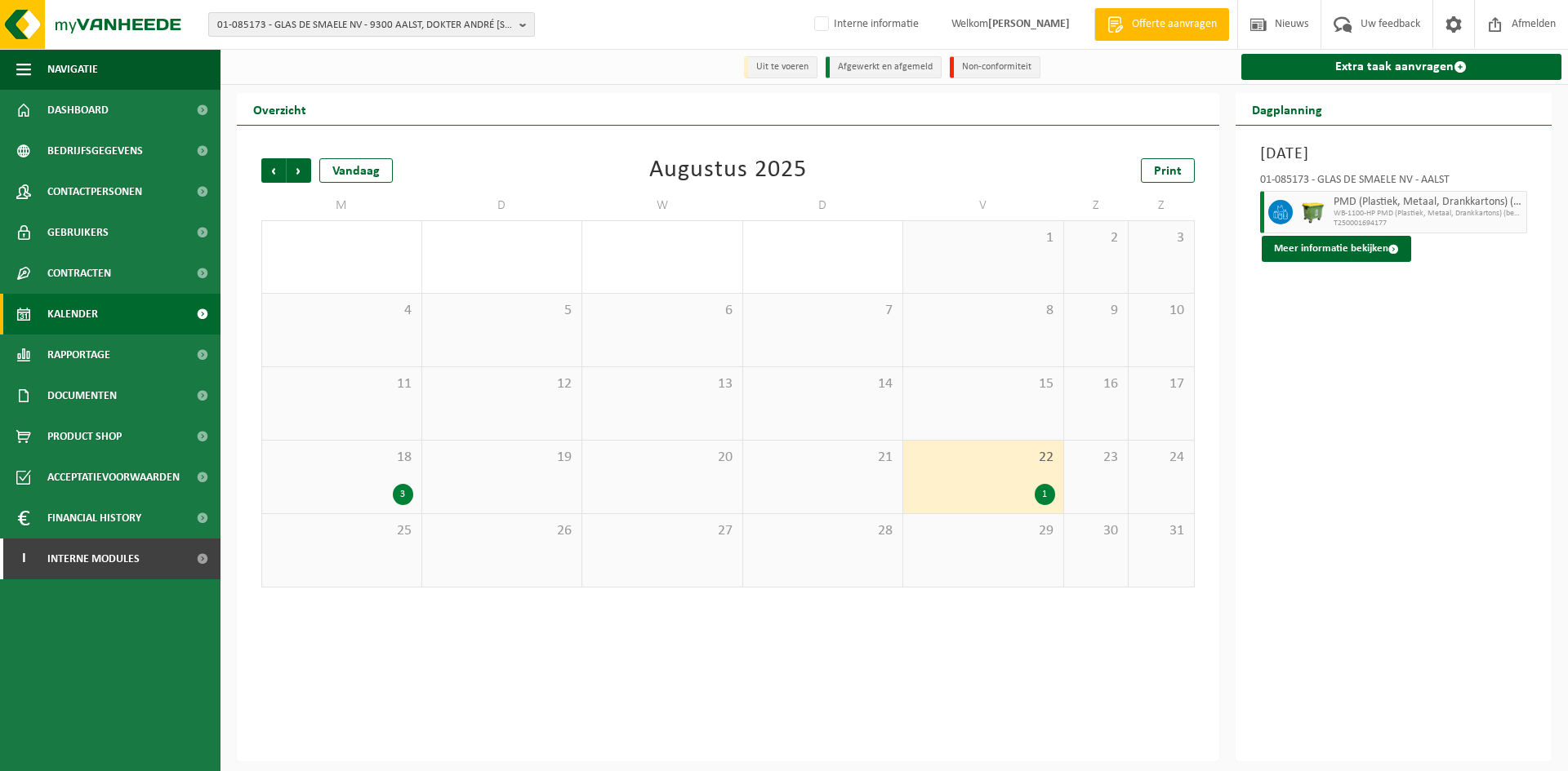
click at [336, 31] on span "01-085173 - GLAS DE SMAELE NV - 9300 AALST, DOKTER ANDRÉ [STREET_ADDRESS]" at bounding box center [364, 25] width 295 height 24
paste input "10-797162"
type input "10-797162"
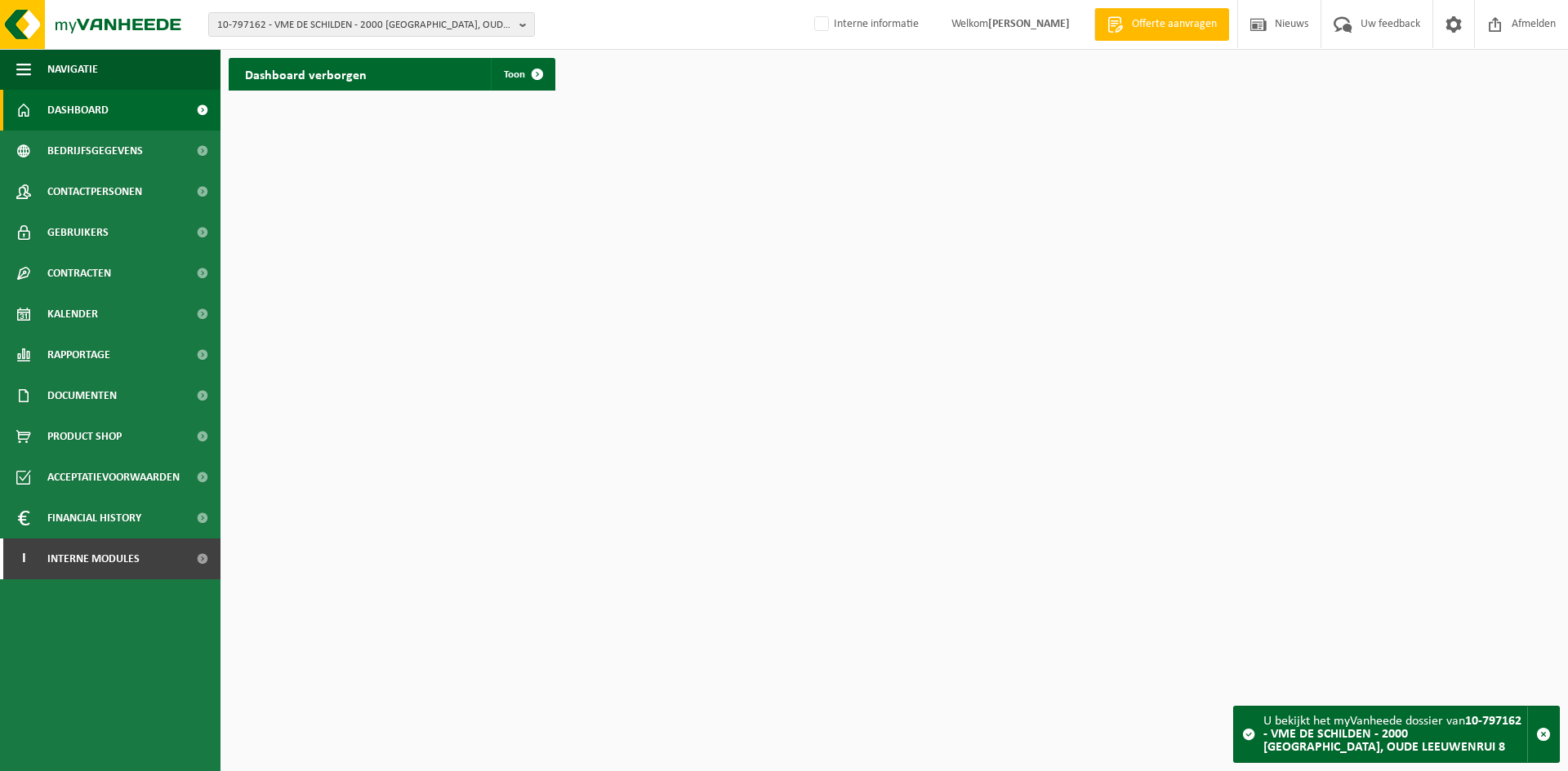
click at [612, 454] on html "10-797162 - VME DE SCHILDEN - 2000 ANTWERPEN, OUDE LEEUWENRUI 8 10-832860 - TRI…" at bounding box center [784, 385] width 1568 height 771
click at [1272, 579] on html "10-797162 - VME DE SCHILDEN - 2000 ANTWERPEN, OUDE LEEUWENRUI 8 10-832860 - TRI…" at bounding box center [784, 385] width 1568 height 771
click at [276, 34] on span "10-797162 - VME DE SCHILDEN - 2000 ANTWERPEN, OUDE LEEUWENRUI 8" at bounding box center [364, 25] width 295 height 24
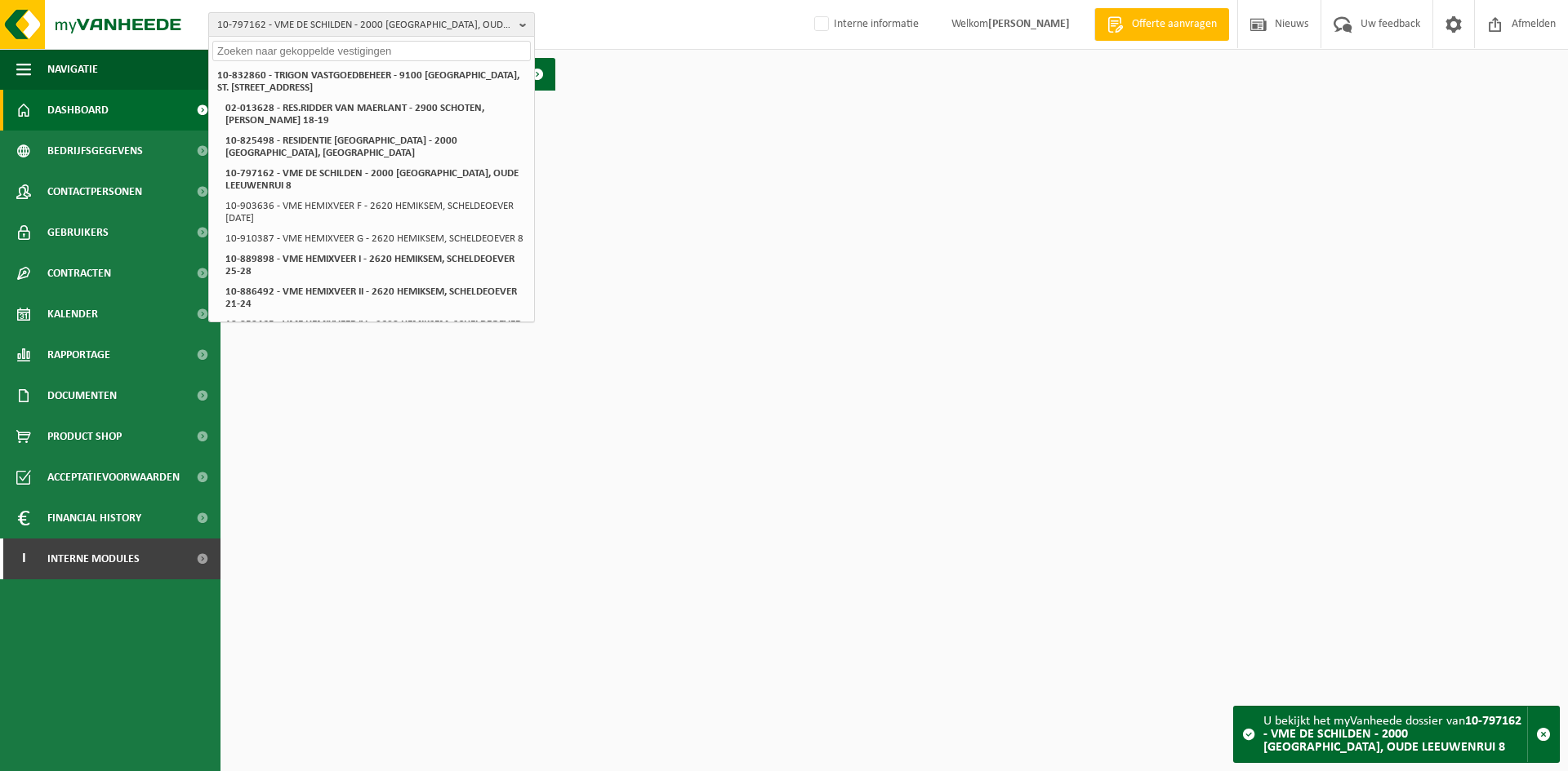
paste input "10-941904"
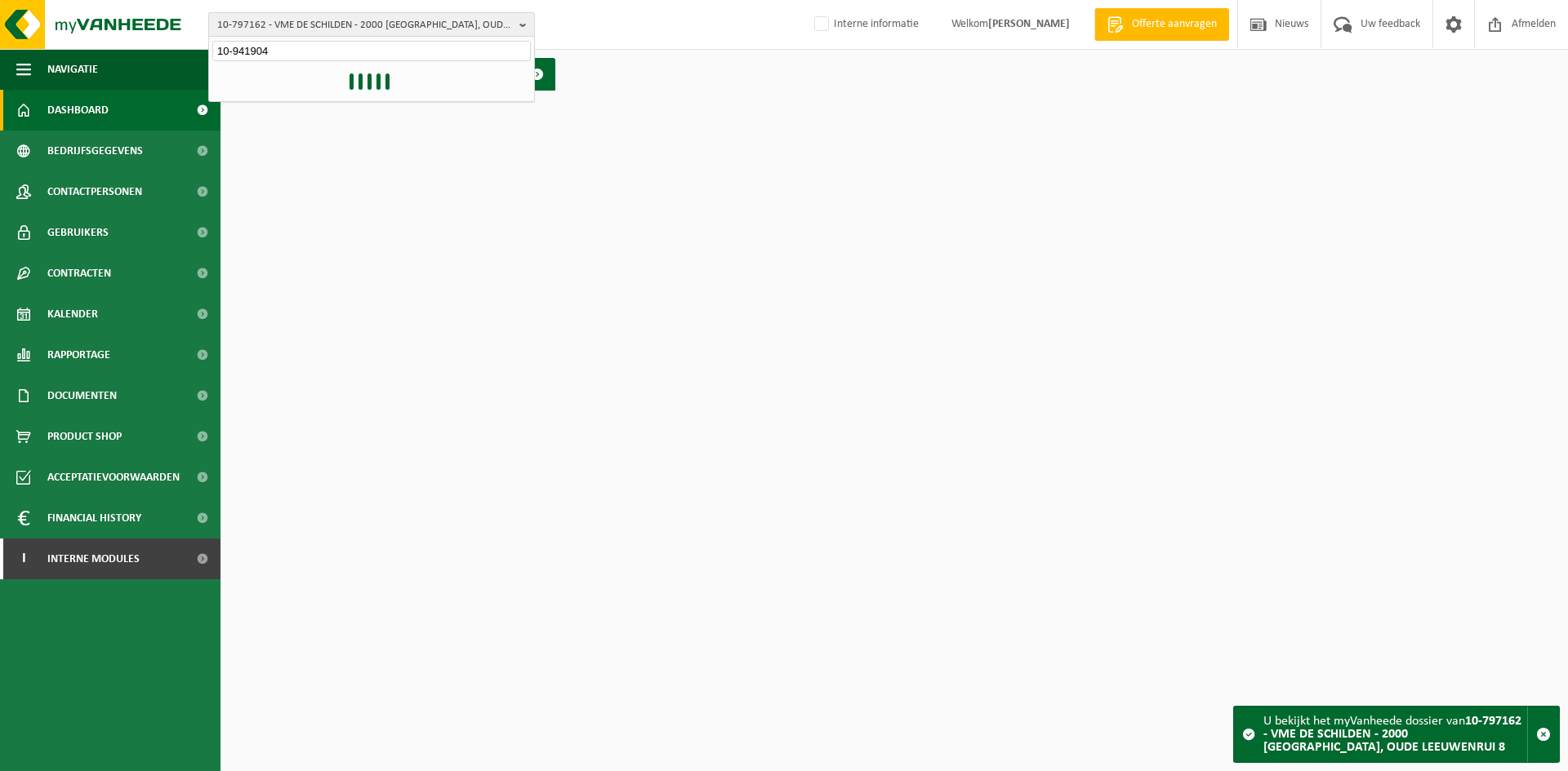
type input "10-941904"
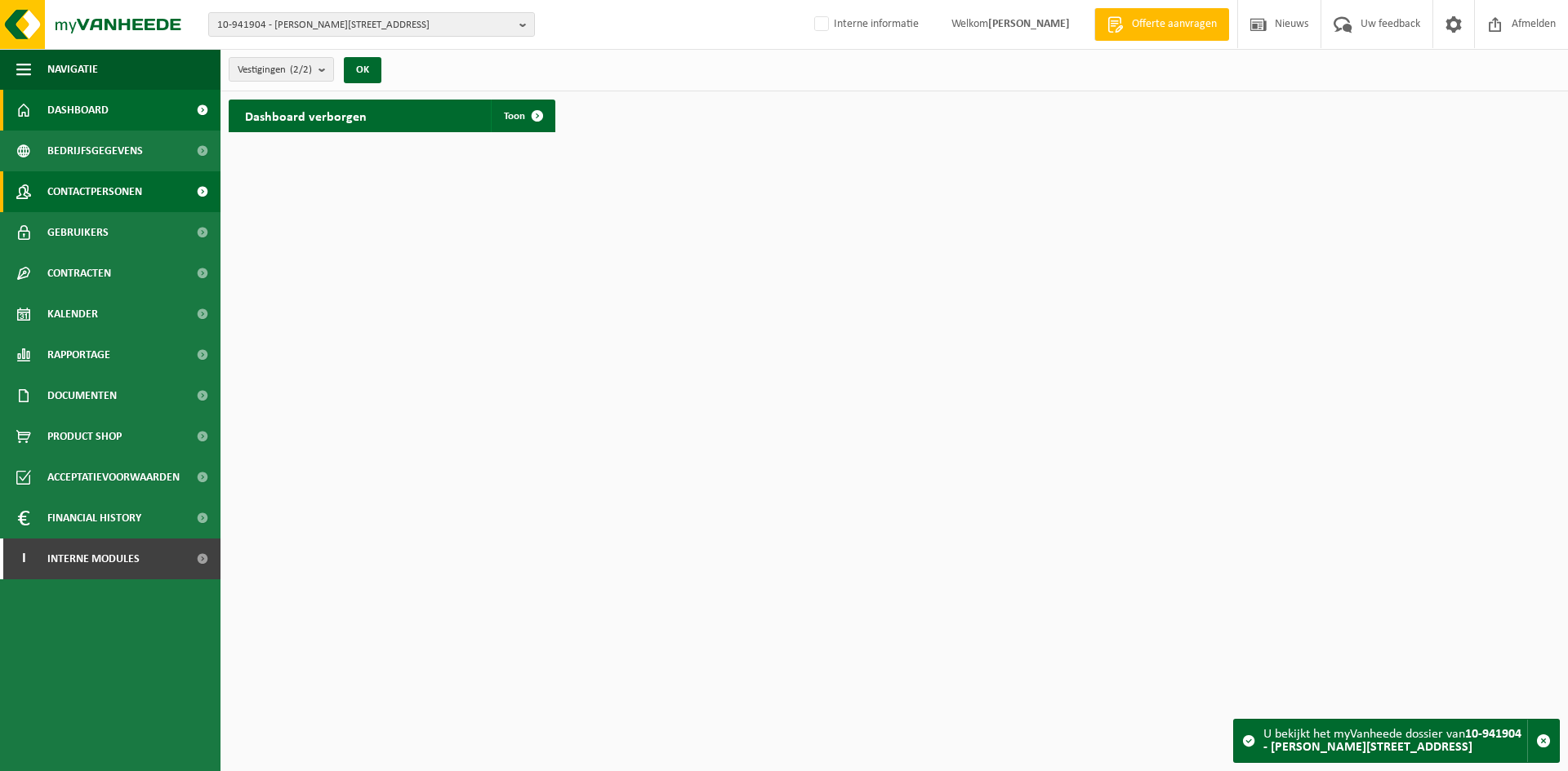
click at [125, 194] on span "Contactpersonen" at bounding box center [94, 192] width 95 height 41
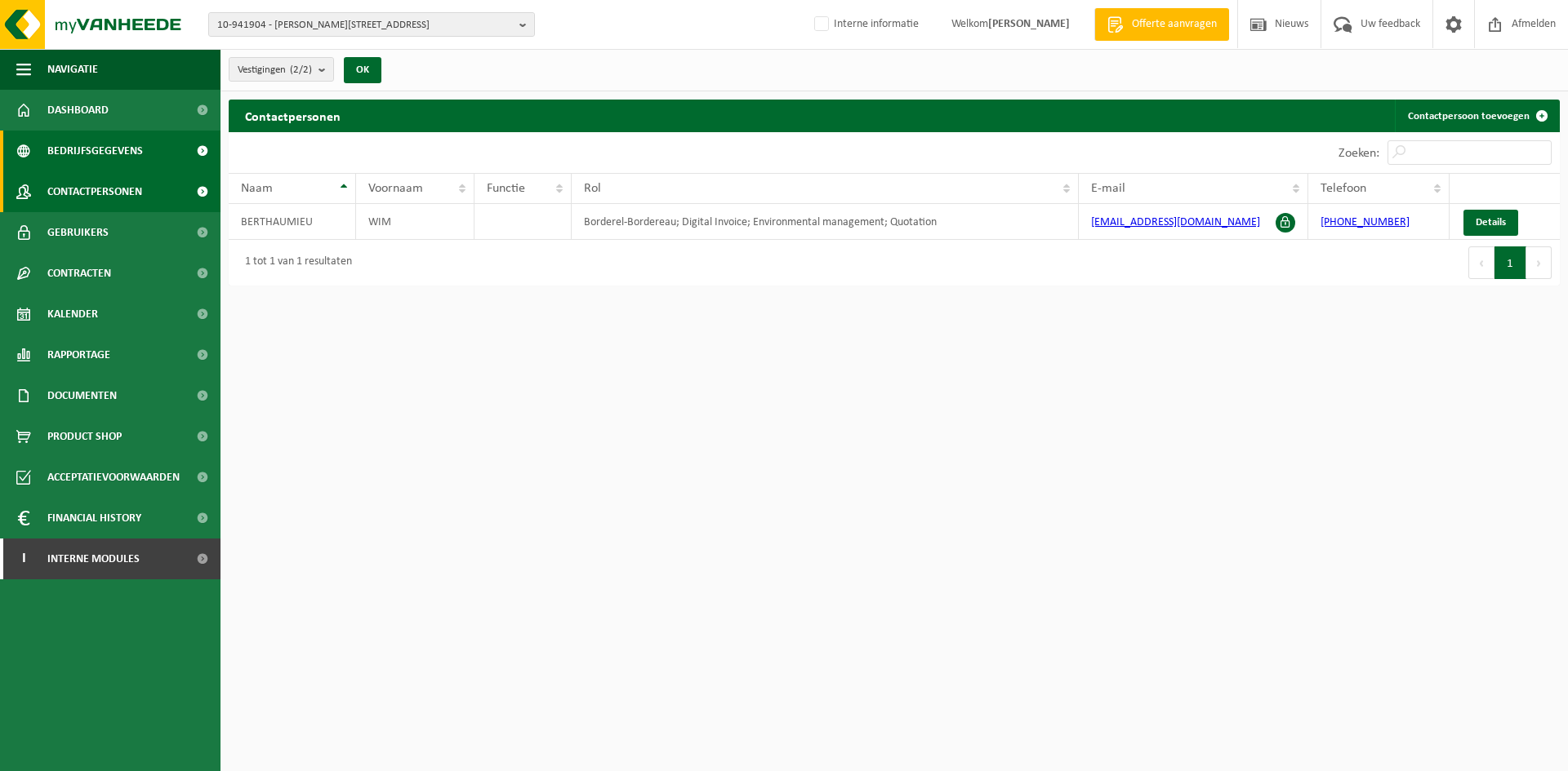
click at [118, 149] on span "Bedrijfsgegevens" at bounding box center [95, 151] width 96 height 41
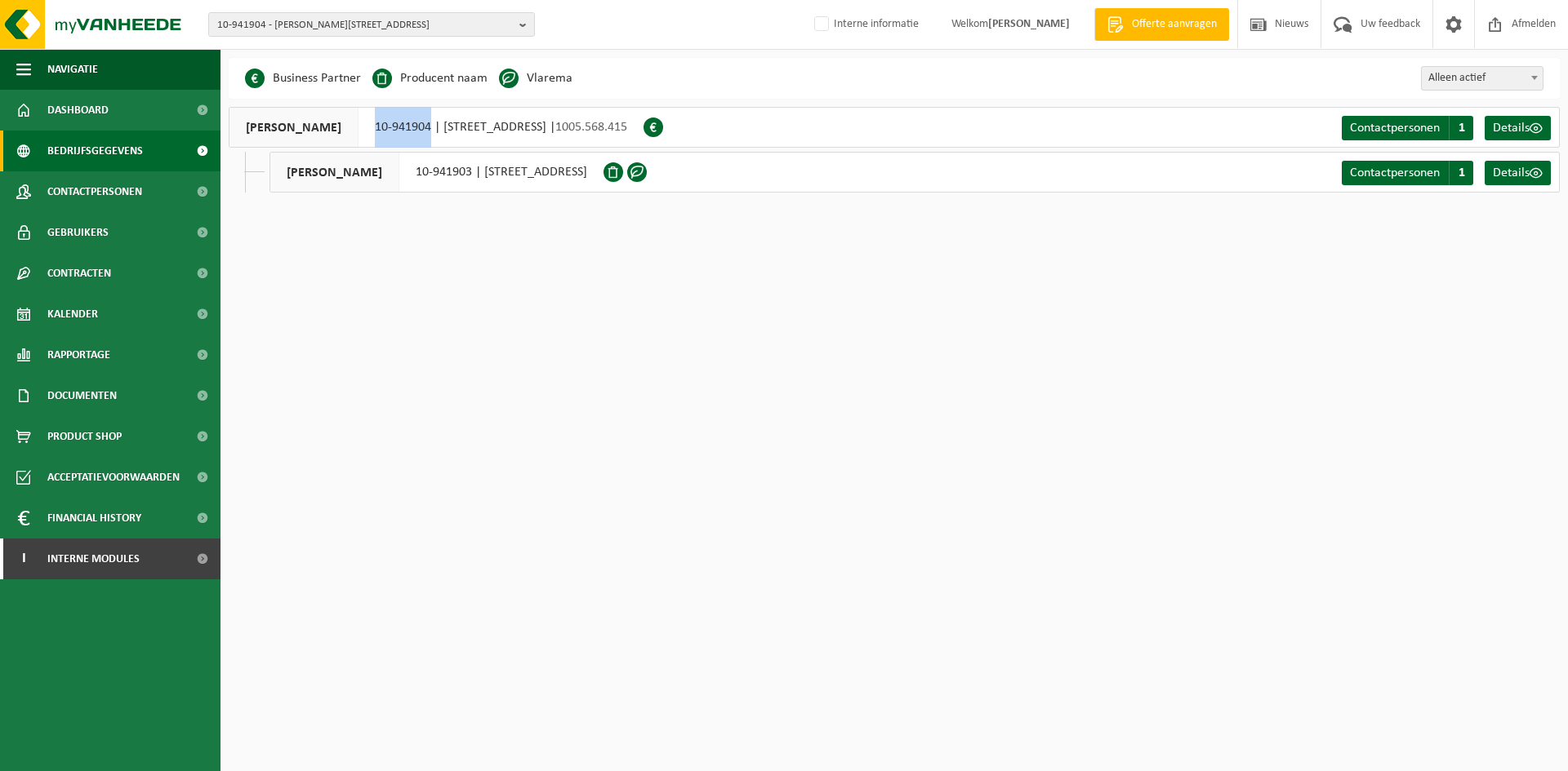
drag, startPoint x: 392, startPoint y: 125, endPoint x: 451, endPoint y: 137, distance: 60.2
click at [451, 137] on div "[PERSON_NAME] 10-941904 | [STREET_ADDRESS] | 1005.568.415" at bounding box center [436, 127] width 415 height 41
copy div "10-941904"
click at [130, 395] on link "Documenten" at bounding box center [110, 396] width 220 height 41
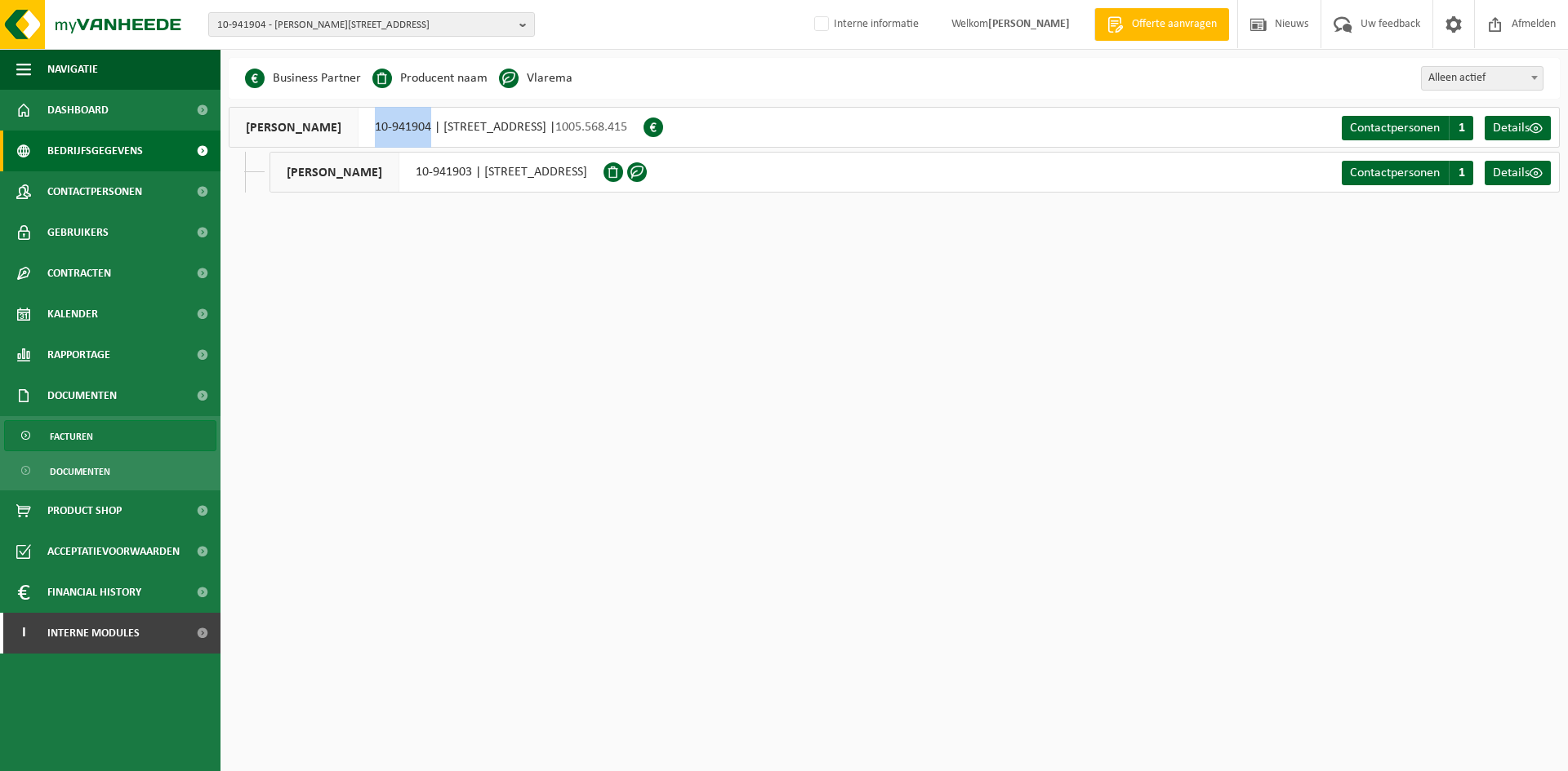
click at [123, 429] on link "Facturen" at bounding box center [110, 436] width 212 height 31
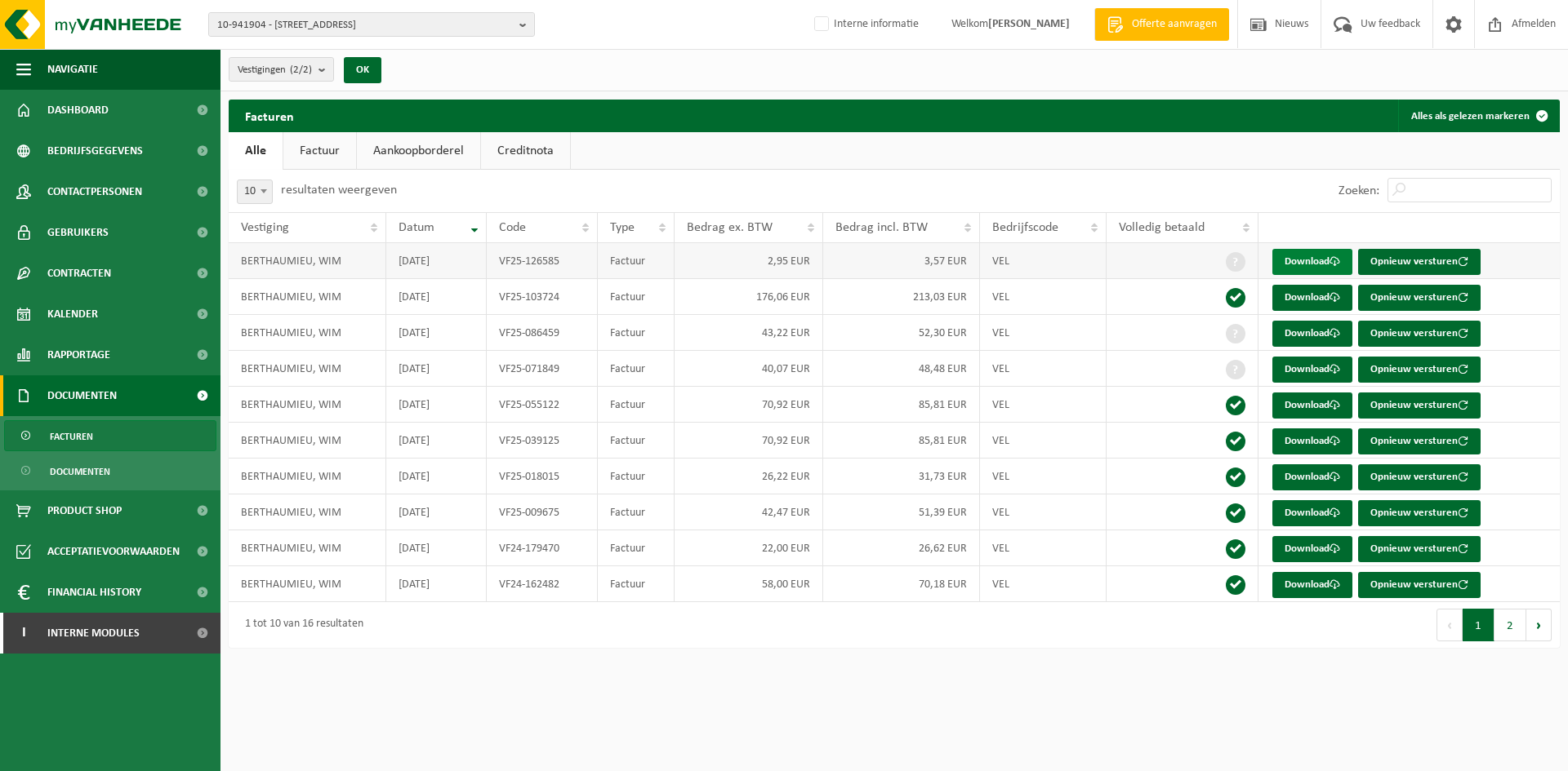
click at [1309, 256] on link "Download" at bounding box center [1311, 261] width 80 height 26
click at [338, 16] on span "10-941904 - [STREET_ADDRESS]" at bounding box center [364, 25] width 295 height 24
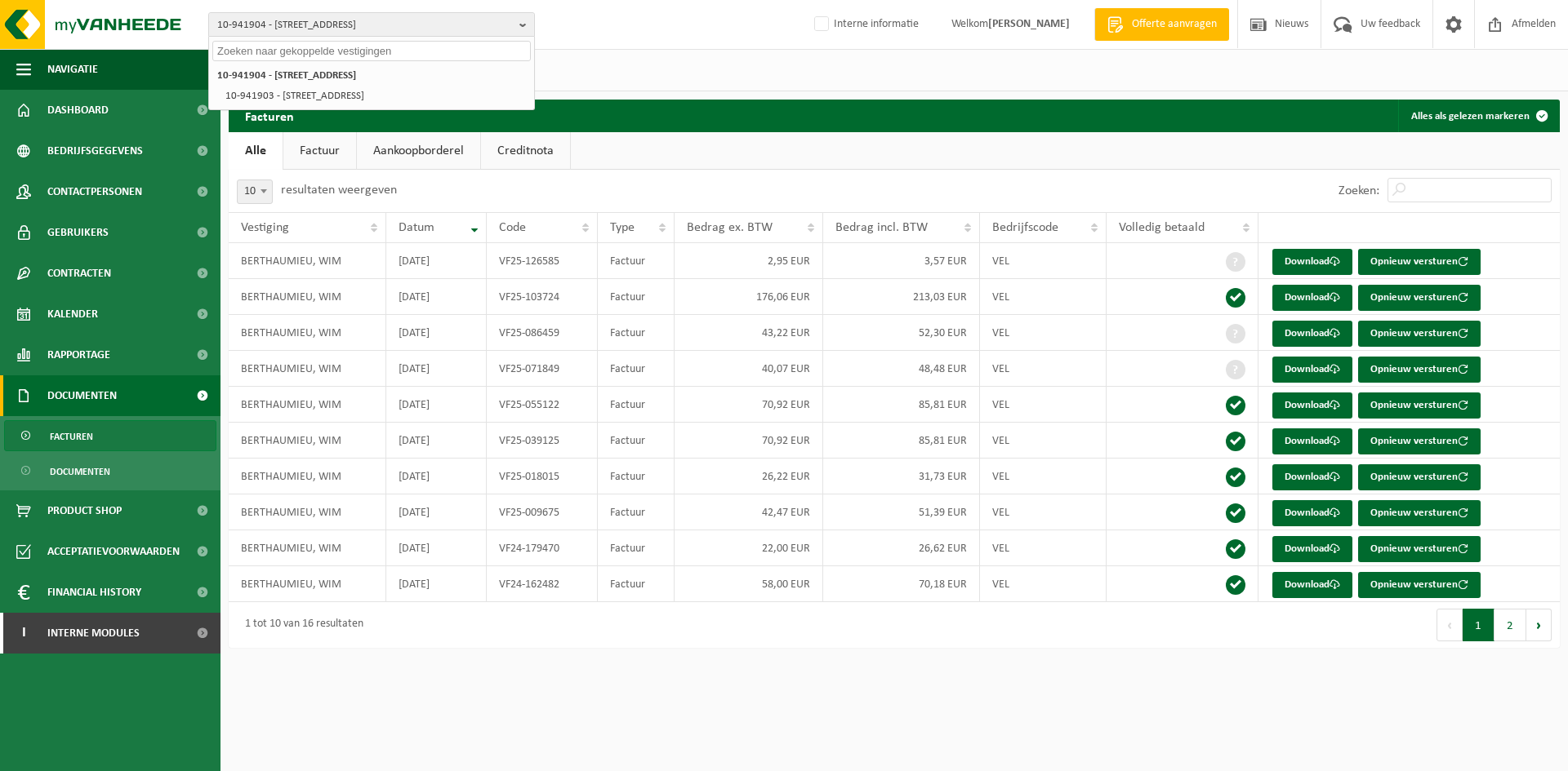
click at [325, 37] on div "10-941904 - BERTHAUMIEU, WIM - 9060 ZELZATE, KNIKKERSTRAAT 26 10-941904 - BERTH…" at bounding box center [372, 24] width 326 height 24
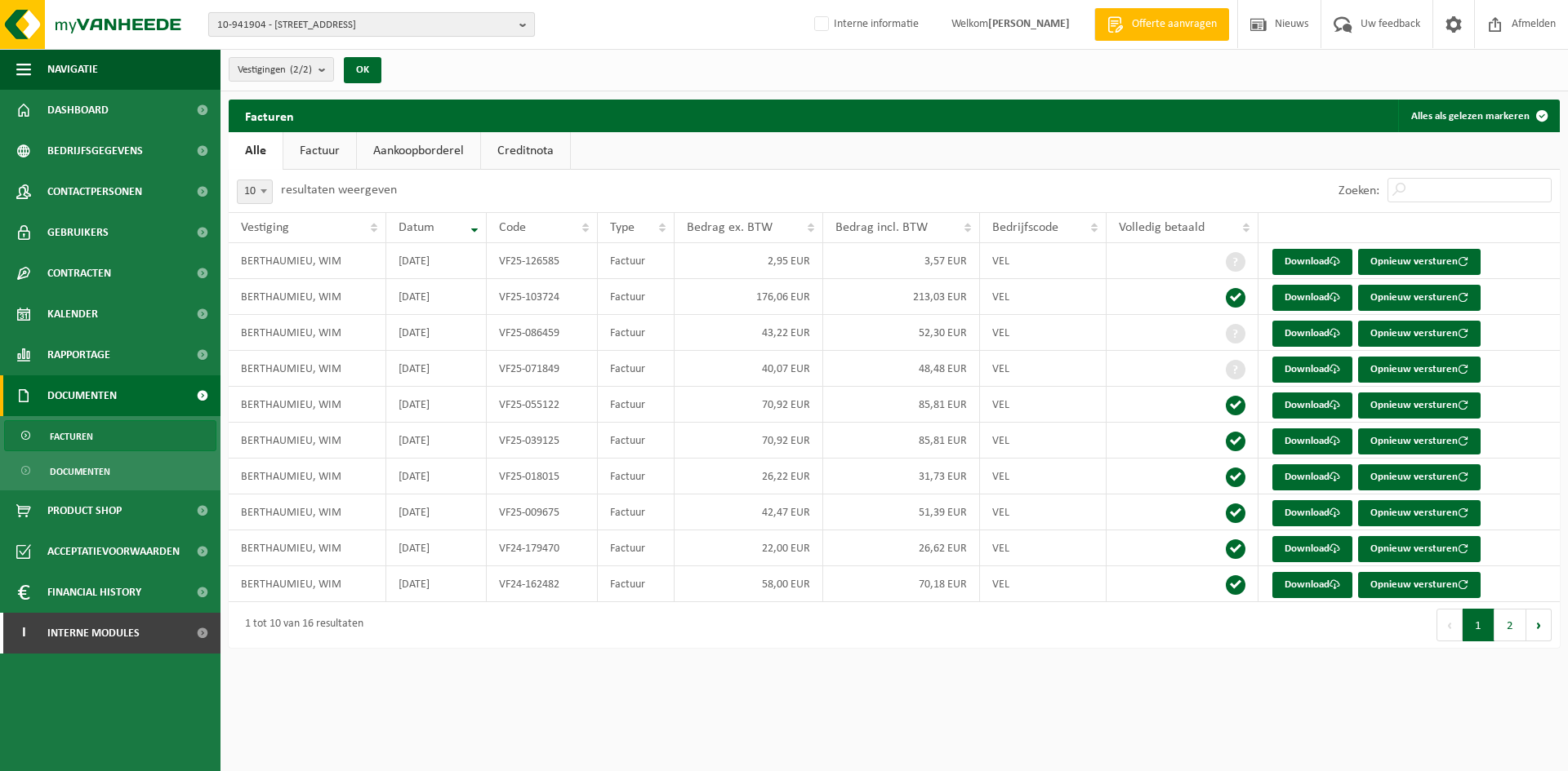
click at [384, 20] on span "10-941904 - BERTHAUMIEU, WIM - 9060 ZELZATE, KNIKKERSTRAAT 26" at bounding box center [364, 25] width 295 height 24
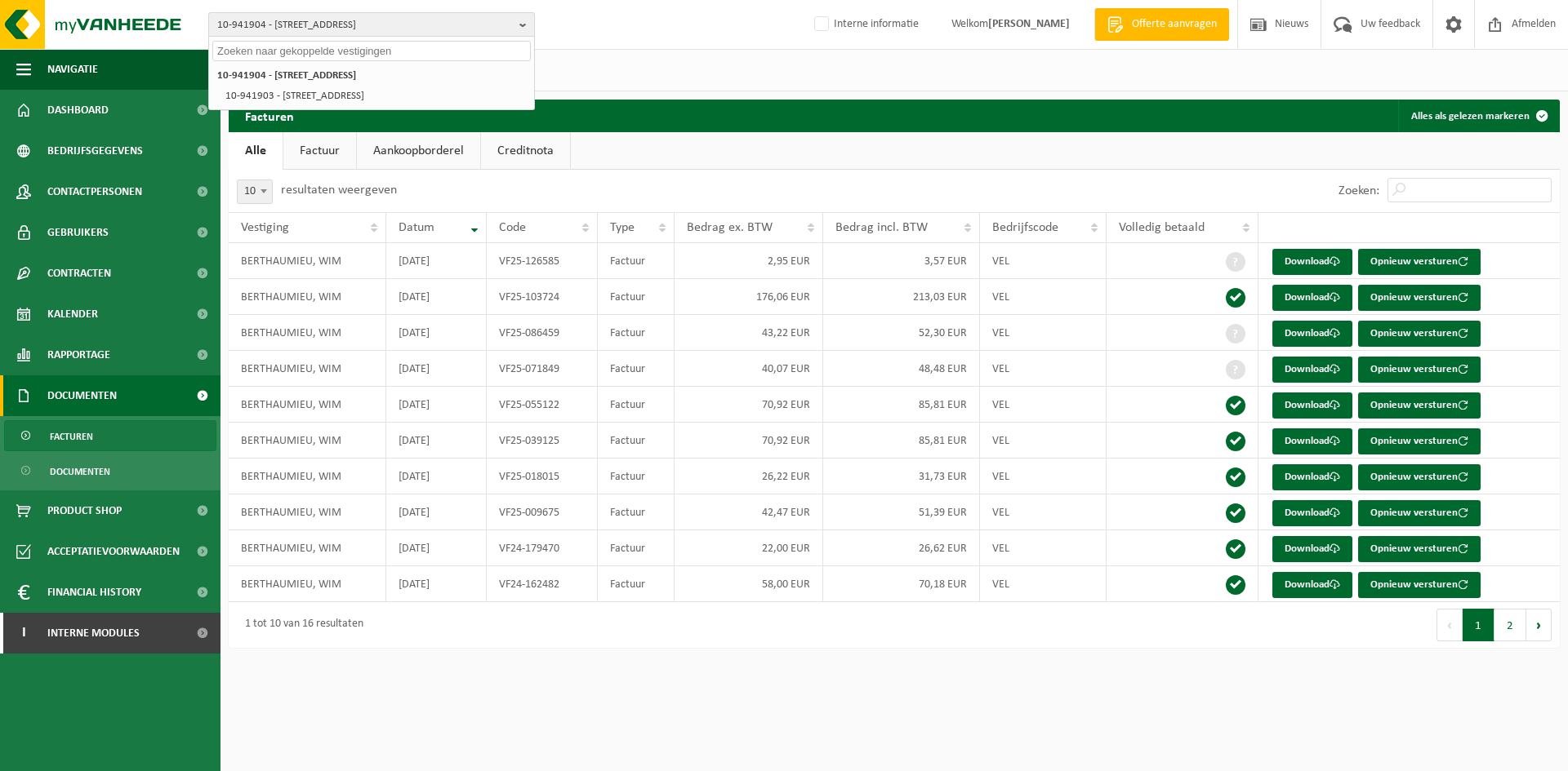
paste input "01-902893"
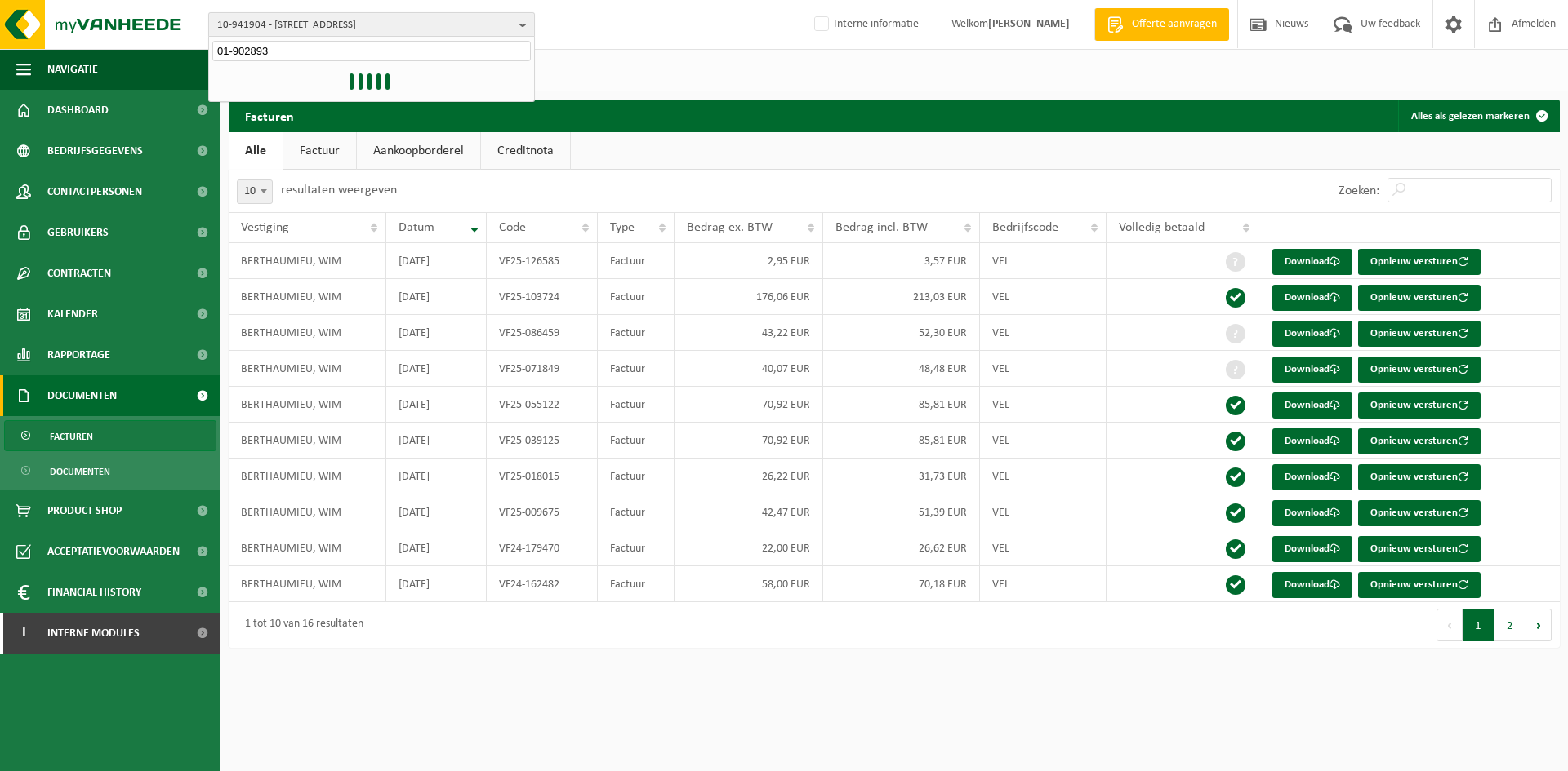
type input "01-902893"
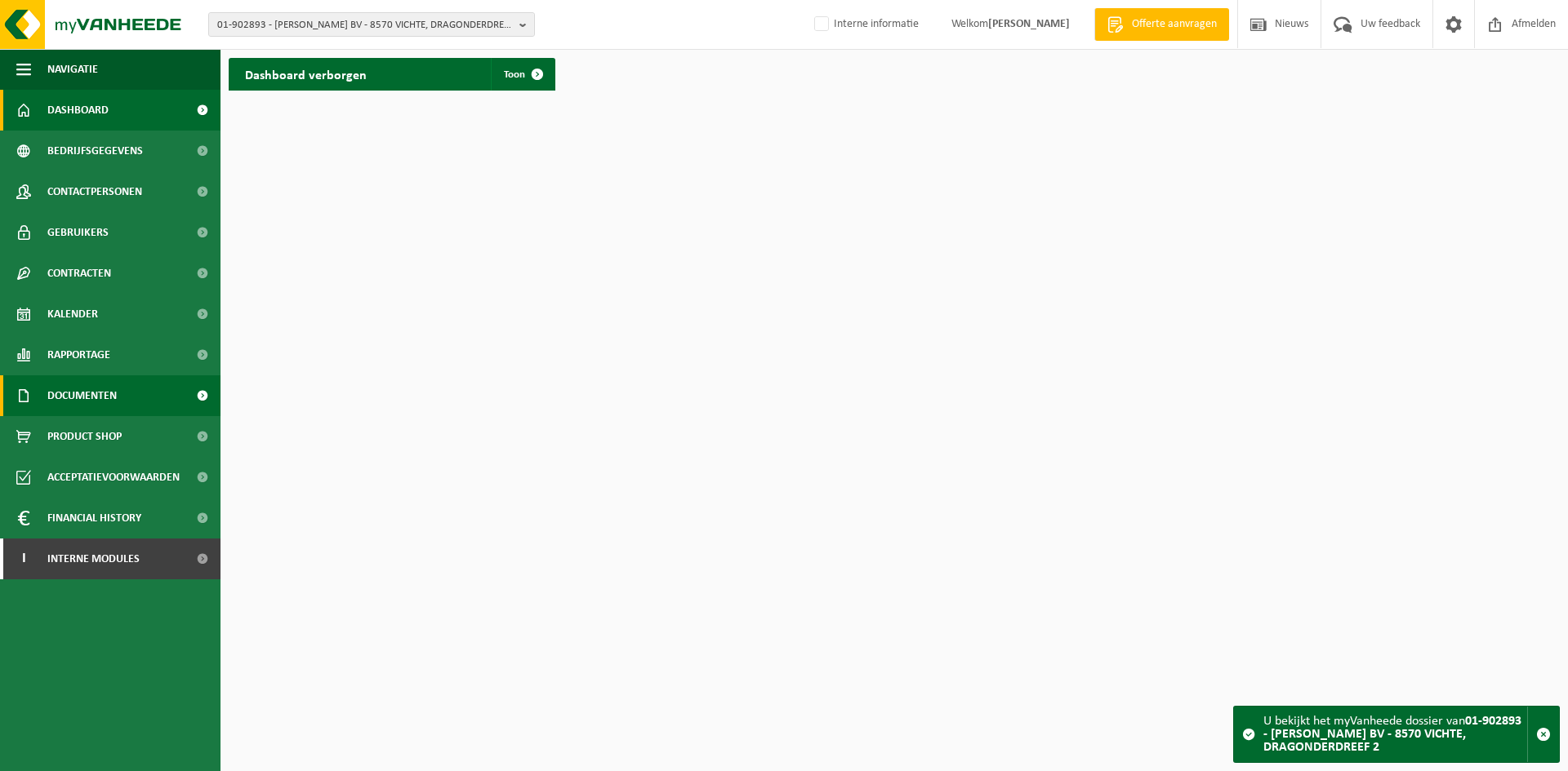
click at [112, 388] on span "Documenten" at bounding box center [82, 396] width 70 height 41
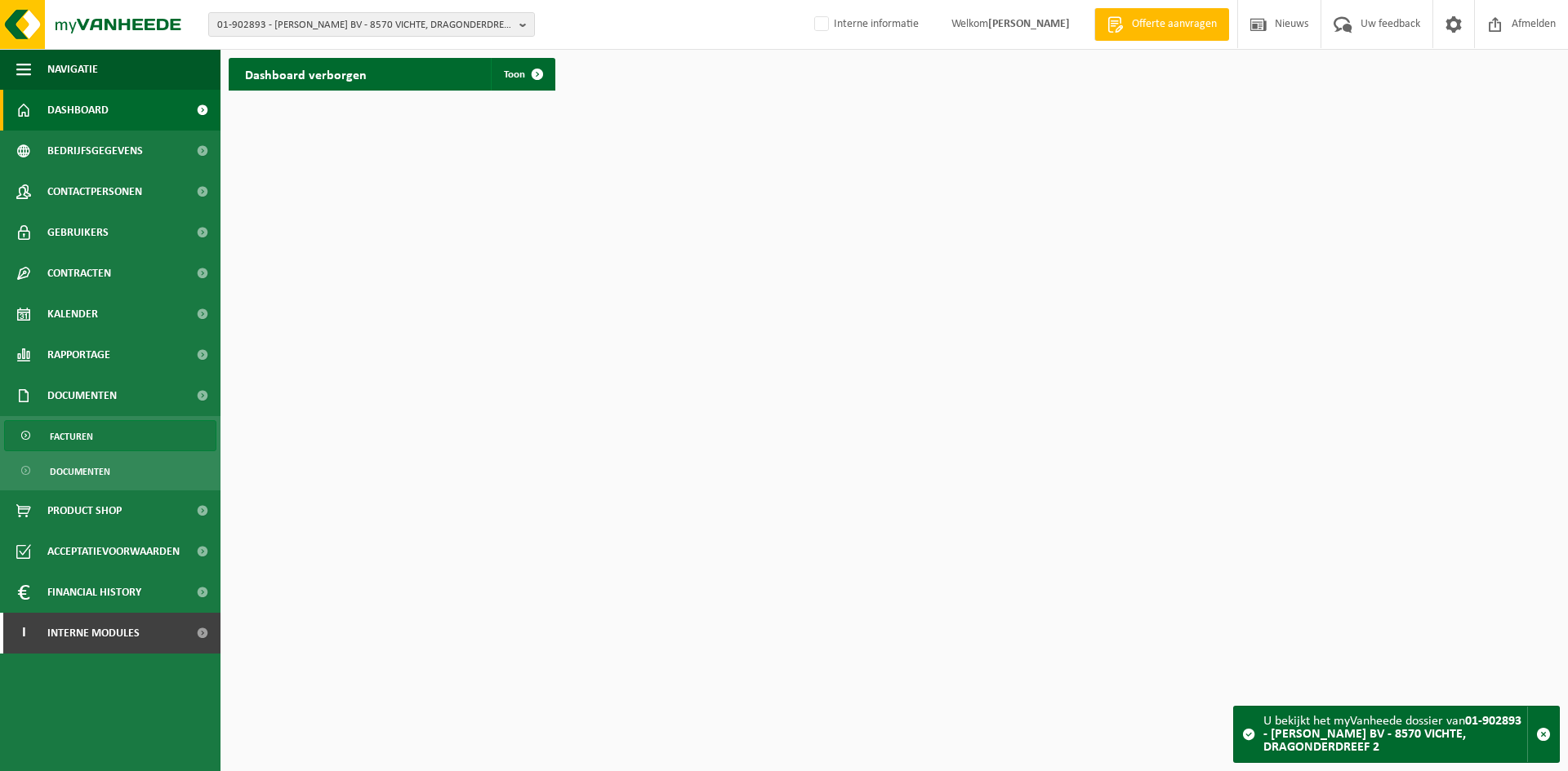
click at [109, 444] on link "Facturen" at bounding box center [110, 436] width 212 height 31
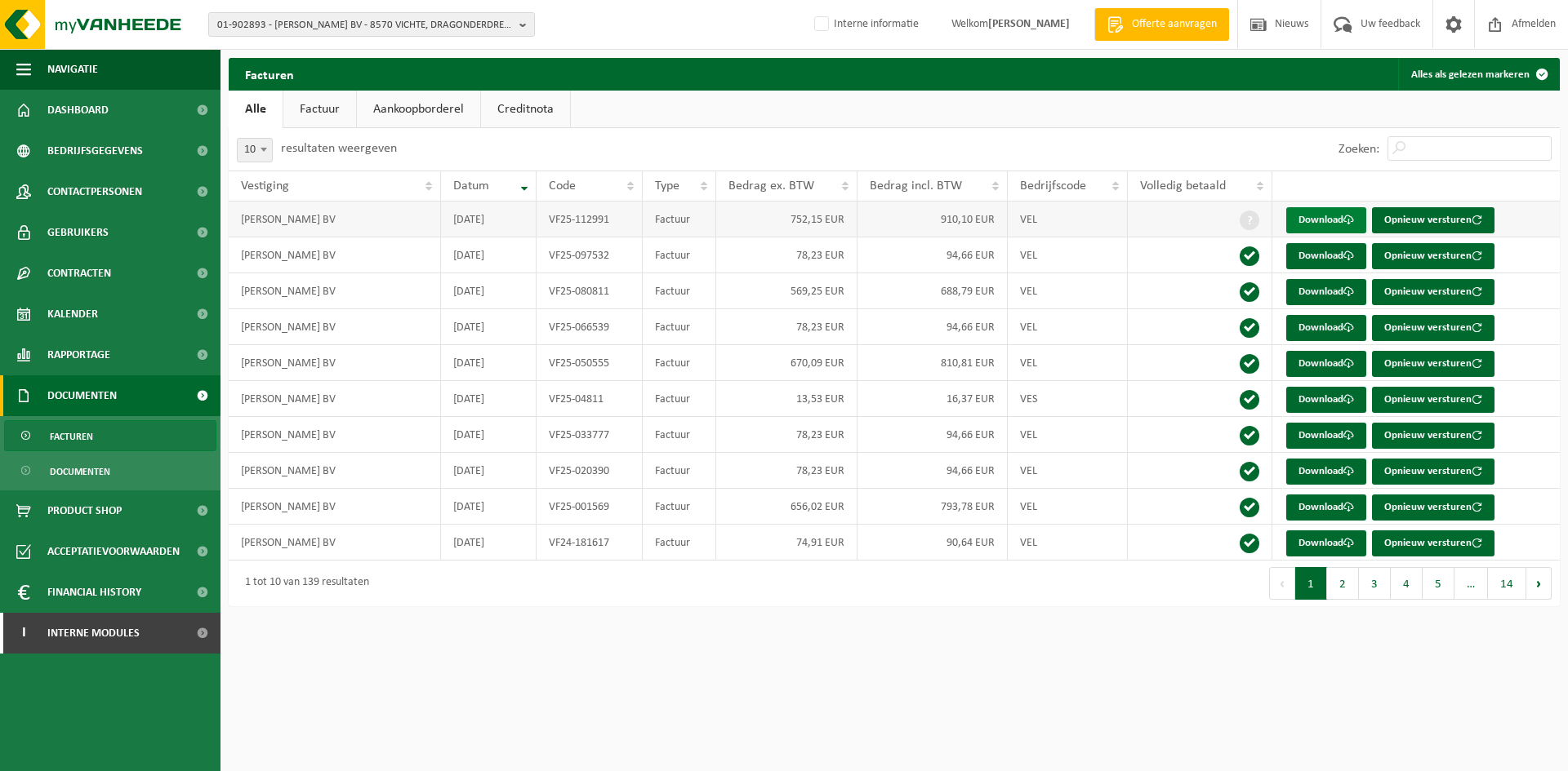
click at [1353, 219] on span at bounding box center [1348, 219] width 11 height 11
click at [1335, 217] on link "Download" at bounding box center [1326, 220] width 80 height 26
click at [242, 26] on span "01-902893 - [PERSON_NAME] BV - 8570 VICHTE, DRAGONDERDREEF 2" at bounding box center [364, 25] width 295 height 24
paste input "01-902893"
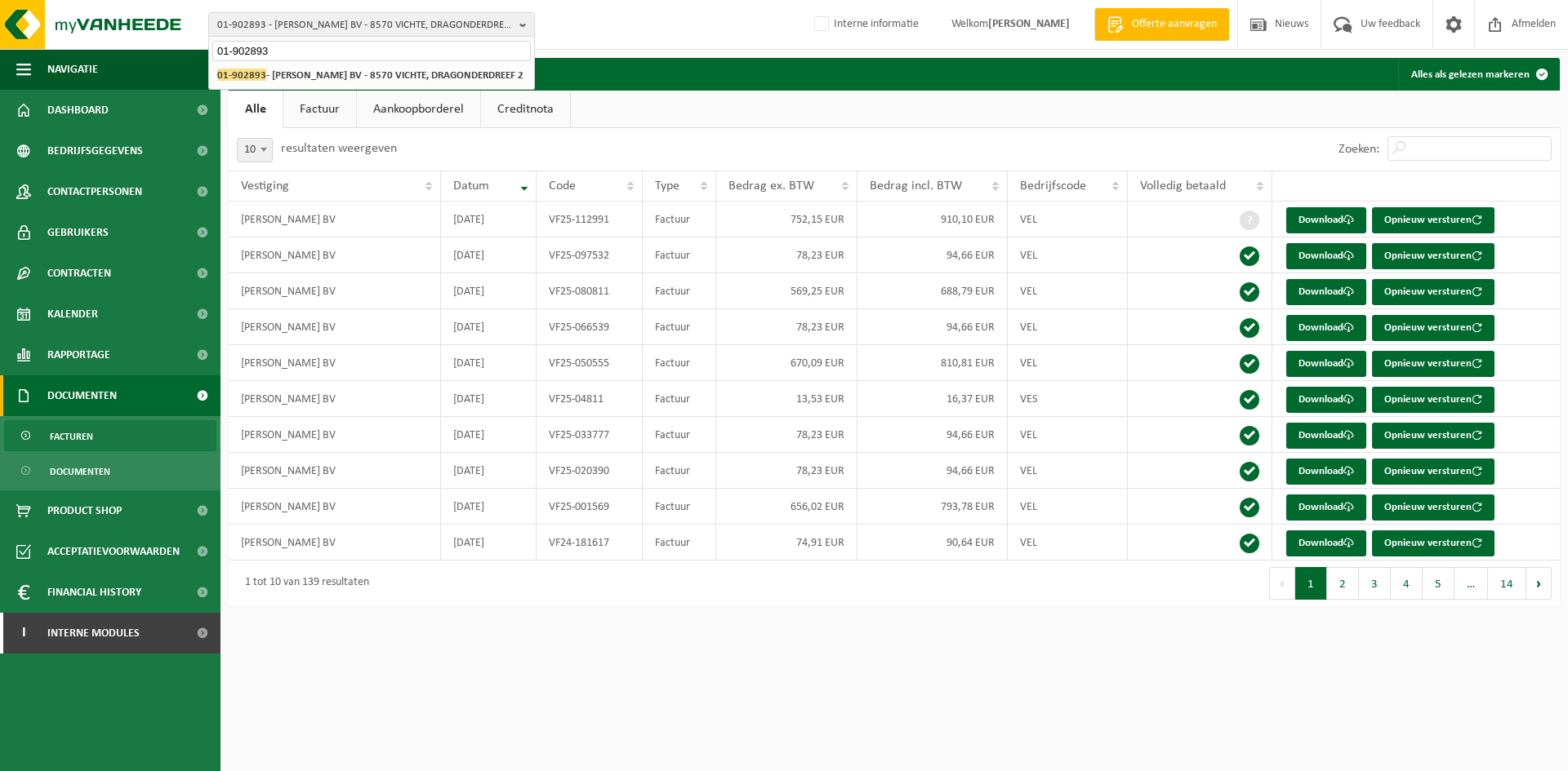
type input "01-902893"
